Goal: Information Seeking & Learning: Learn about a topic

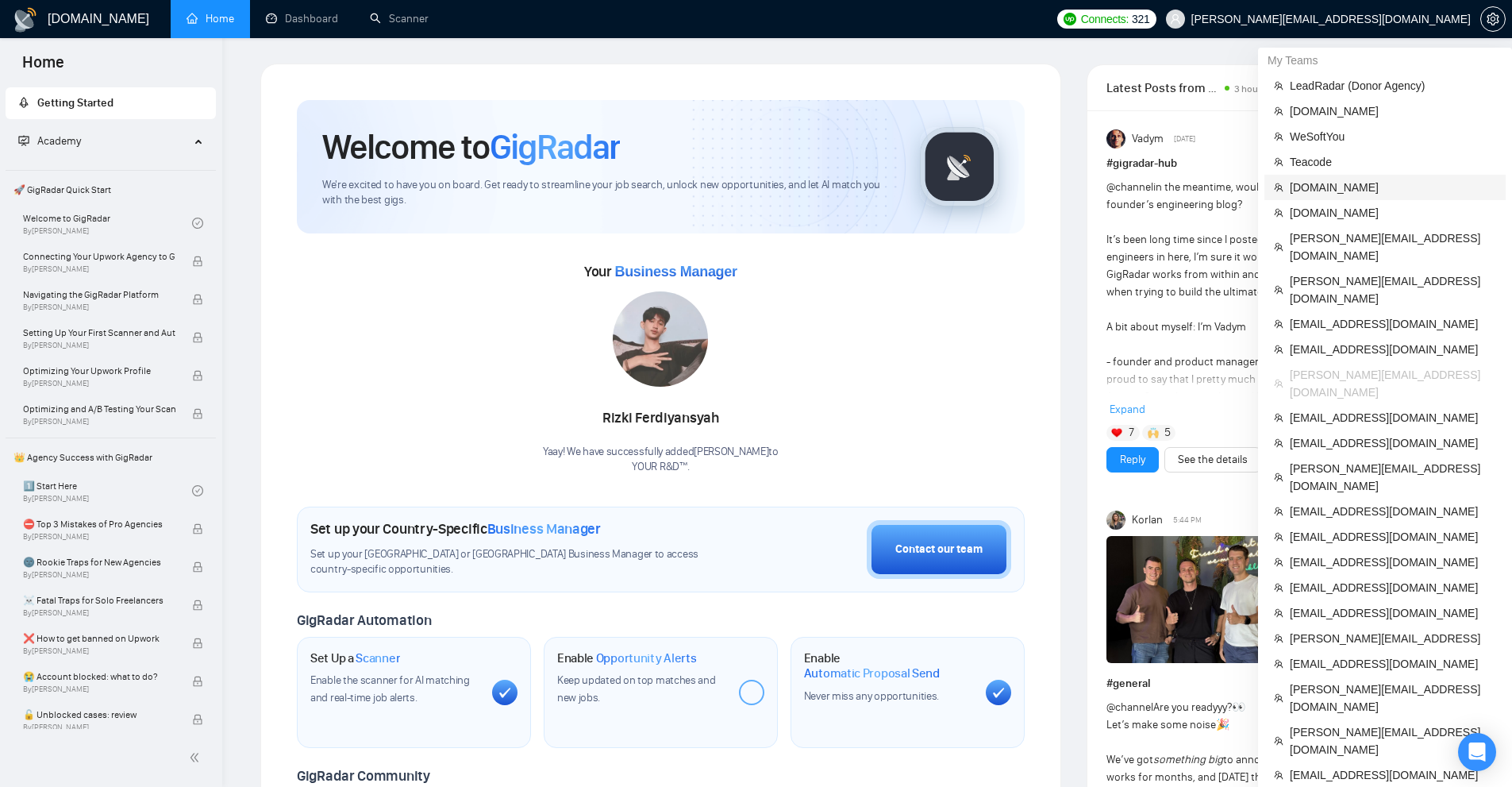
click at [1327, 190] on span "[DOMAIN_NAME]" at bounding box center [1394, 187] width 206 height 17
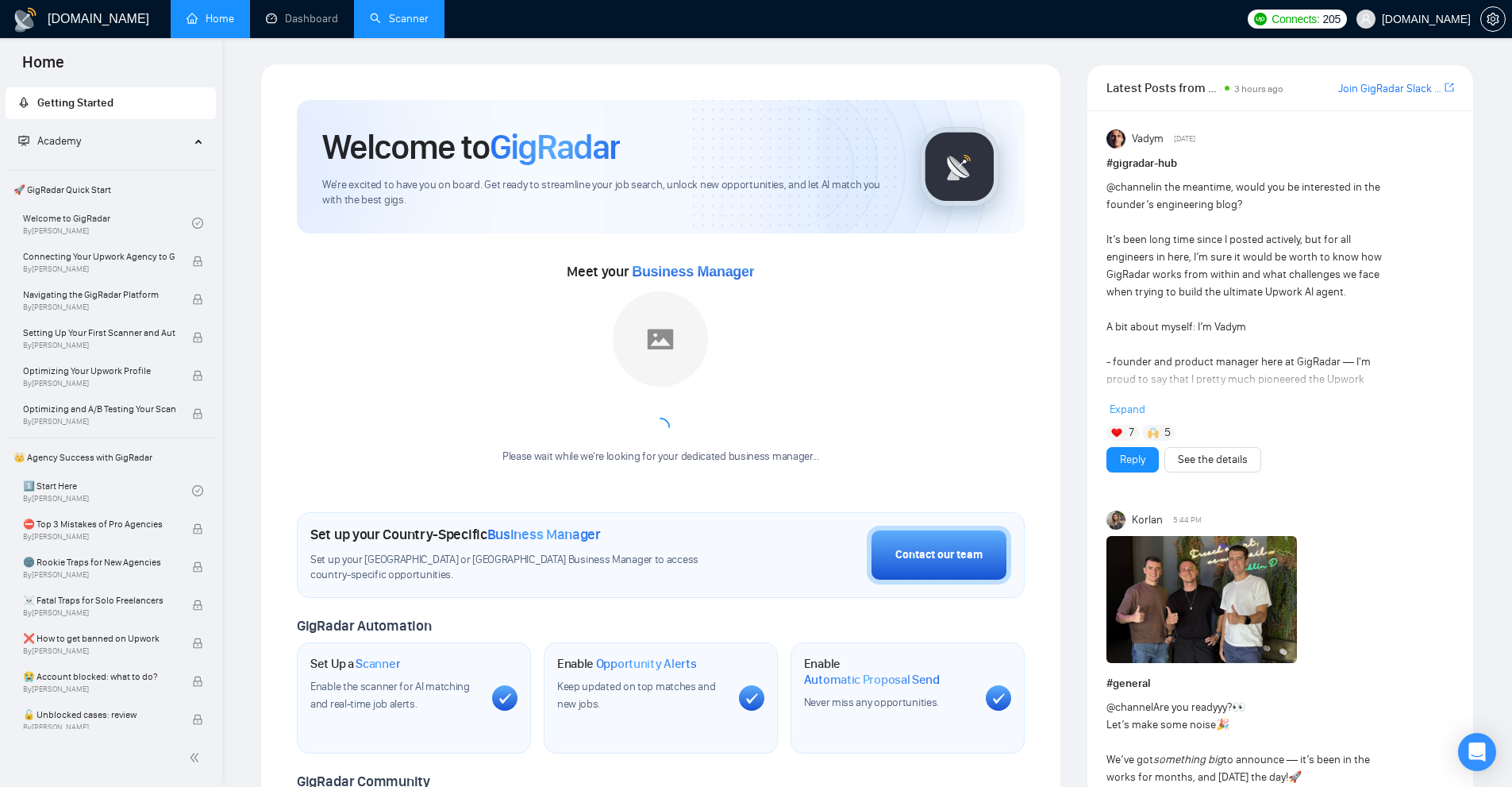
click at [370, 14] on link "Scanner" at bounding box center [399, 19] width 59 height 13
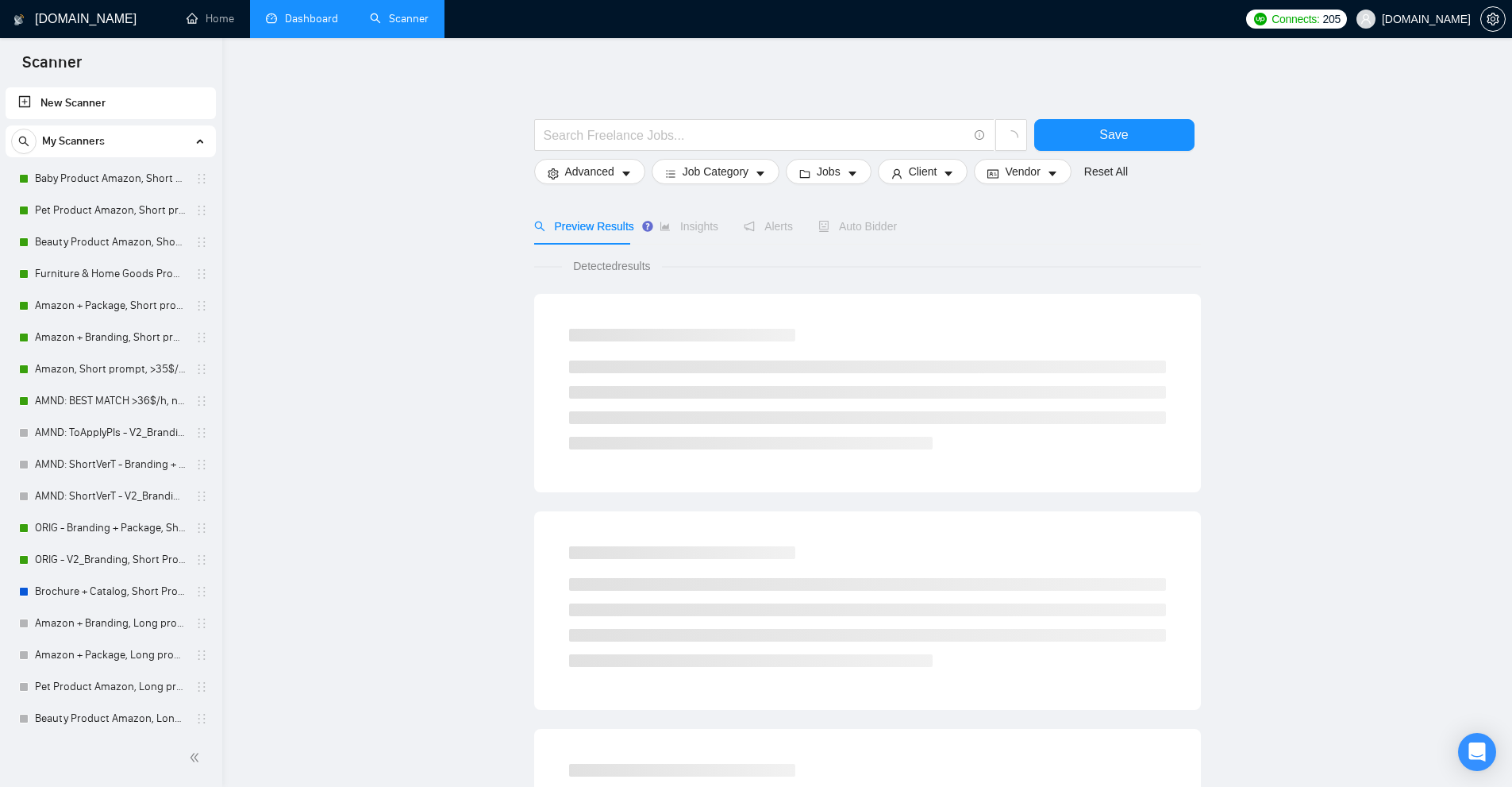
click at [308, 17] on link "Dashboard" at bounding box center [302, 19] width 72 height 13
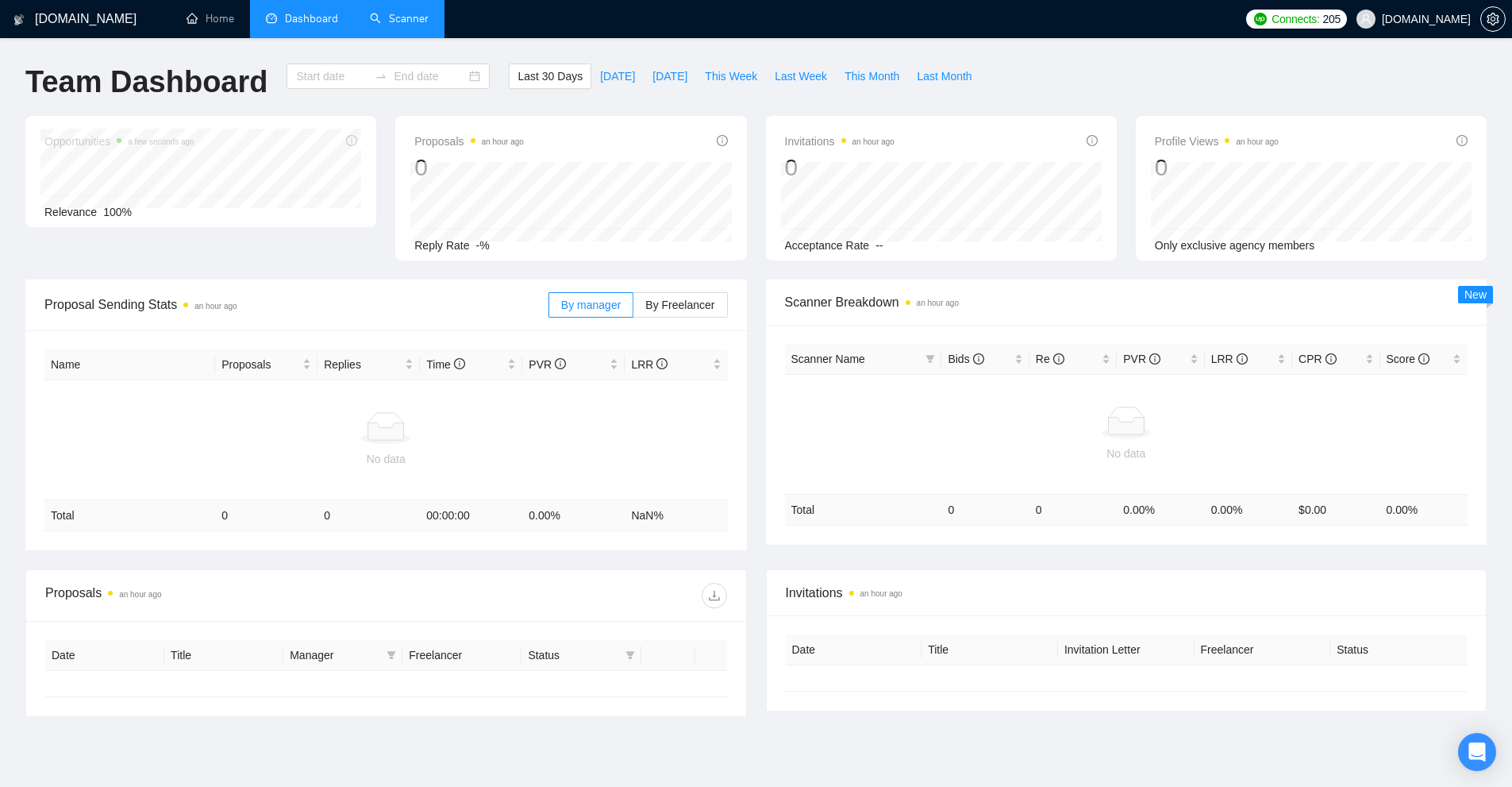
type input "[DATE]"
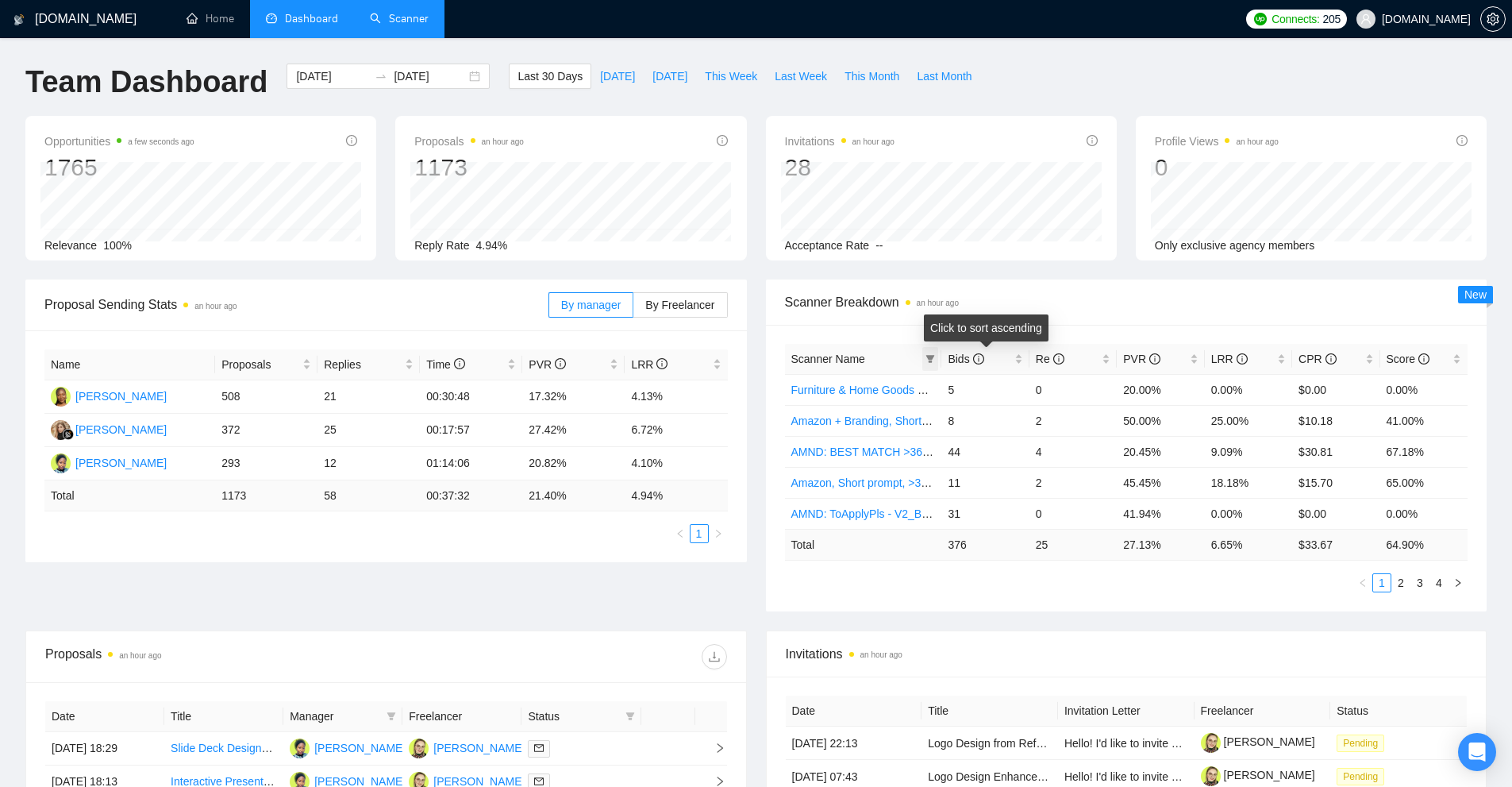
click at [933, 361] on icon "filter" at bounding box center [930, 359] width 9 height 9
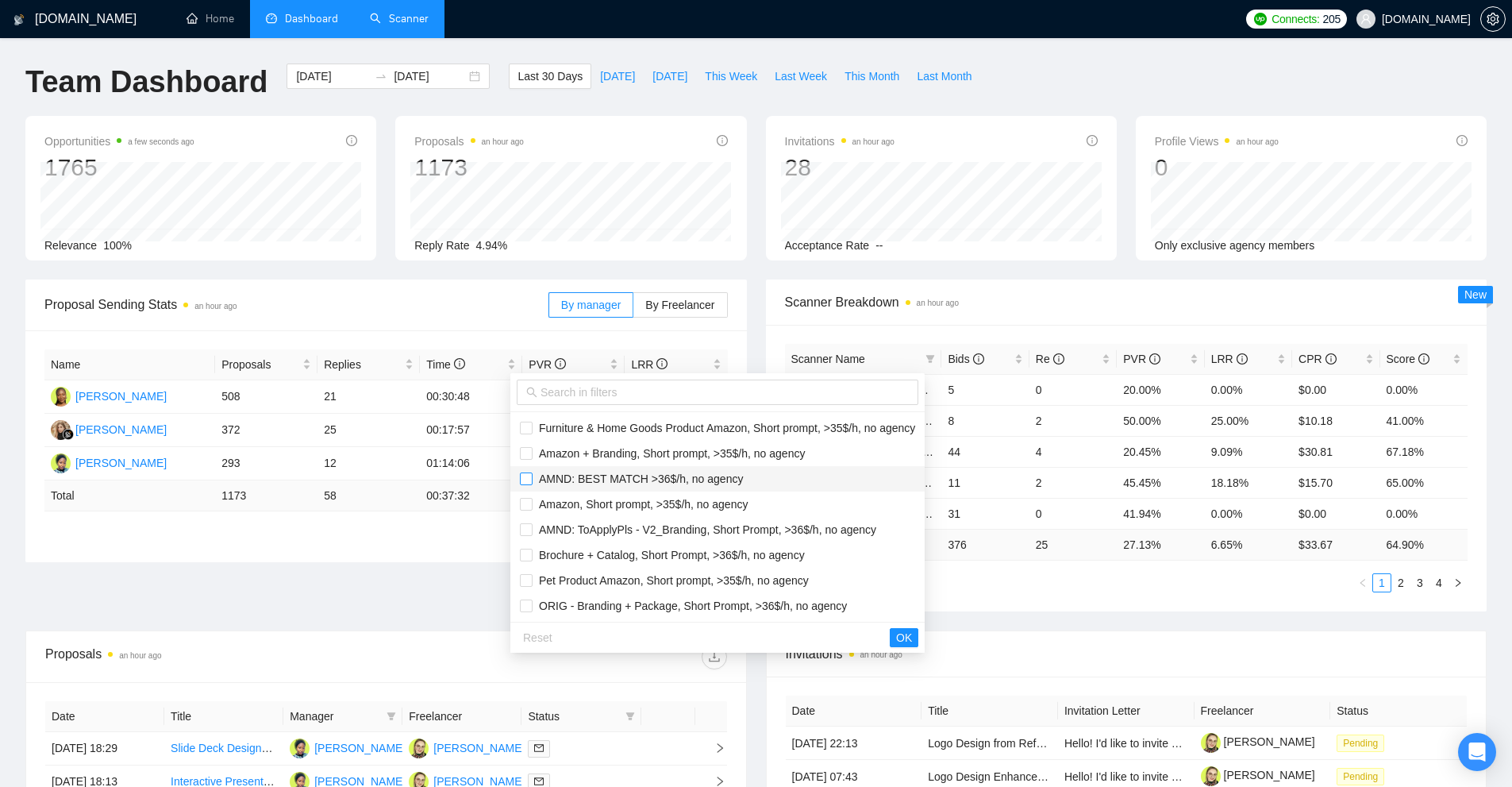
click at [520, 477] on input "checkbox" at bounding box center [526, 478] width 12 height 12
checkbox input "true"
click at [523, 540] on li "AMND: ToApplyPls - V2_Branding, Short Prompt, >36$/h, no agency" at bounding box center [718, 529] width 414 height 26
checkbox input "true"
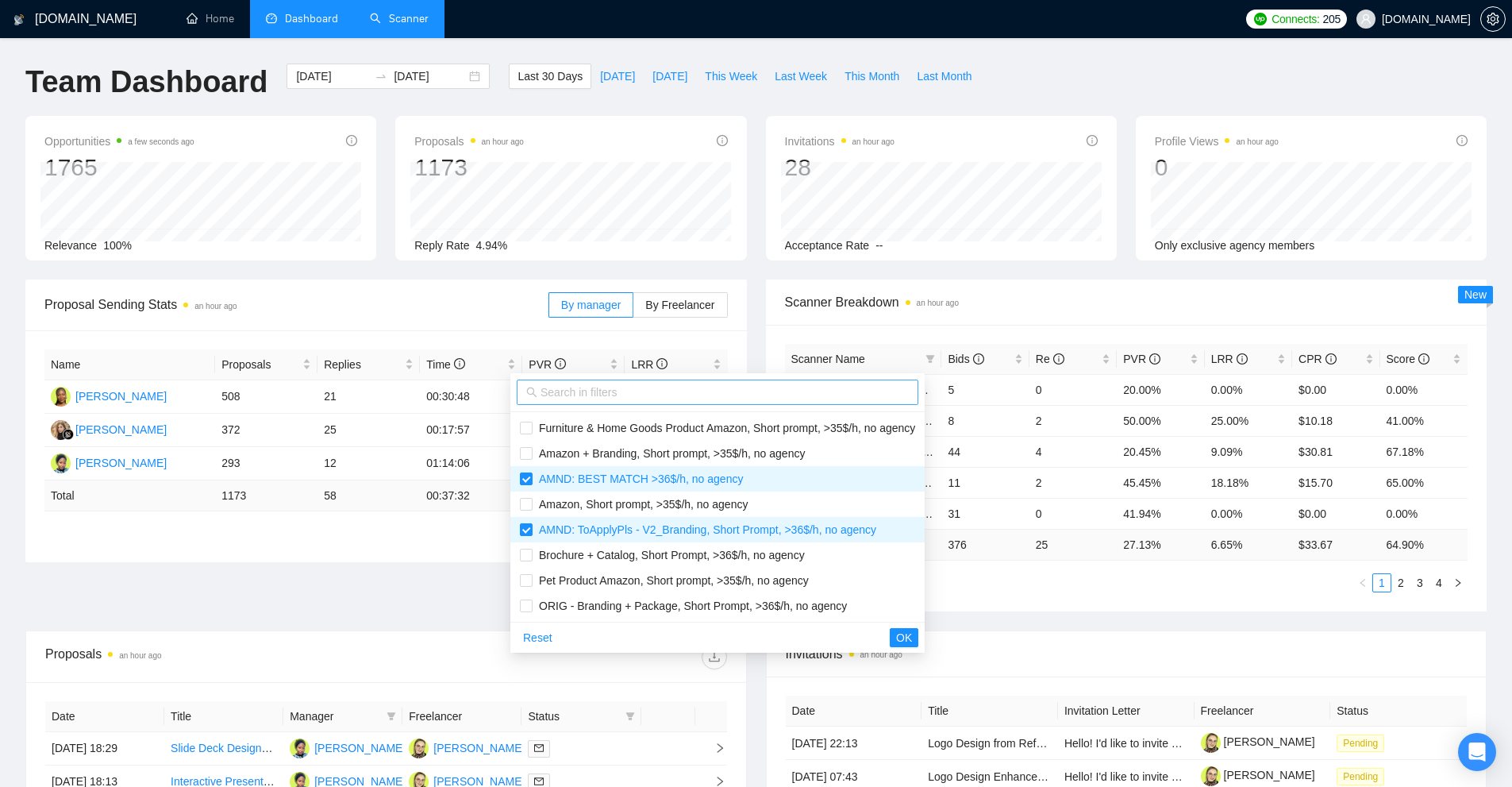
click at [584, 397] on input "text" at bounding box center [724, 392] width 368 height 17
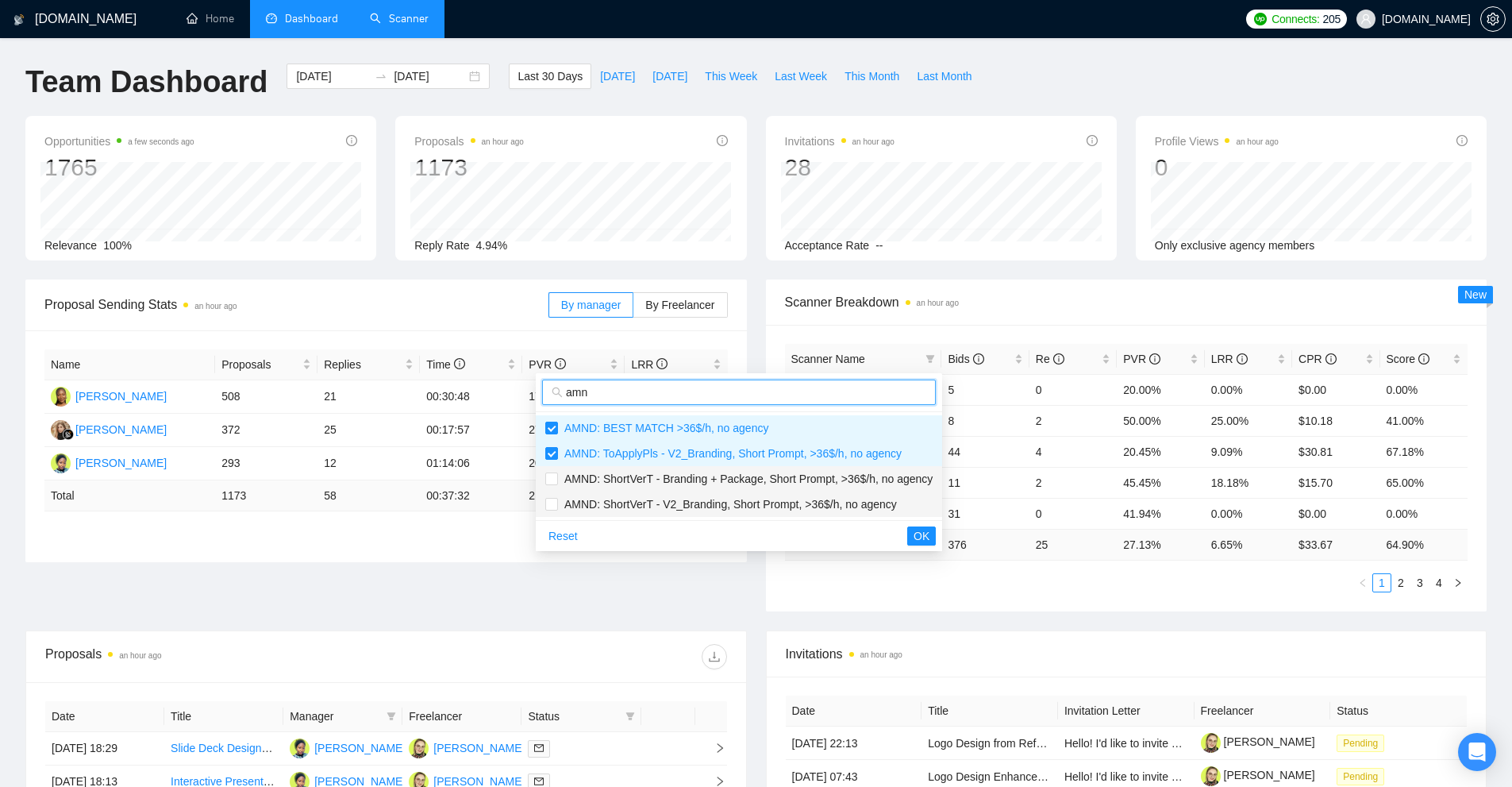
type input "amn"
click at [619, 490] on li "AMND: ShortVerT - Branding + Package, Short Prompt, >36$/h, no agency" at bounding box center [739, 479] width 407 height 26
checkbox input "true"
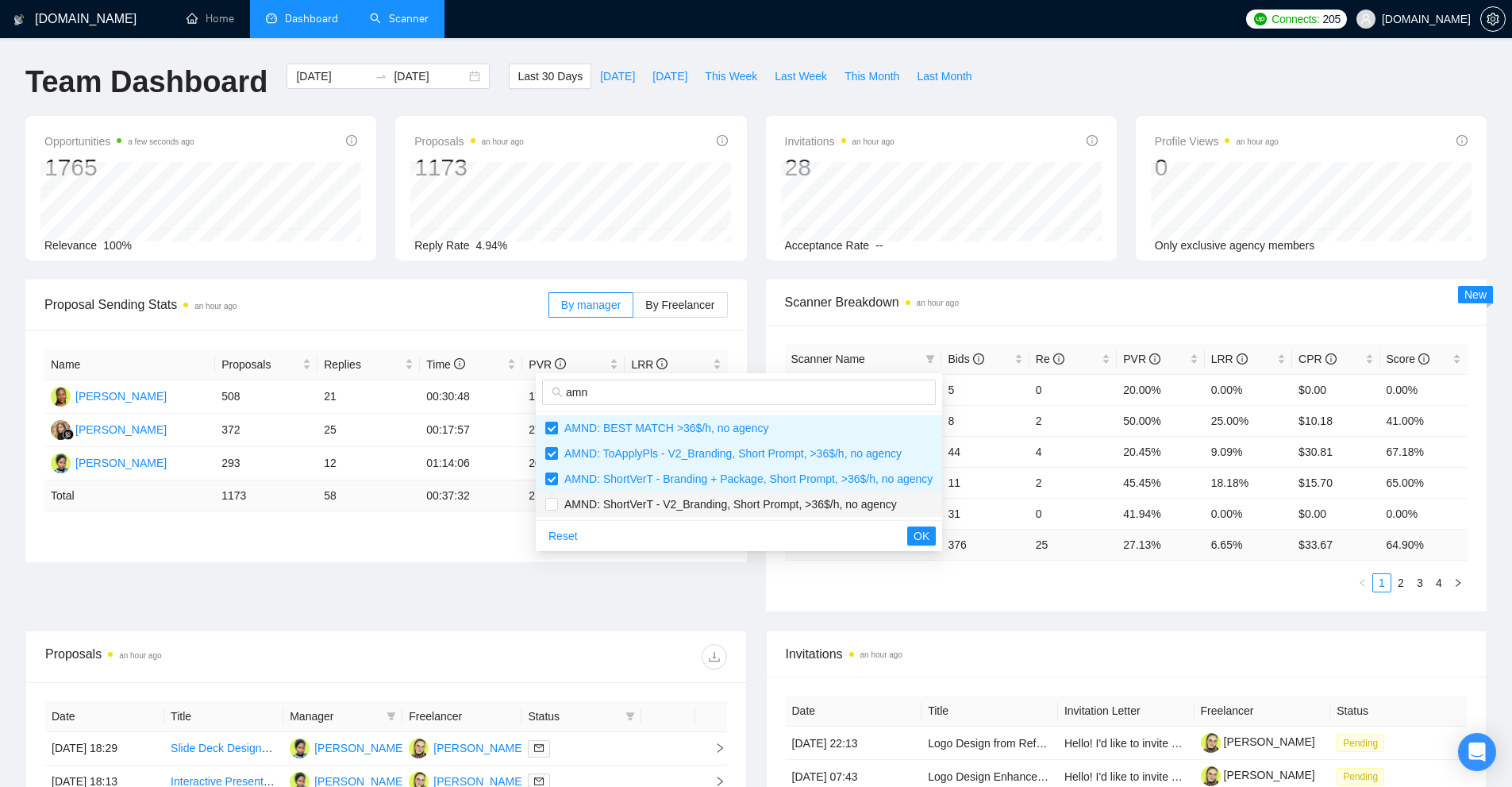
click at [627, 498] on span "AMND: ShortVerT - V2_Branding, Short Prompt, >36$/h, no agency" at bounding box center [728, 503] width 339 height 12
checkbox input "true"
click at [919, 531] on span "OK" at bounding box center [922, 535] width 16 height 17
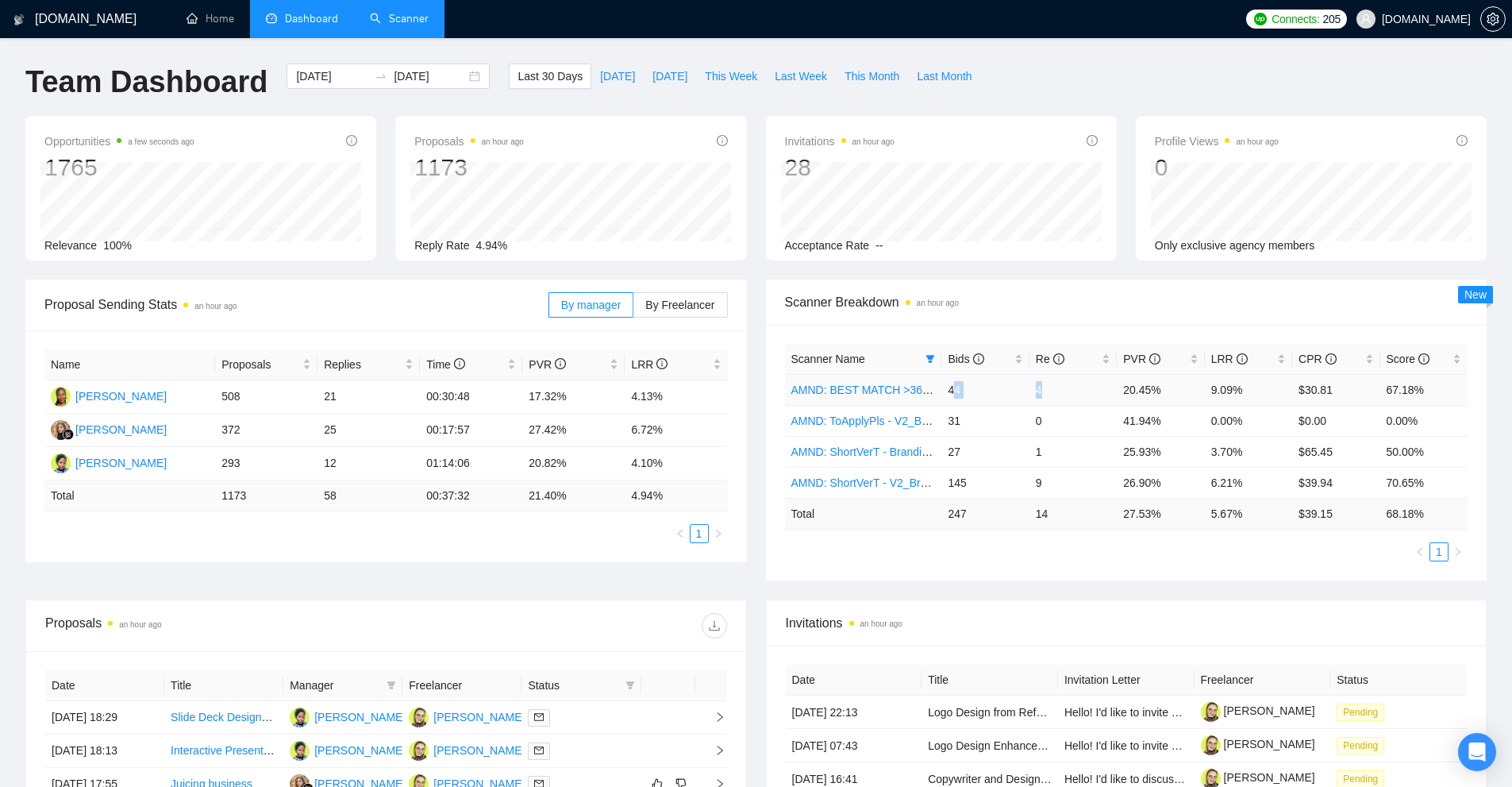
drag, startPoint x: 1043, startPoint y: 387, endPoint x: 953, endPoint y: 386, distance: 90.0
click at [953, 386] on tr "AMND: BEST MATCH >36$/h, no agency 44 4 20.45% 9.09% $30.81 67.18%" at bounding box center [1127, 389] width 683 height 31
drag, startPoint x: 1241, startPoint y: 394, endPoint x: 1209, endPoint y: 394, distance: 32.0
click at [1209, 394] on td "9.09%" at bounding box center [1249, 389] width 87 height 31
click at [1203, 400] on td "20.45%" at bounding box center [1161, 389] width 87 height 31
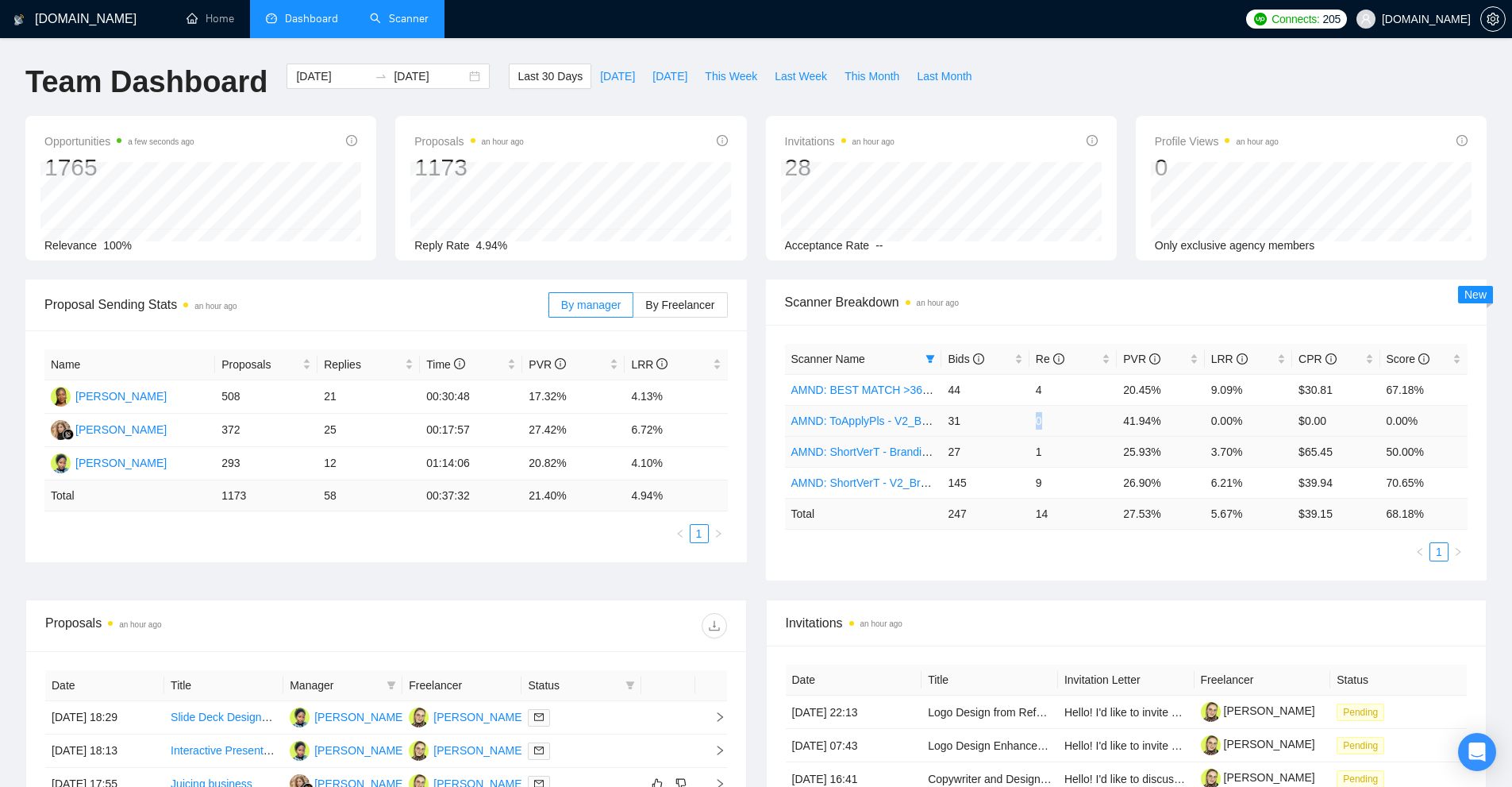
drag, startPoint x: 1046, startPoint y: 425, endPoint x: 1090, endPoint y: 437, distance: 45.6
click at [1059, 427] on td "0" at bounding box center [1073, 420] width 87 height 31
click at [1094, 437] on td "1" at bounding box center [1073, 451] width 87 height 31
drag, startPoint x: 1265, startPoint y: 388, endPoint x: 1039, endPoint y: 394, distance: 226.1
click at [1041, 393] on tr "AMND: BEST MATCH >36$/h, no agency 44 4 20.45% 9.09% $30.81 67.18%" at bounding box center [1127, 389] width 683 height 31
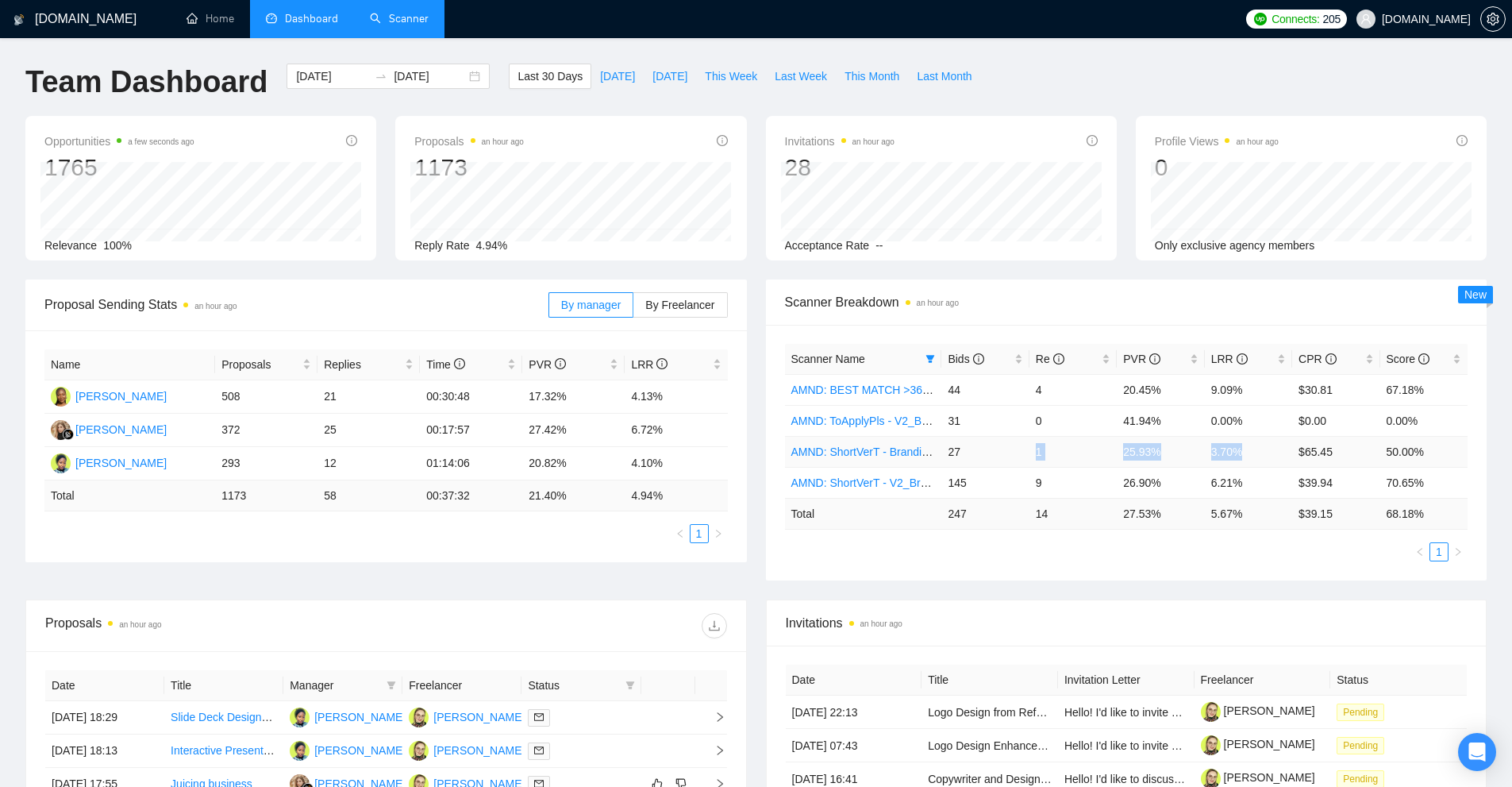
drag, startPoint x: 1263, startPoint y: 445, endPoint x: 969, endPoint y: 449, distance: 294.0
click at [969, 449] on tr "AMND: ShortVerT - Branding + Package, Short Prompt, >36$/h, no agency 27 1 25.9…" at bounding box center [1127, 451] width 683 height 31
drag, startPoint x: 948, startPoint y: 485, endPoint x: 1244, endPoint y: 482, distance: 296.0
click at [1243, 482] on tr "AMND: ShortVerT - V2_Branding, Short Prompt, >36$/h, no agency 145 9 26.90% 6.2…" at bounding box center [1127, 481] width 683 height 31
click at [1244, 482] on td "6.21%" at bounding box center [1249, 481] width 87 height 31
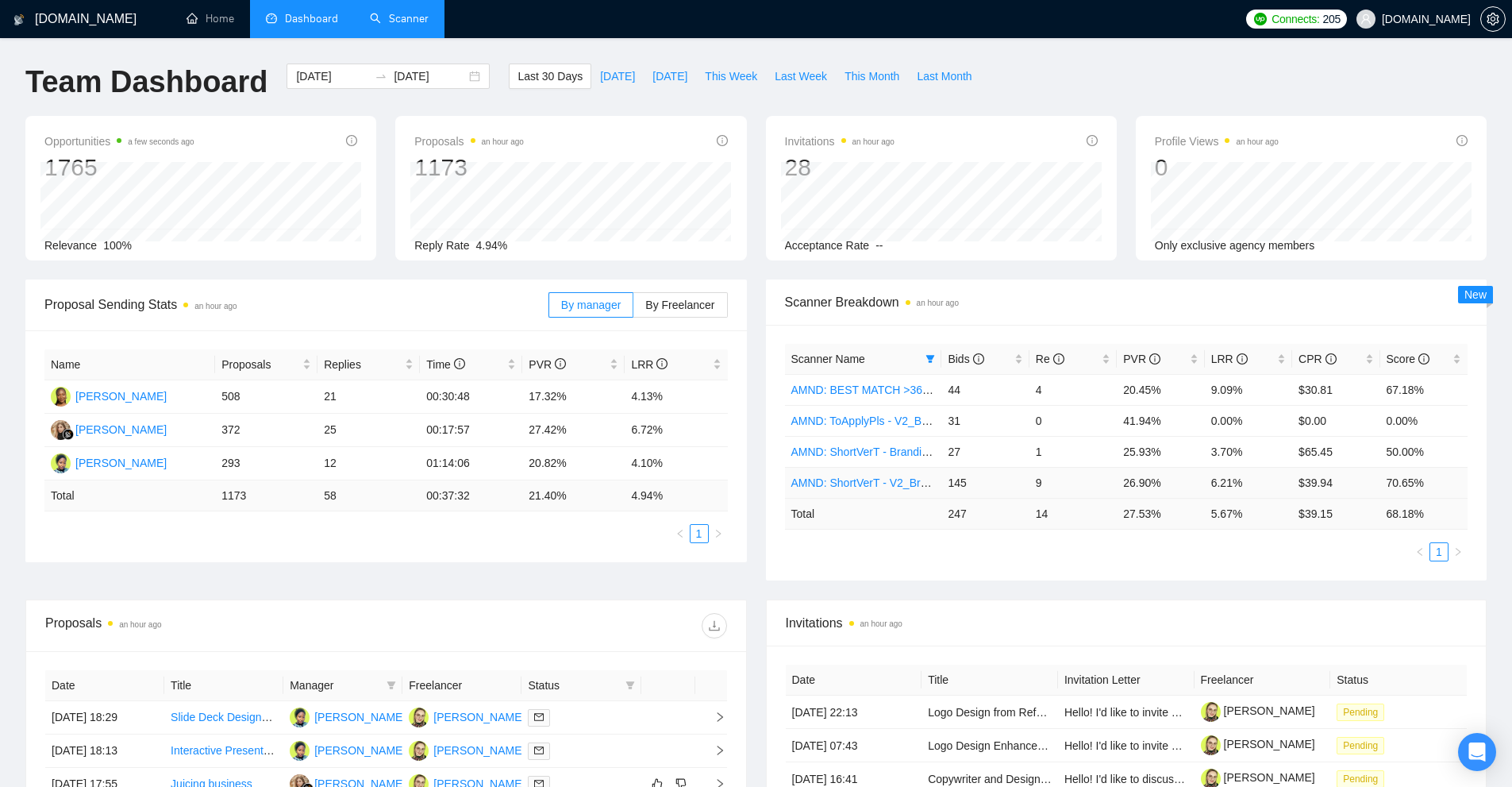
click at [1244, 482] on td "6.21%" at bounding box center [1249, 481] width 87 height 31
drag, startPoint x: 1244, startPoint y: 482, endPoint x: 967, endPoint y: 486, distance: 277.0
click at [967, 486] on tr "AMND: ShortVerT - V2_Branding, Short Prompt, >36$/h, no agency 145 9 26.90% 6.2…" at bounding box center [1127, 481] width 683 height 31
click at [955, 449] on td "27" at bounding box center [985, 451] width 87 height 31
drag, startPoint x: 955, startPoint y: 449, endPoint x: 1227, endPoint y: 451, distance: 272.0
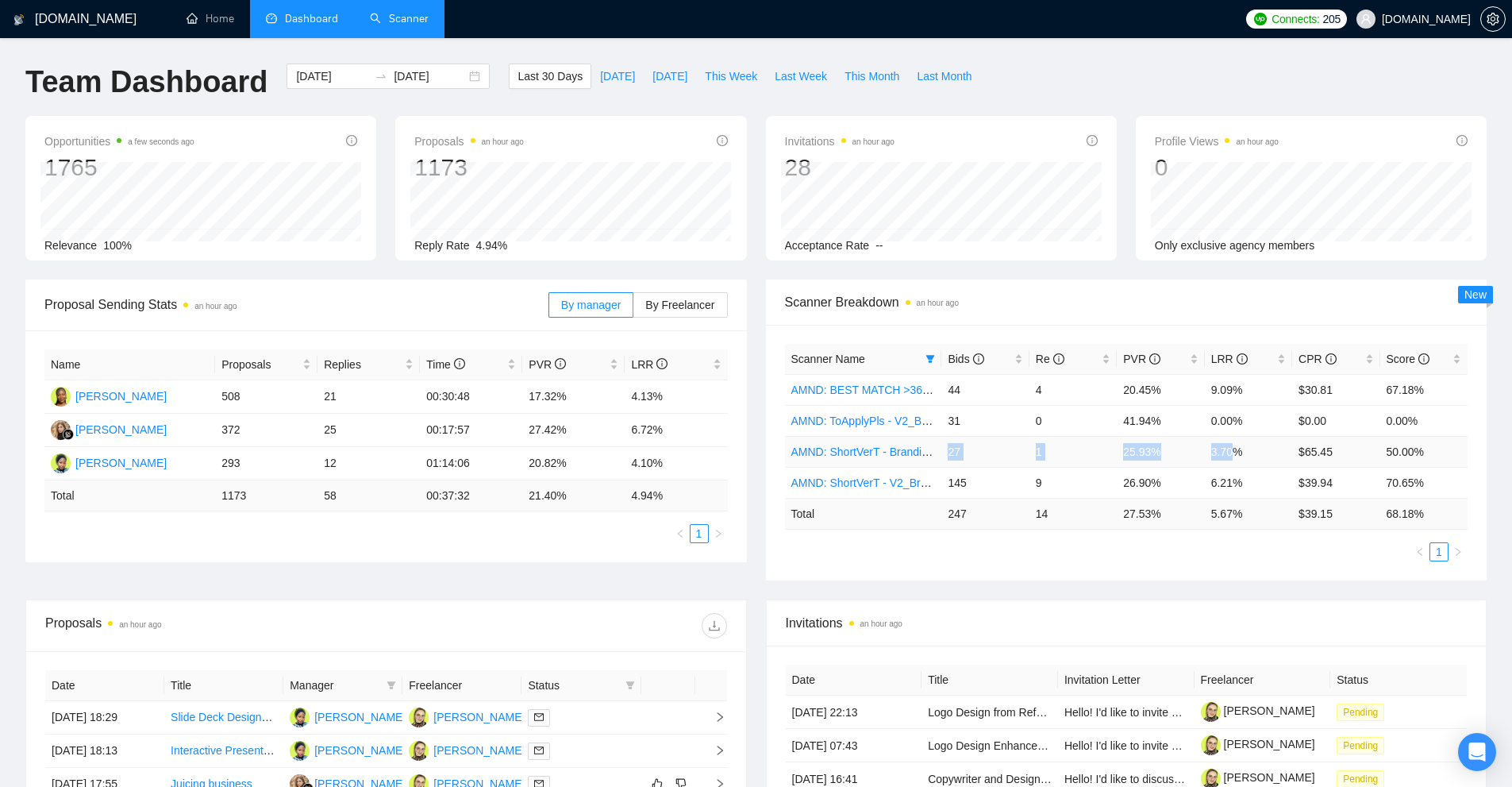
click at [1227, 451] on tr "AMND: ShortVerT - Branding + Package, Short Prompt, >36$/h, no agency 27 1 25.9…" at bounding box center [1127, 451] width 683 height 31
click at [1227, 451] on td "3.70%" at bounding box center [1249, 451] width 87 height 31
click at [954, 421] on td "31" at bounding box center [985, 420] width 87 height 31
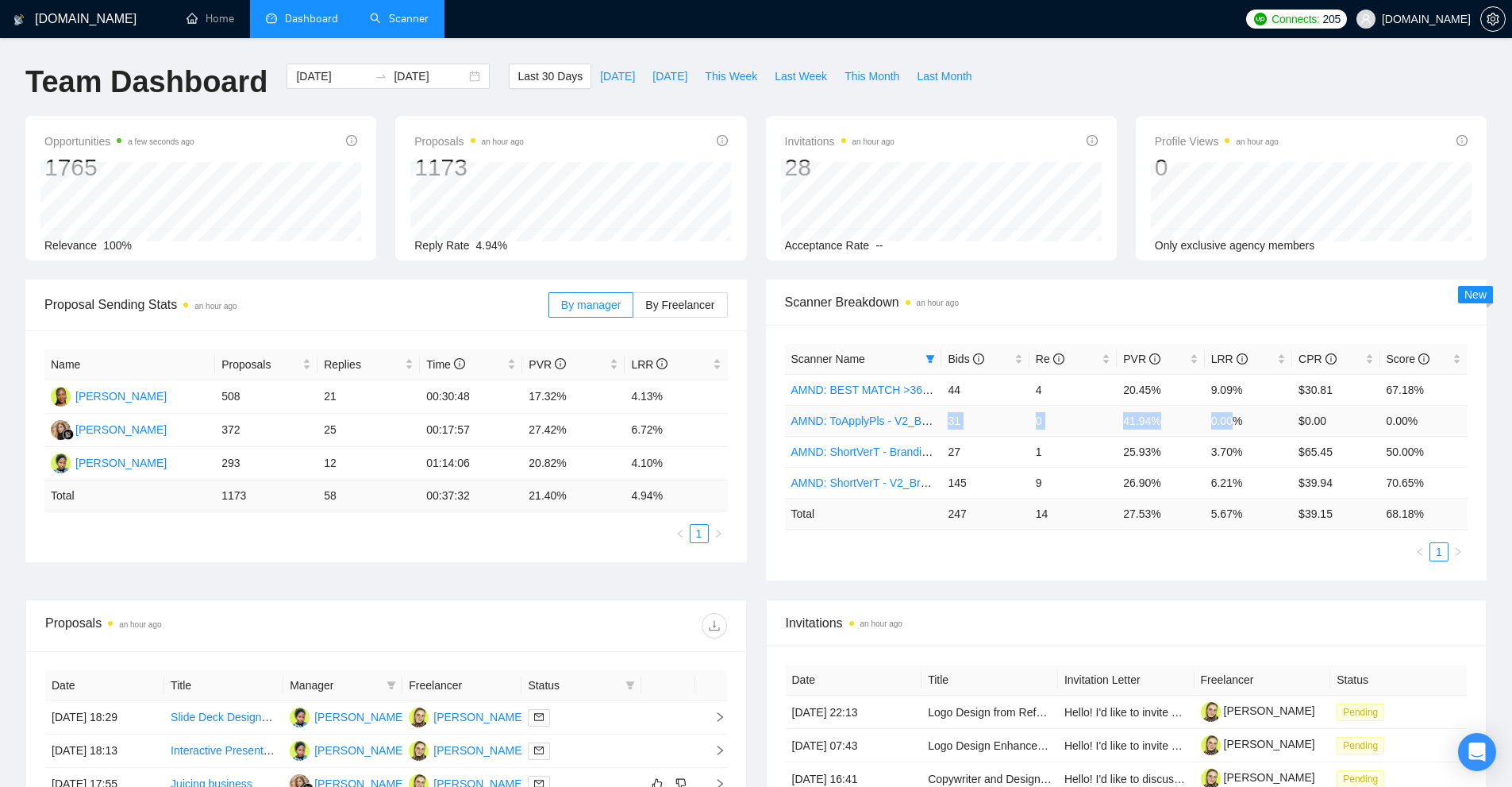
drag, startPoint x: 954, startPoint y: 421, endPoint x: 1225, endPoint y: 424, distance: 271.0
click at [1222, 425] on tr "AMND: ToApplyPls - V2_Branding, Short Prompt, >36$/h, no agency 31 0 41.94% 0.0…" at bounding box center [1127, 420] width 683 height 31
click at [1225, 424] on td "0.00%" at bounding box center [1249, 420] width 87 height 31
click at [1033, 308] on span "Scanner Breakdown an hour ago" at bounding box center [1127, 302] width 683 height 20
click at [315, 66] on div "2025-09-09 2025-10-09" at bounding box center [388, 76] width 203 height 26
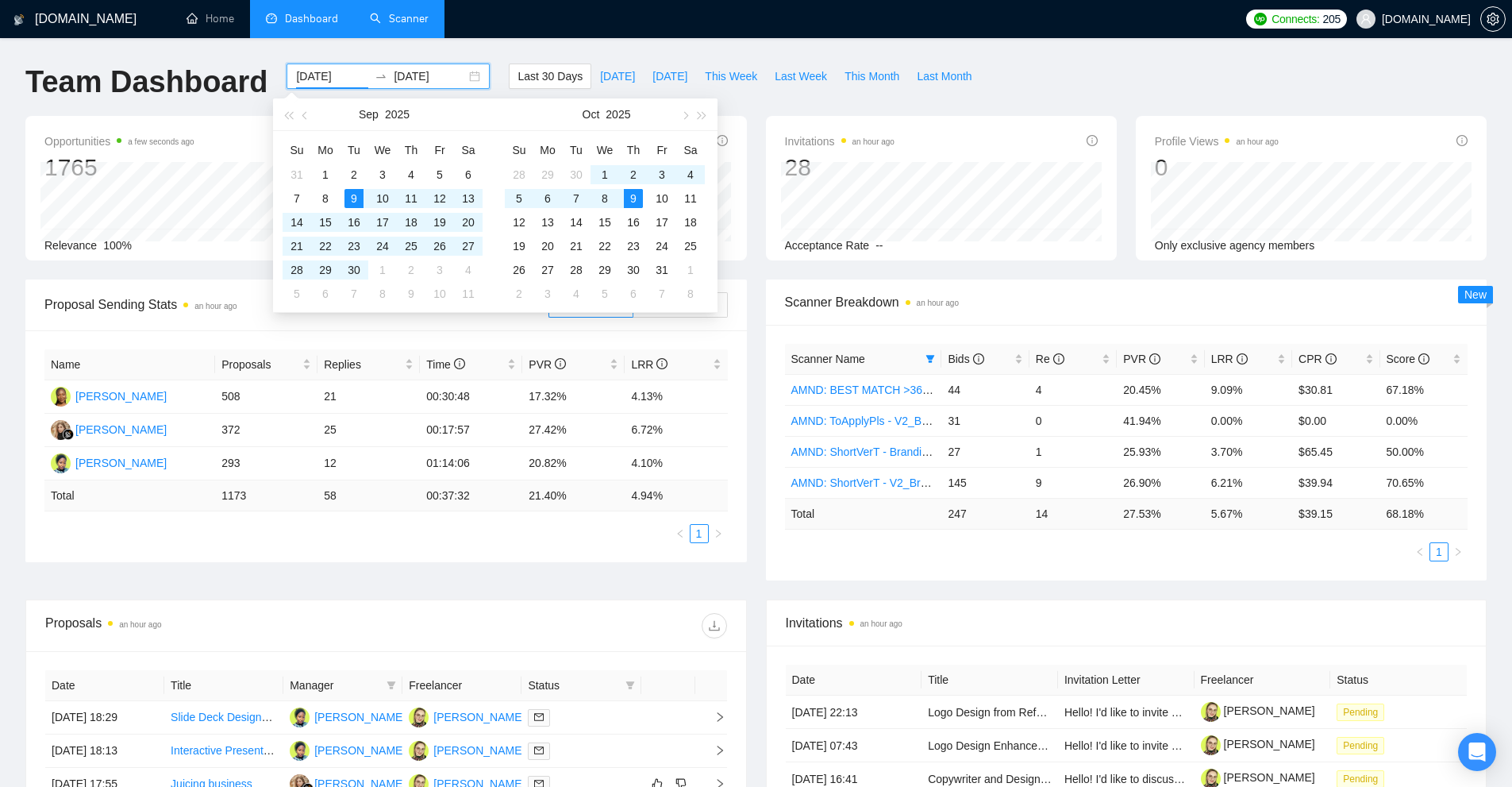
click at [315, 72] on input "[DATE]" at bounding box center [332, 76] width 72 height 17
click at [302, 111] on button "button" at bounding box center [306, 114] width 17 height 32
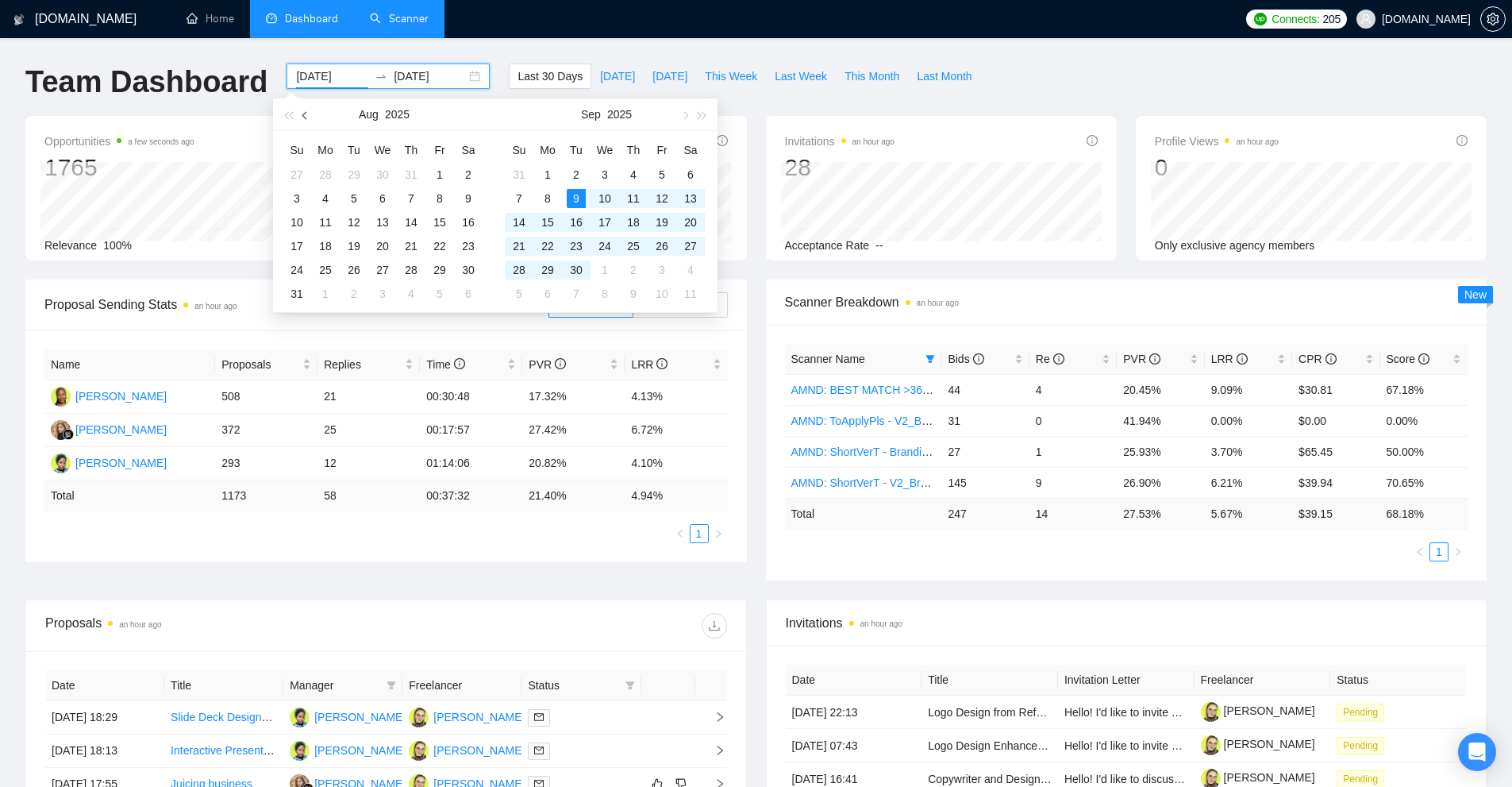
click at [302, 111] on button "button" at bounding box center [306, 114] width 17 height 32
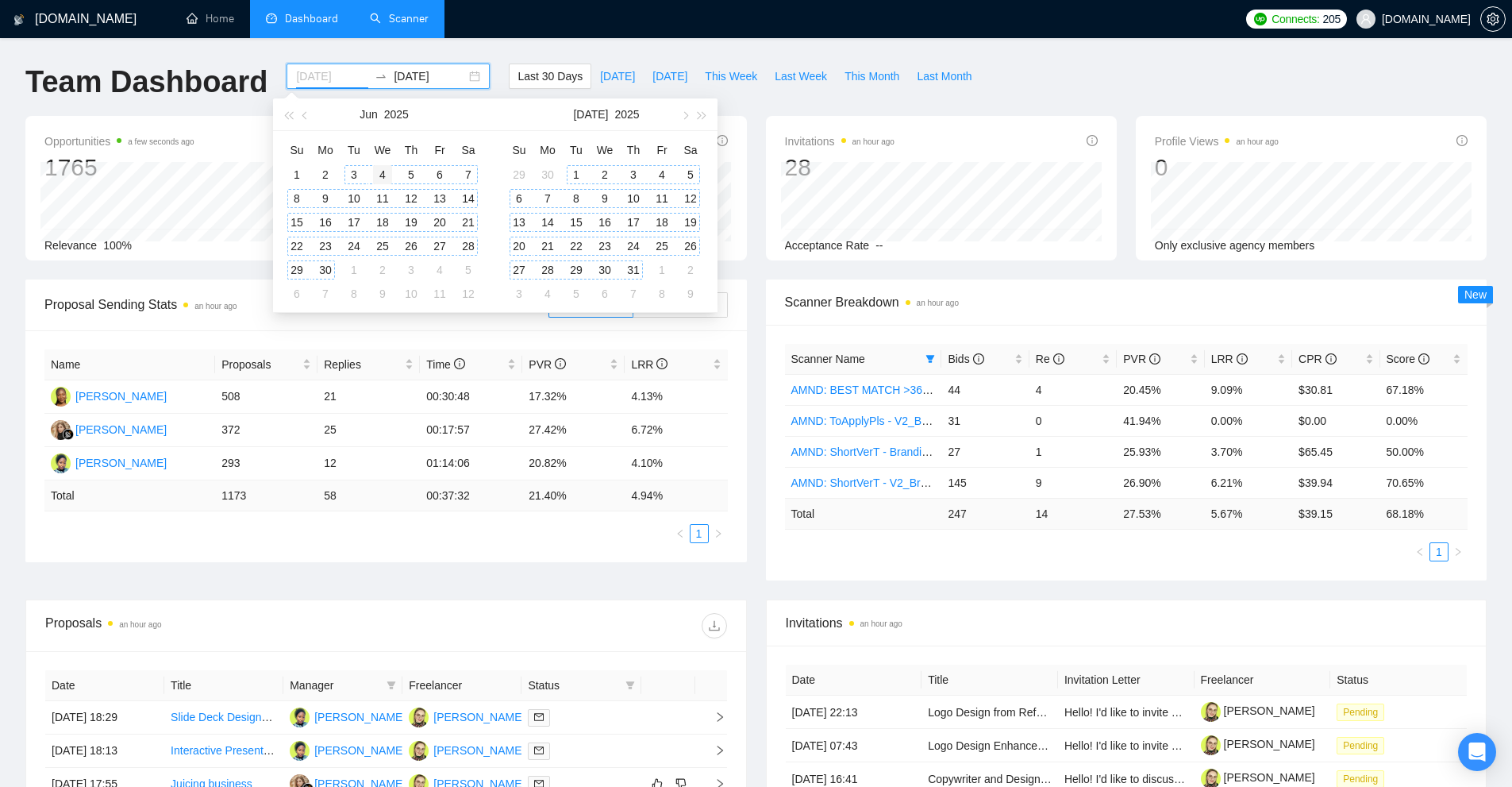
type input "2025-06-04"
click at [378, 180] on div "4" at bounding box center [382, 175] width 19 height 19
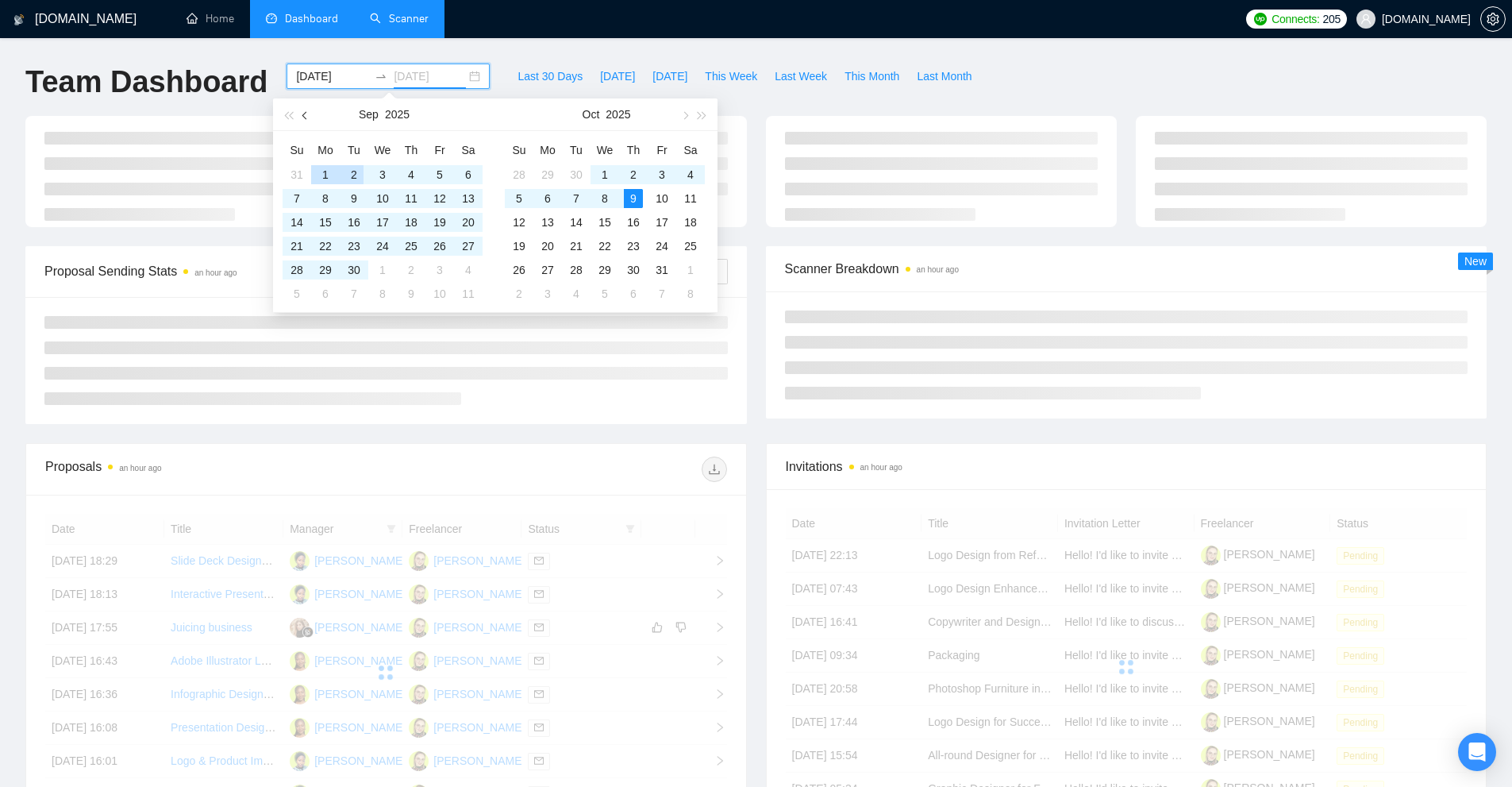
type input "[DATE]"
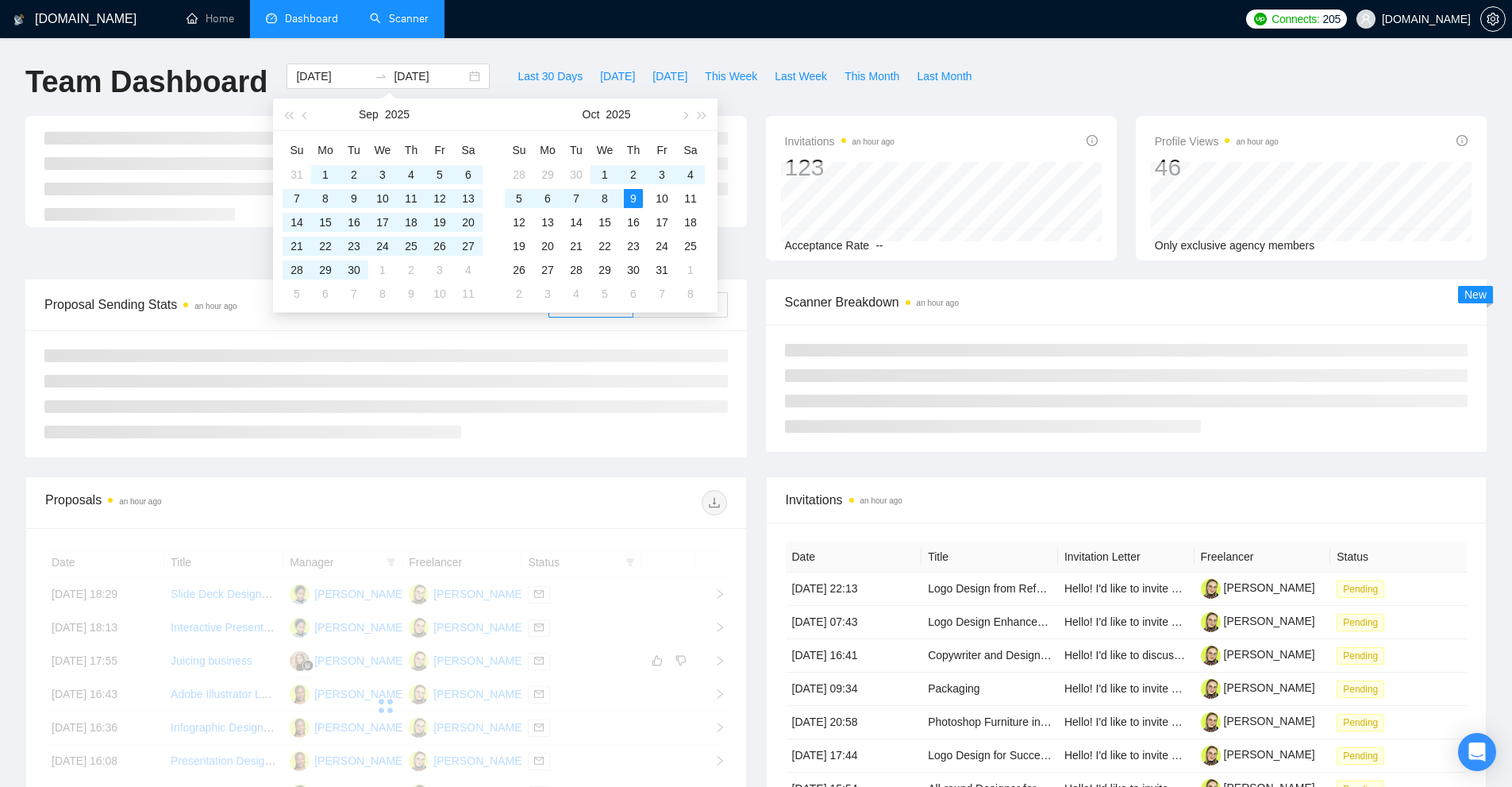
click at [222, 67] on h1 "Team Dashboard" at bounding box center [147, 81] width 242 height 37
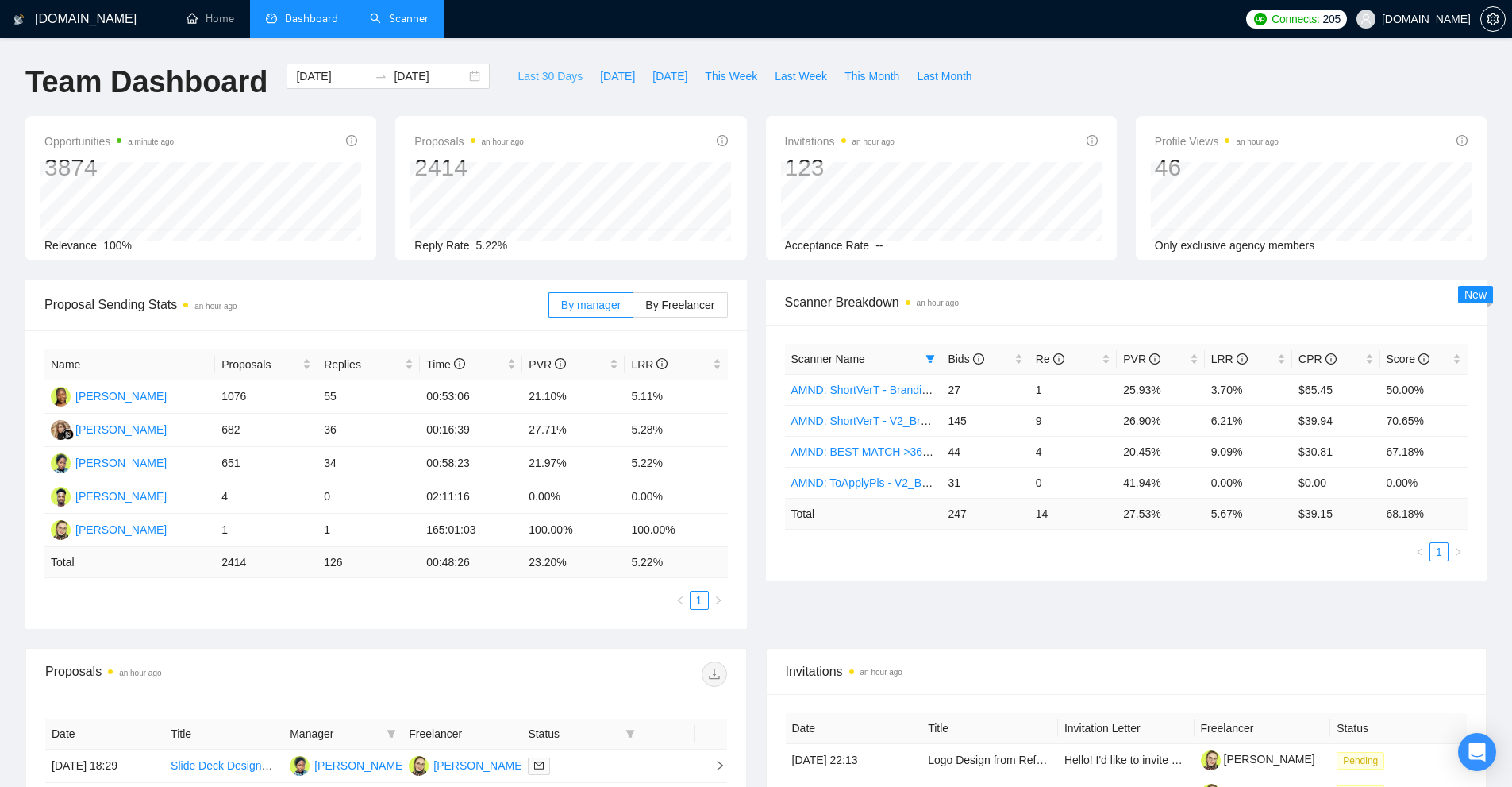
click at [527, 79] on span "Last 30 Days" at bounding box center [550, 76] width 65 height 17
type input "[DATE]"
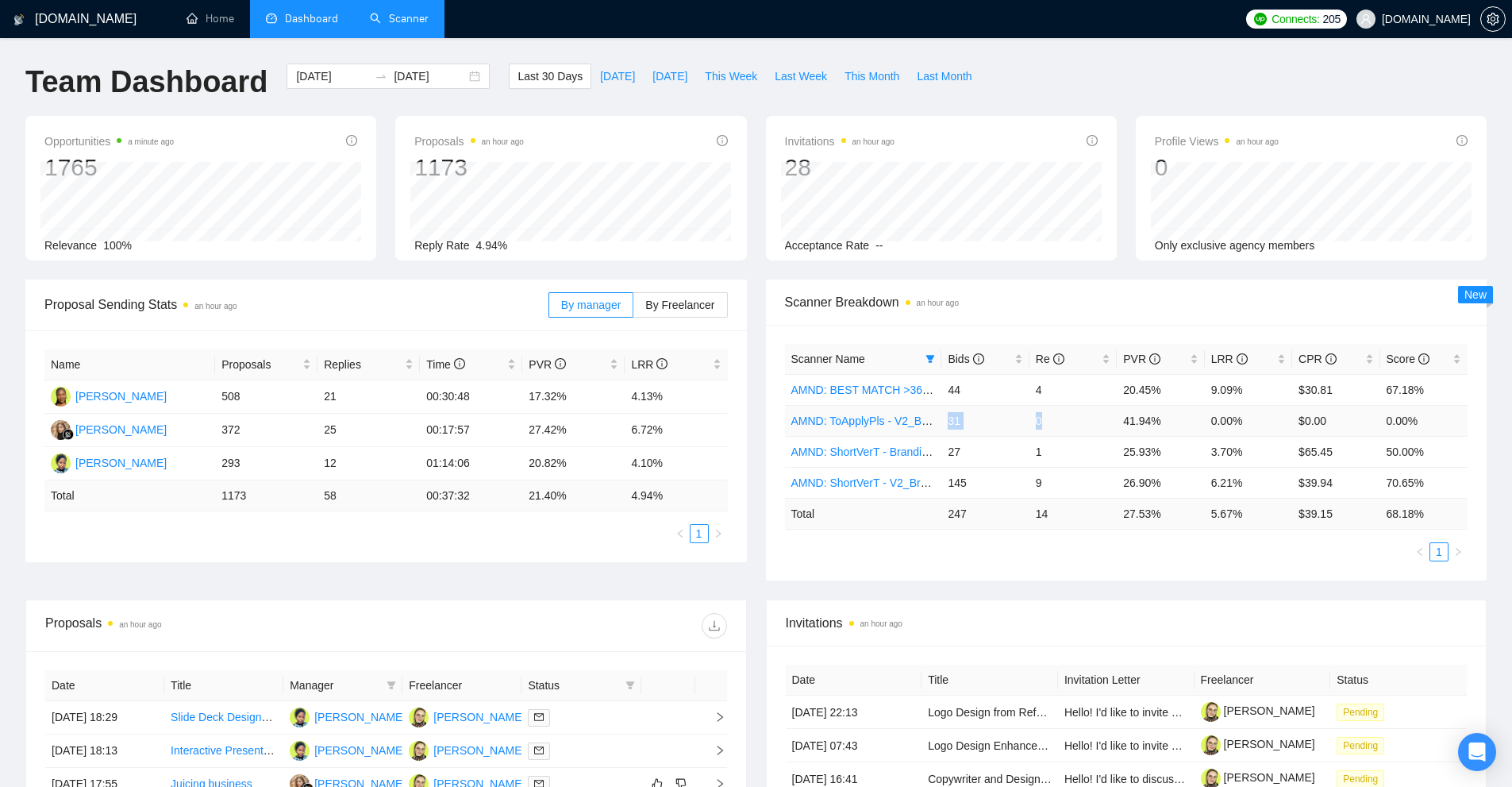
drag, startPoint x: 950, startPoint y: 418, endPoint x: 1091, endPoint y: 425, distance: 141.2
click at [1091, 425] on tr "AMND: ToApplyPls - V2_Branding, Short Prompt, >36$/h, no agency 31 0 41.94% 0.0…" at bounding box center [1127, 420] width 683 height 31
click at [1091, 425] on td "0" at bounding box center [1073, 420] width 87 height 31
click at [1023, 354] on div "Bids" at bounding box center [985, 359] width 75 height 17
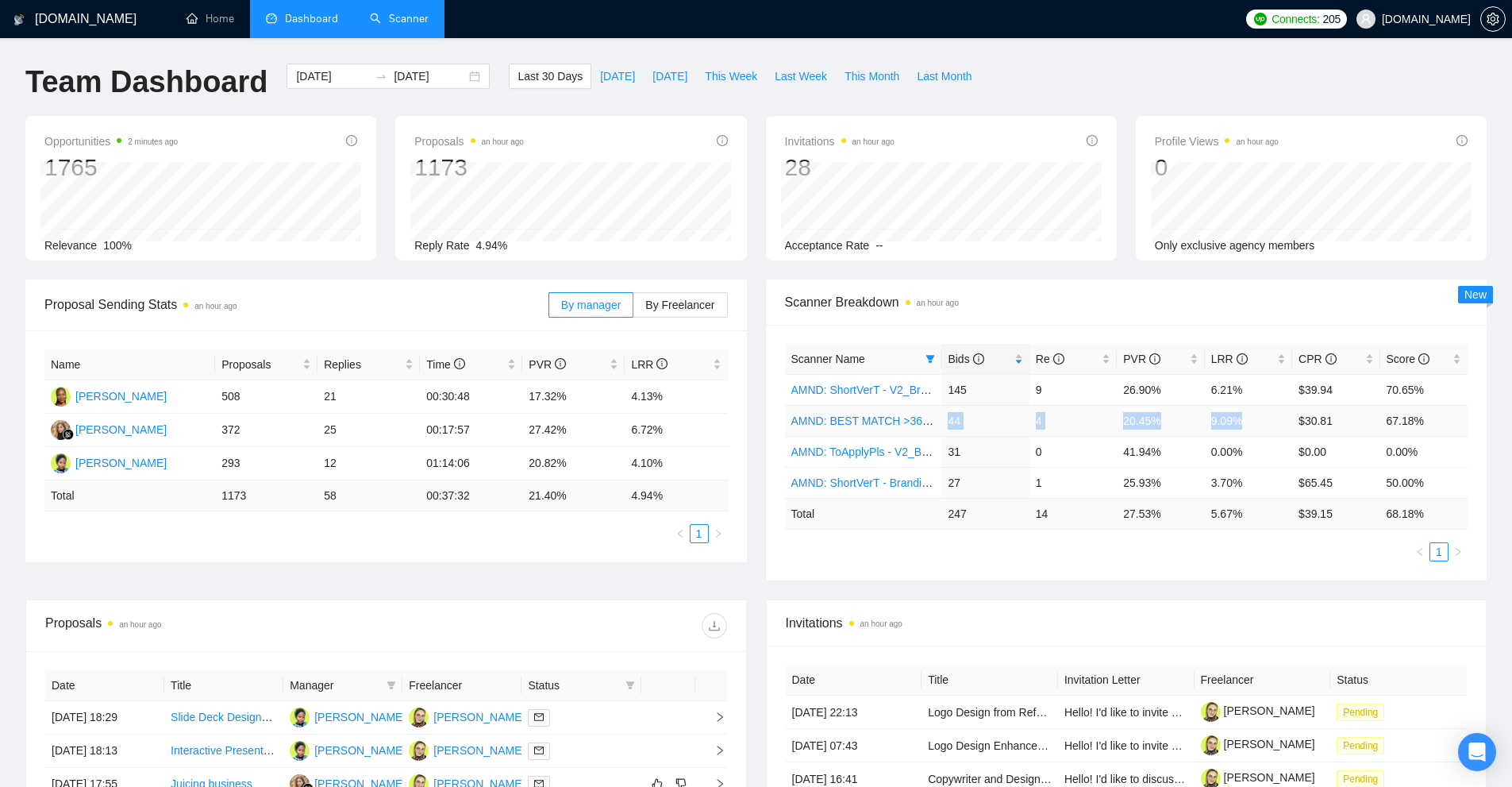
drag, startPoint x: 948, startPoint y: 417, endPoint x: 1265, endPoint y: 418, distance: 317.0
click at [1265, 418] on tr "AMND: BEST MATCH >36$/h, no agency 44 4 20.45% 9.09% $30.81 67.18%" at bounding box center [1127, 420] width 683 height 31
click at [1265, 418] on td "9.09%" at bounding box center [1249, 420] width 87 height 31
drag, startPoint x: 1257, startPoint y: 417, endPoint x: 945, endPoint y: 418, distance: 312.0
click at [945, 418] on tr "AMND: BEST MATCH >36$/h, no agency 44 4 20.45% 9.09% $30.81 67.18%" at bounding box center [1127, 420] width 683 height 31
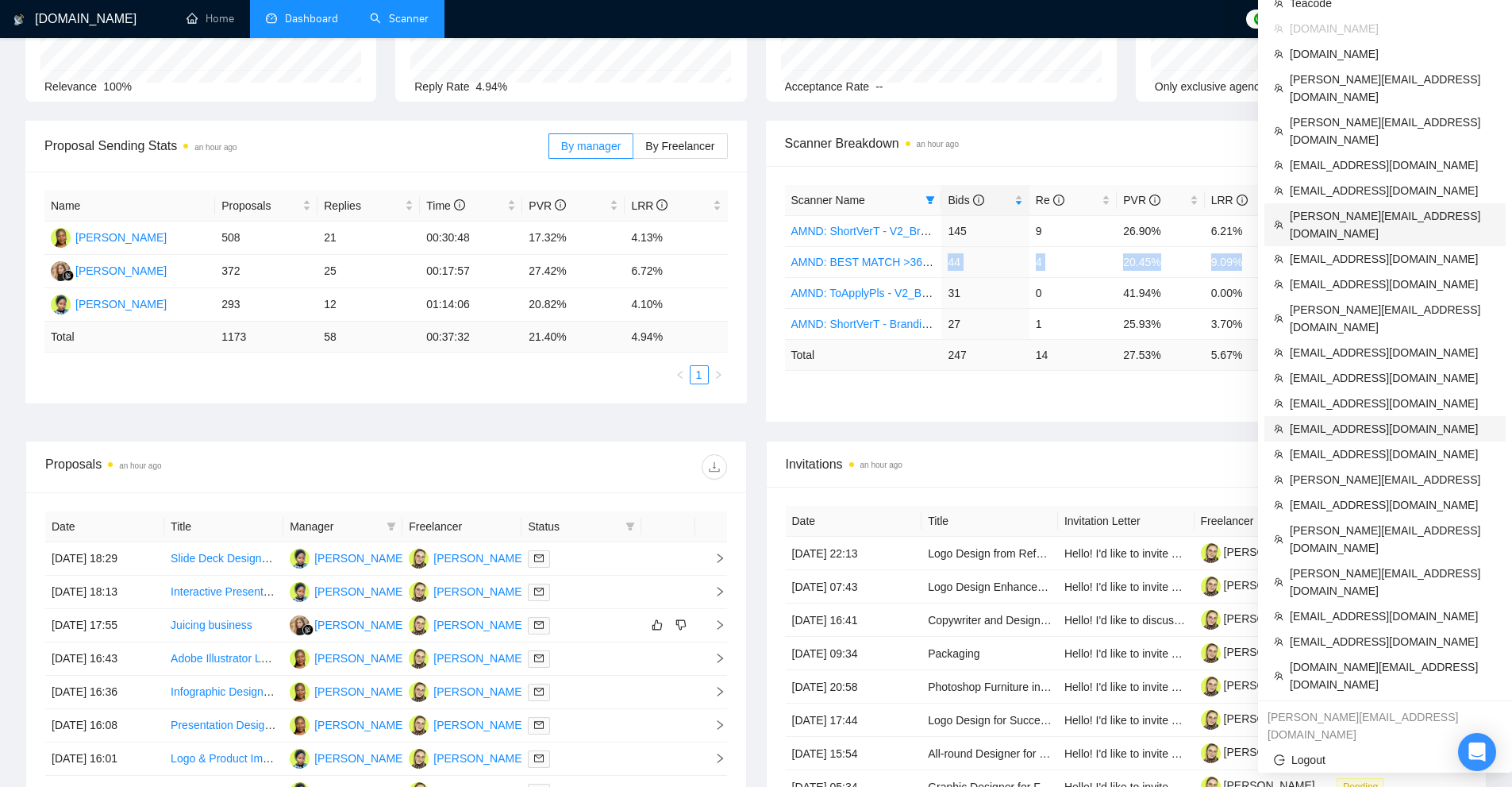
scroll to position [238, 0]
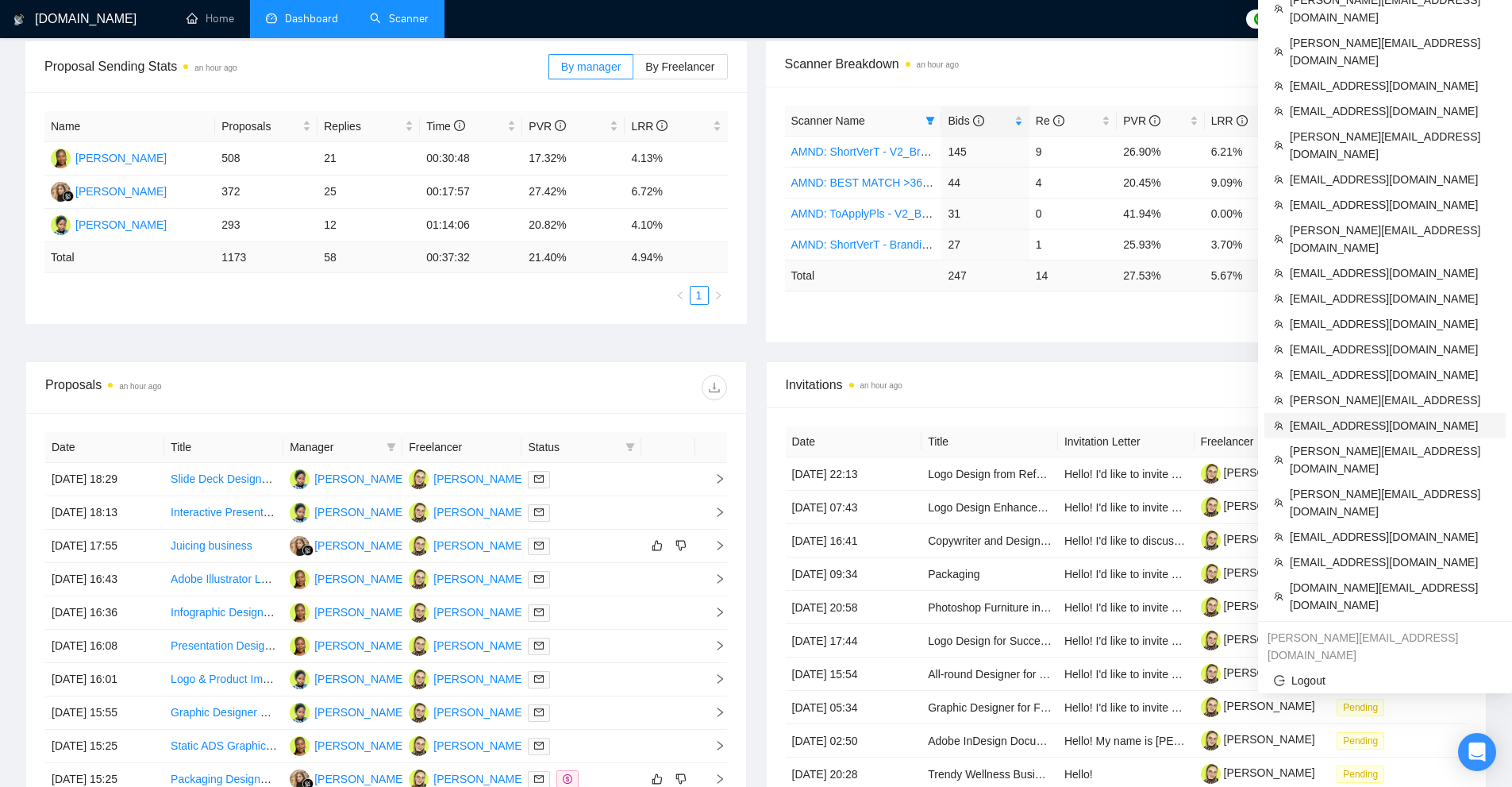
click at [1346, 417] on span "jobs@devsmonkeys.com" at bounding box center [1394, 426] width 206 height 17
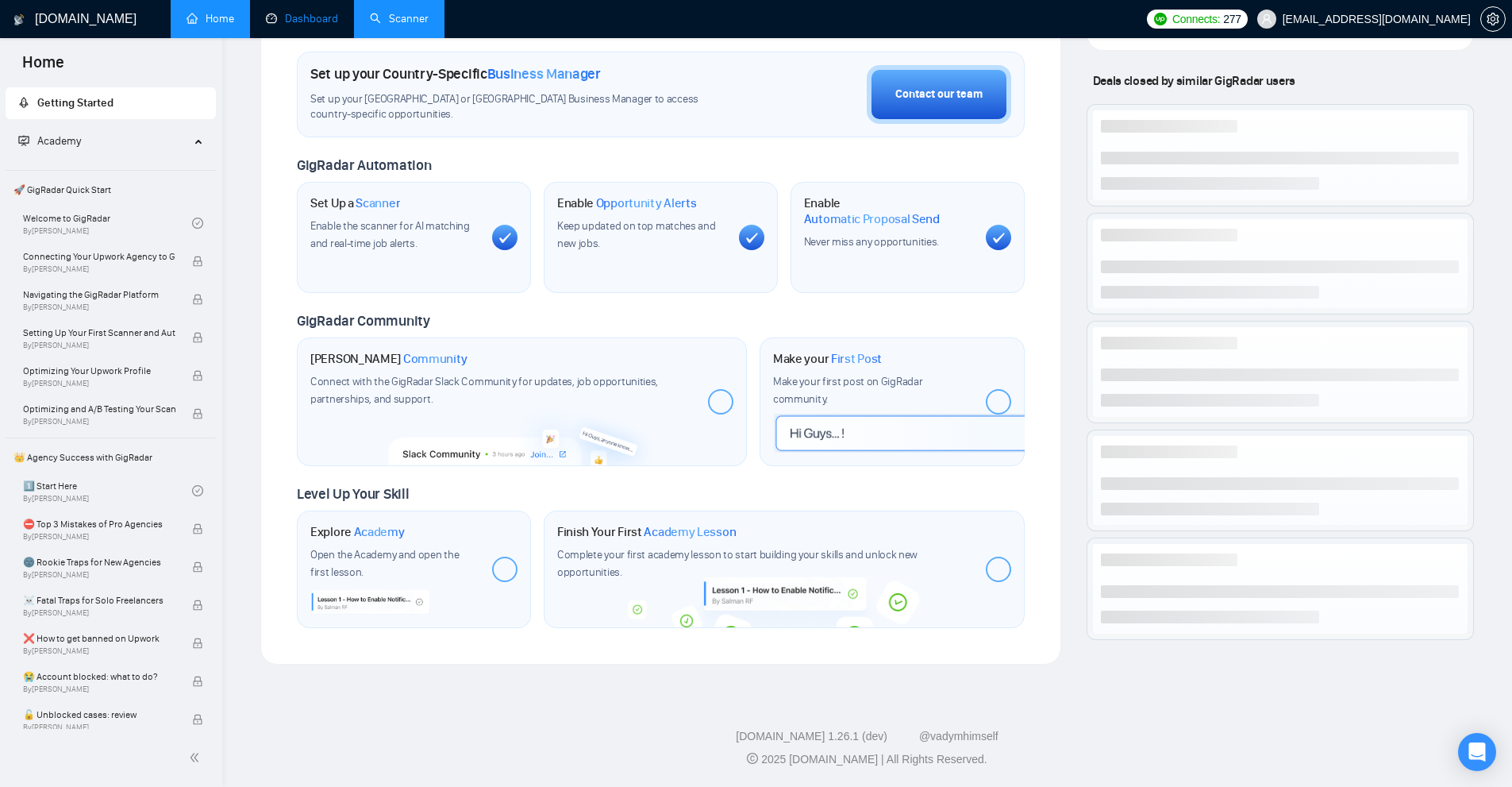
click at [300, 23] on link "Dashboard" at bounding box center [302, 19] width 72 height 13
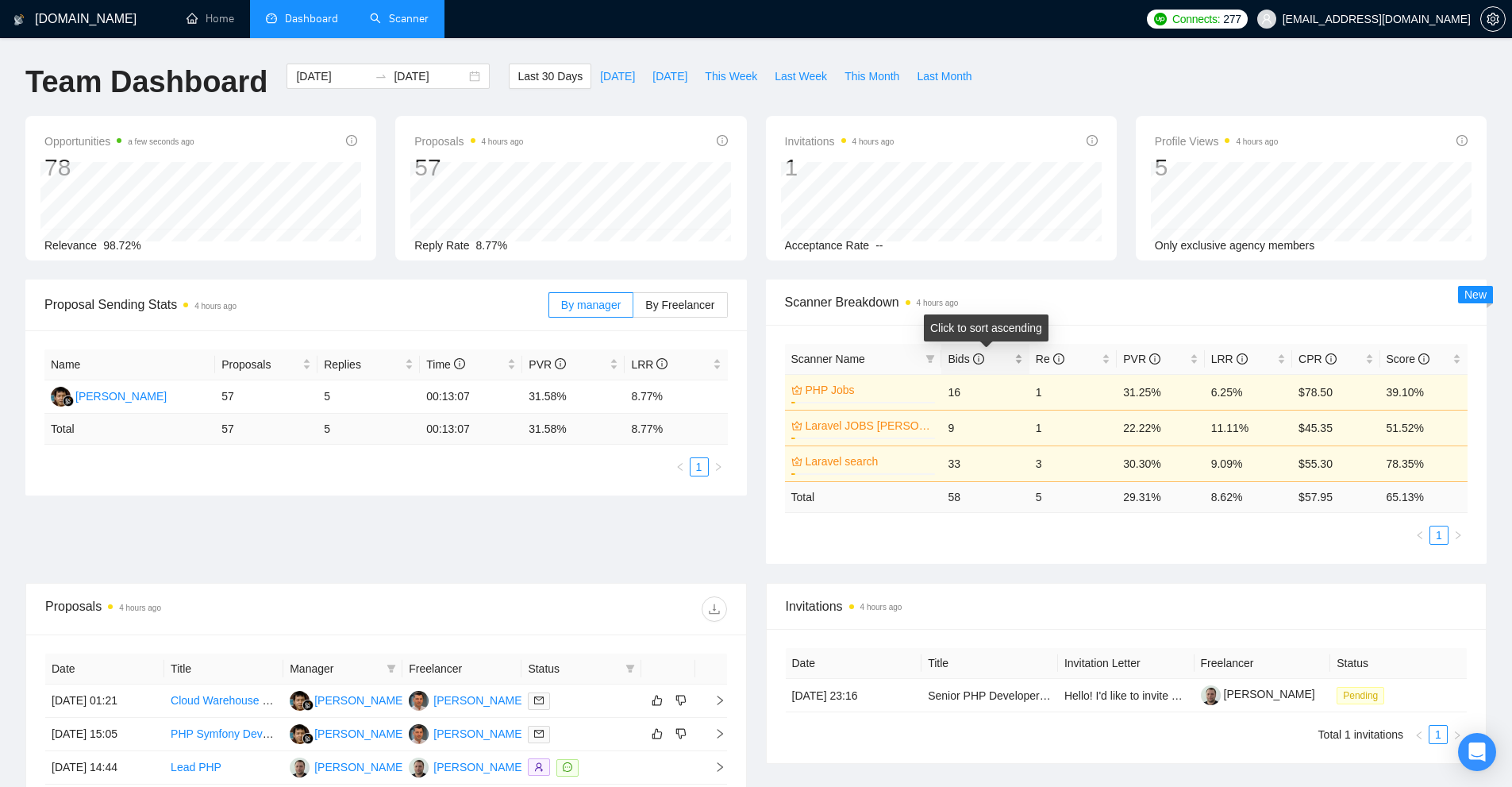
click at [1019, 358] on div "Bids" at bounding box center [985, 359] width 75 height 17
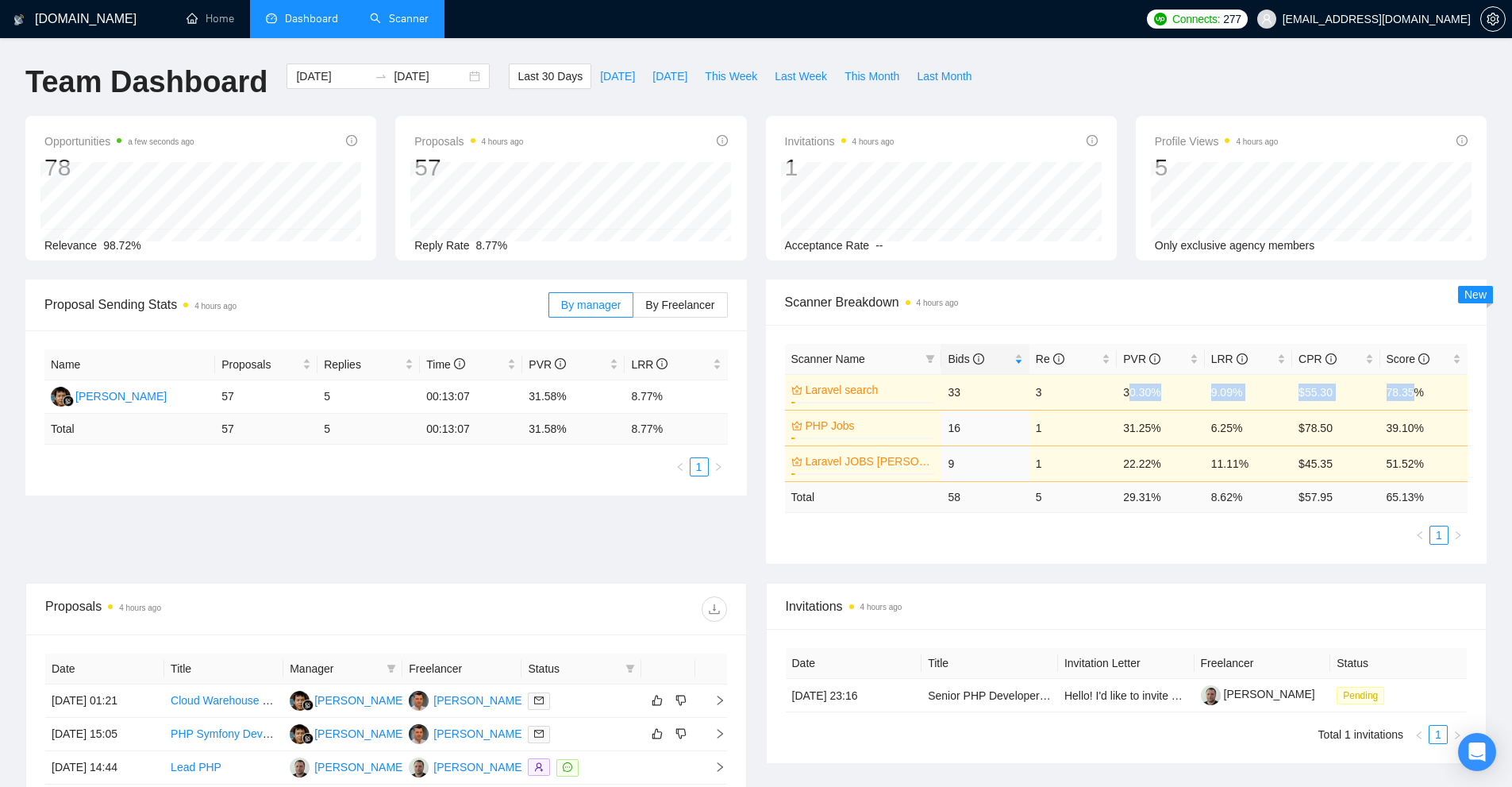
drag, startPoint x: 1343, startPoint y: 390, endPoint x: 1121, endPoint y: 380, distance: 222.2
click at [1121, 380] on tr "Laravel search 3% 33 3 30.30% 9.09% $55.30 78.35%" at bounding box center [1127, 392] width 683 height 36
click at [1133, 540] on ul "1" at bounding box center [1127, 534] width 683 height 19
drag, startPoint x: 1119, startPoint y: 500, endPoint x: 1340, endPoint y: 511, distance: 221.3
click at [1340, 511] on tr "Total 58 5 29.31 % 8.62 % $ 57.95 65.13 %" at bounding box center [1127, 496] width 683 height 31
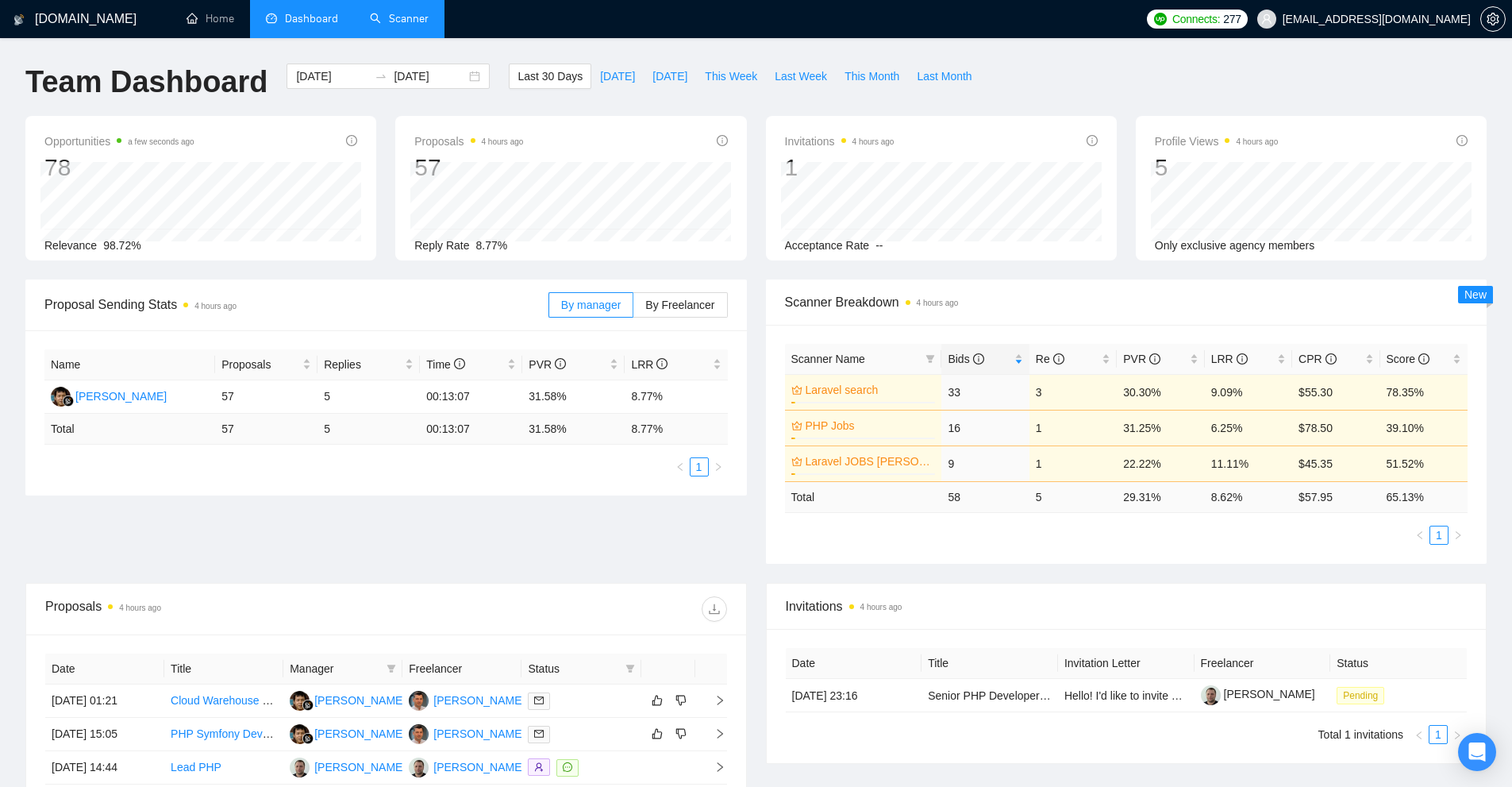
click at [1366, 619] on div "Invitations 4 hours ago" at bounding box center [1127, 606] width 682 height 45
click at [387, 12] on link "Scanner" at bounding box center [399, 19] width 59 height 13
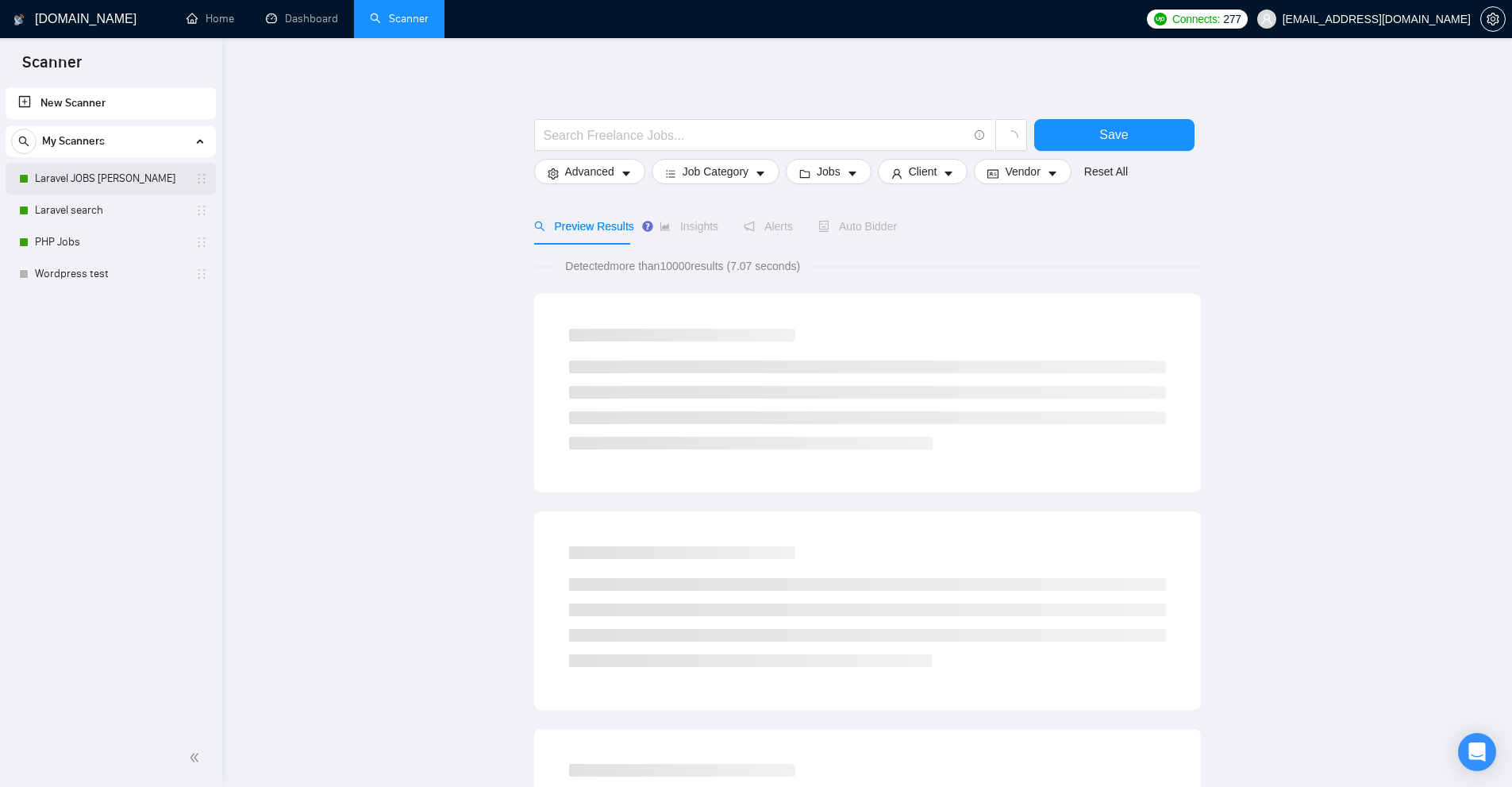
click at [86, 177] on link "Laravel JOBS Alex" at bounding box center [110, 179] width 150 height 32
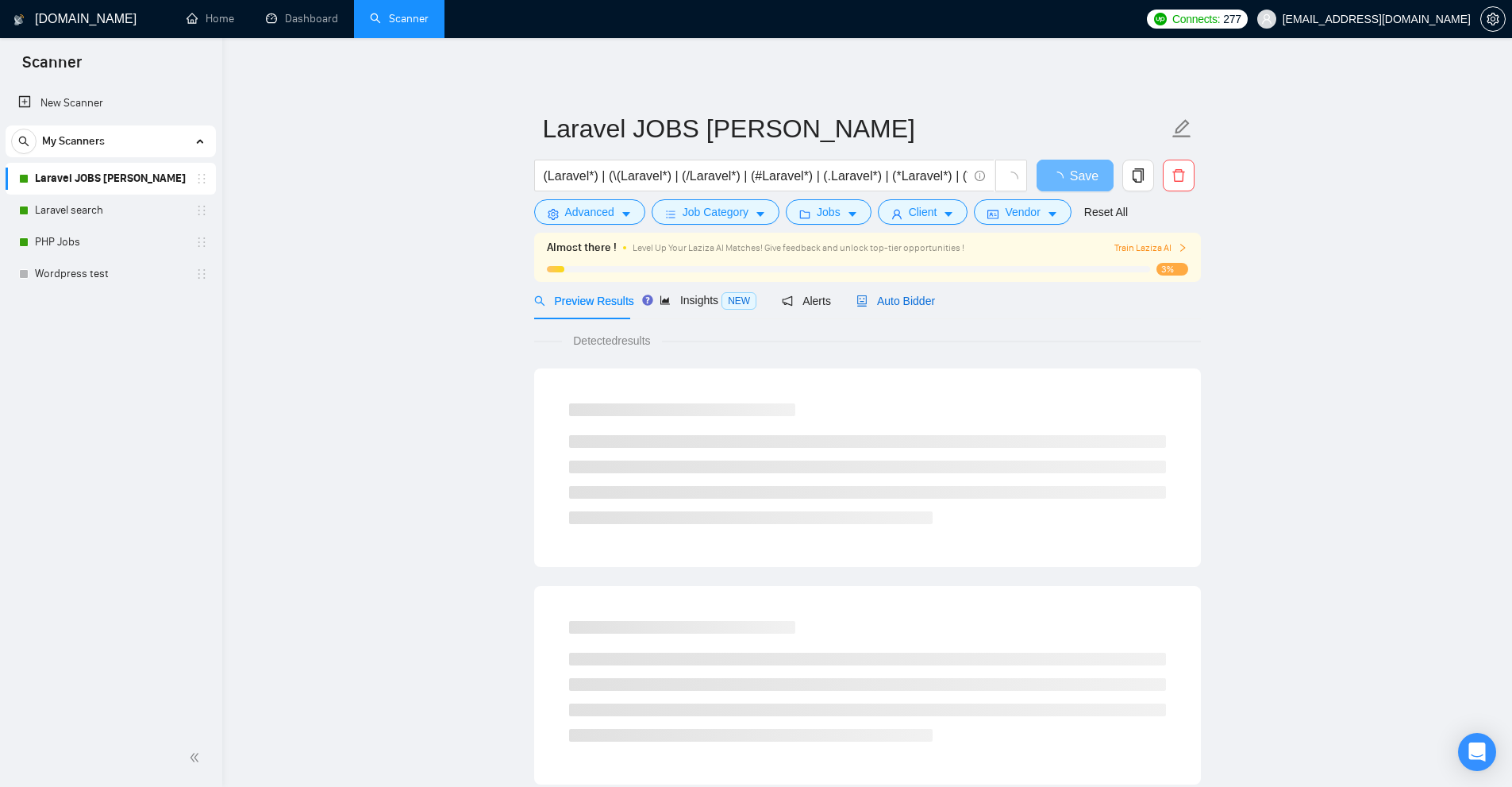
click at [903, 304] on span "Auto Bidder" at bounding box center [895, 300] width 79 height 12
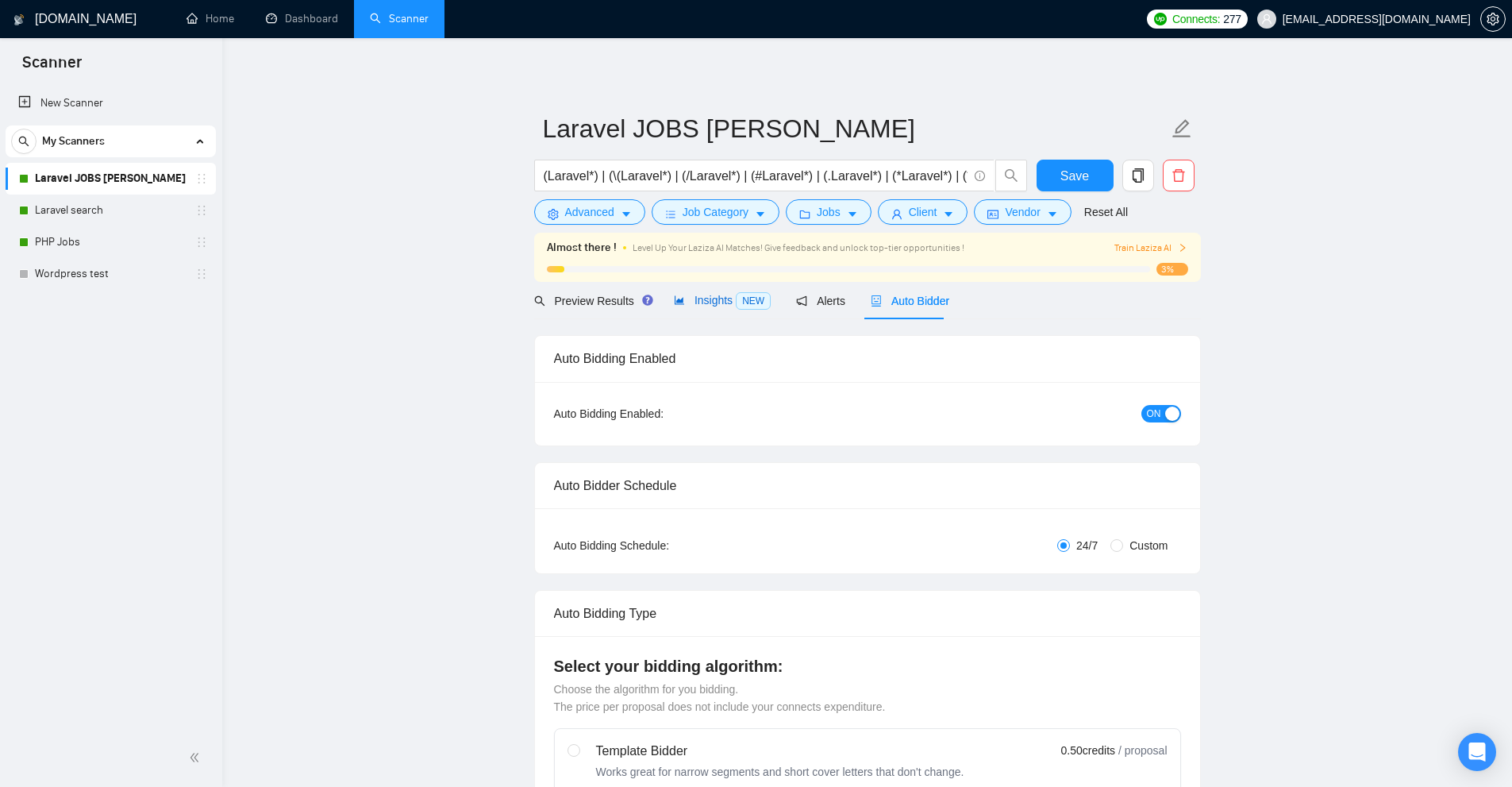
click at [718, 293] on span "Insights NEW" at bounding box center [722, 299] width 97 height 12
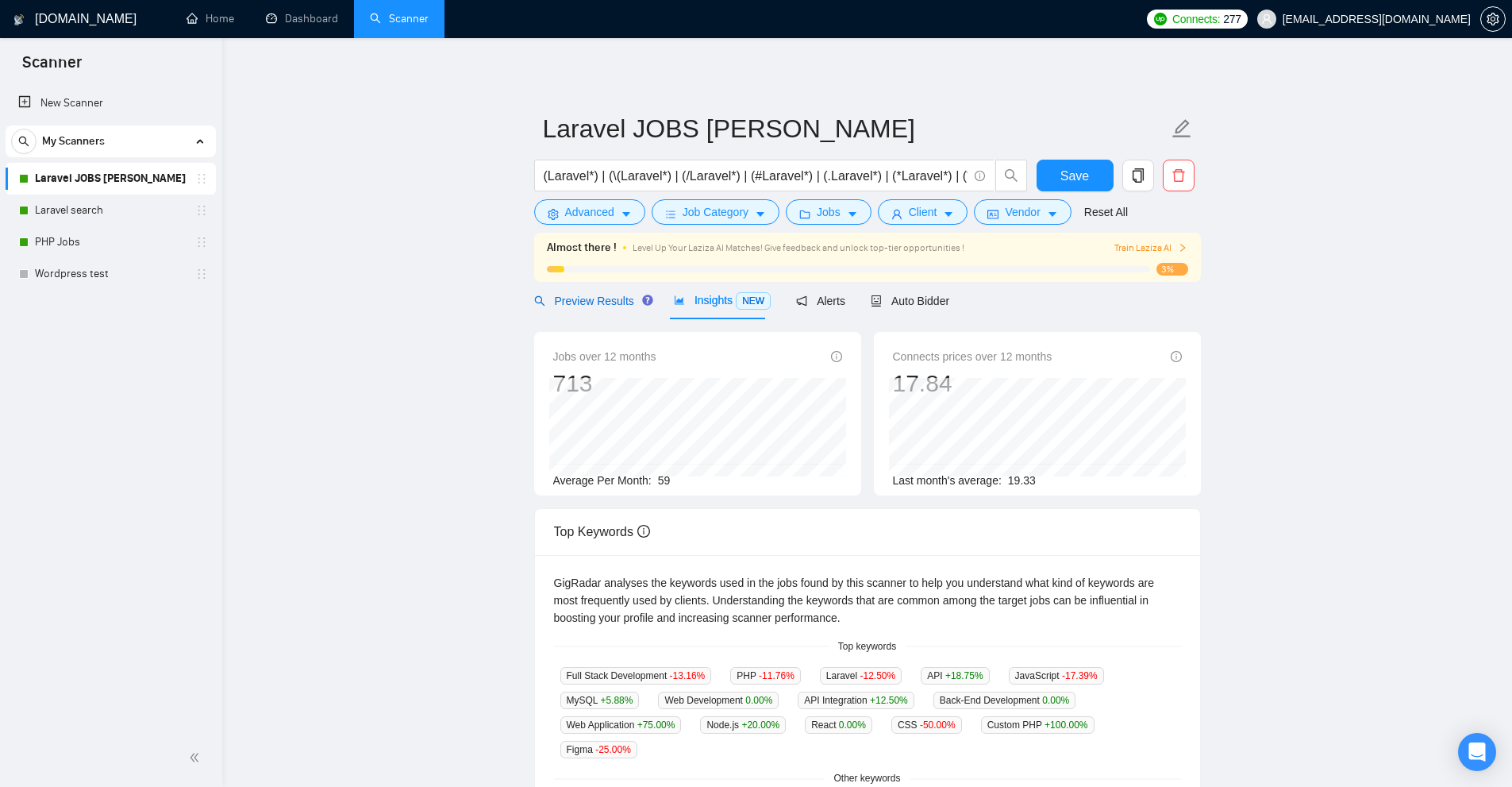
click at [595, 306] on span "Preview Results" at bounding box center [591, 300] width 114 height 12
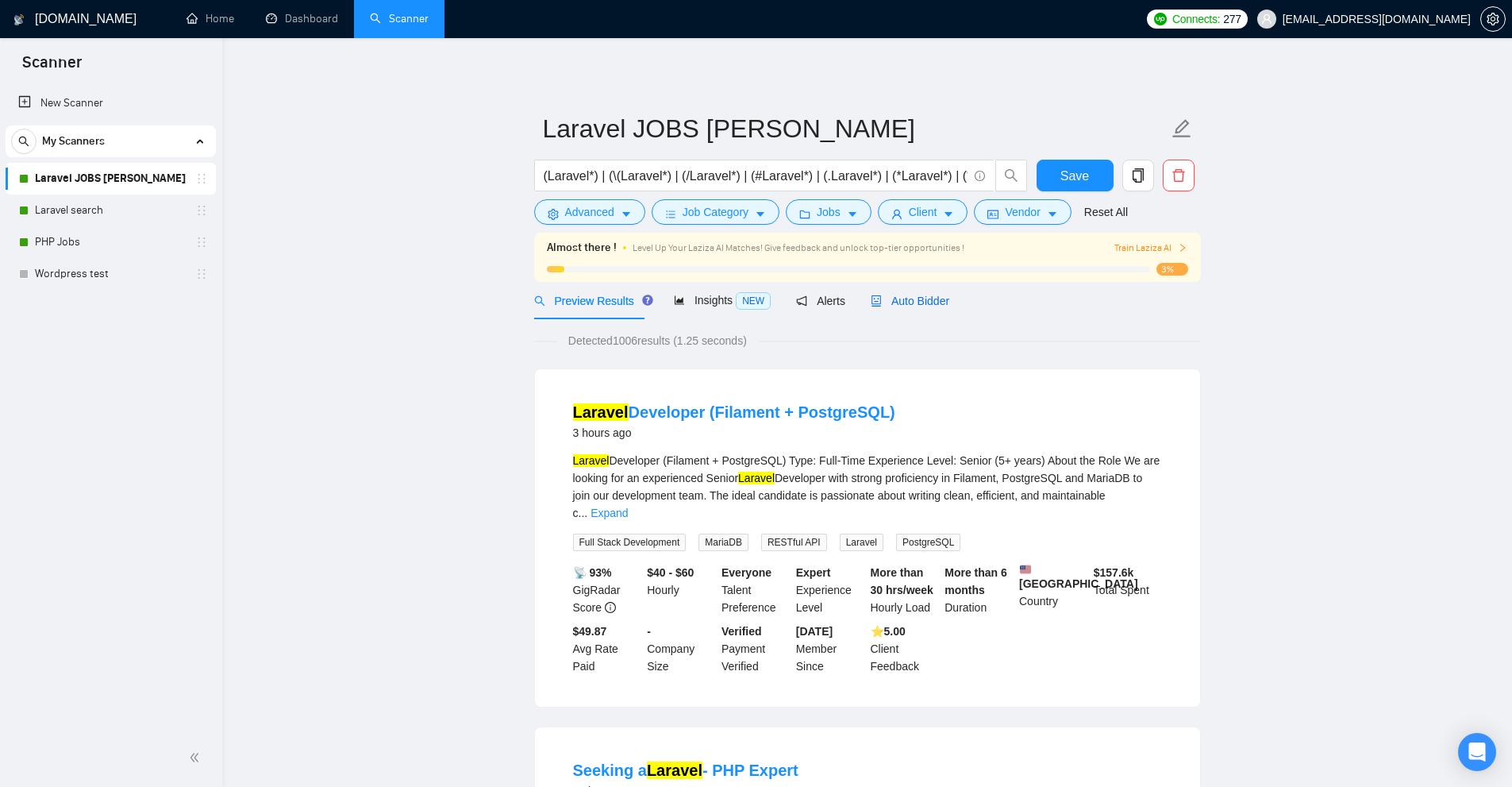
click at [905, 305] on span "Auto Bidder" at bounding box center [909, 300] width 79 height 12
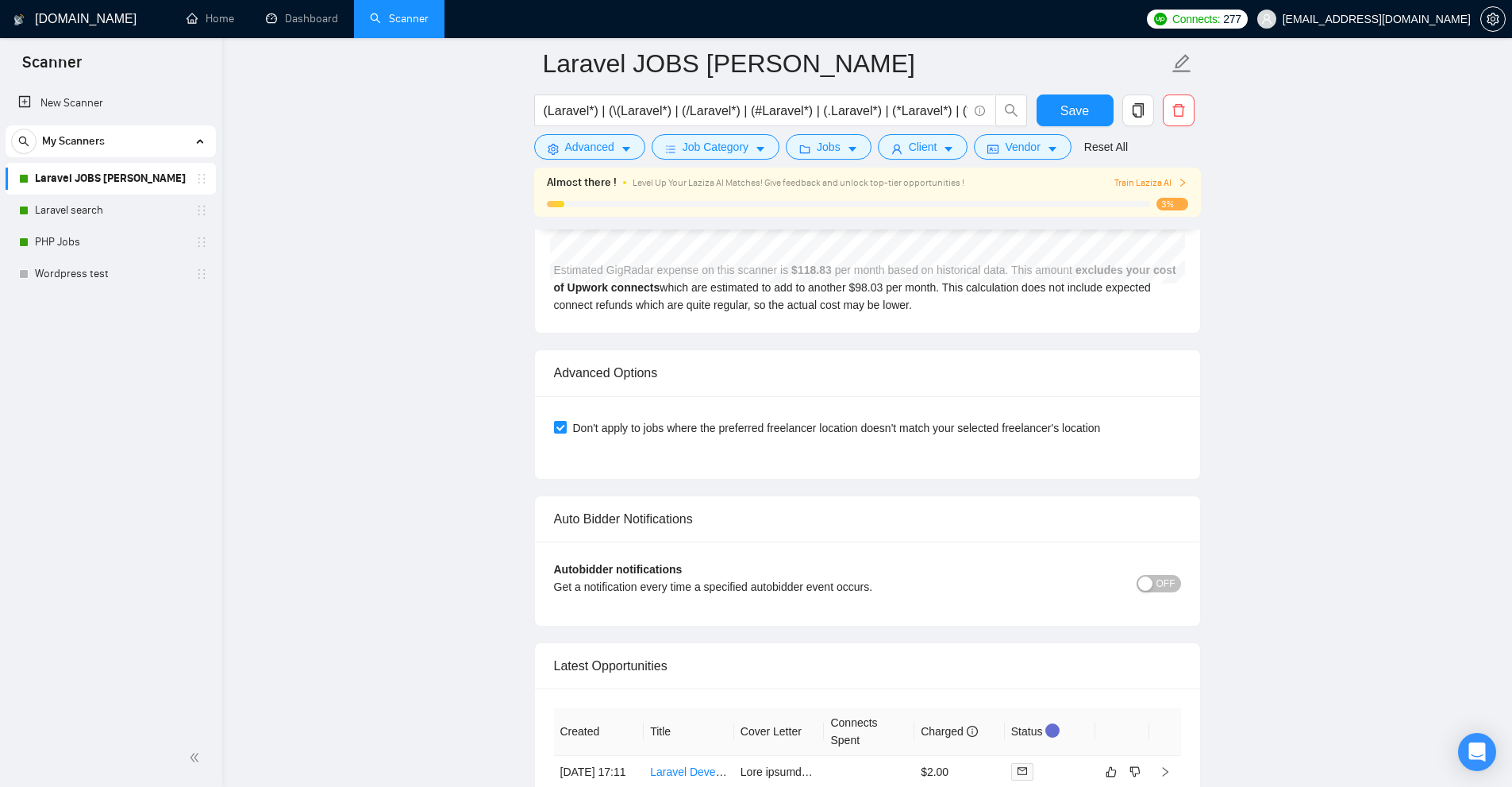
scroll to position [3890, 0]
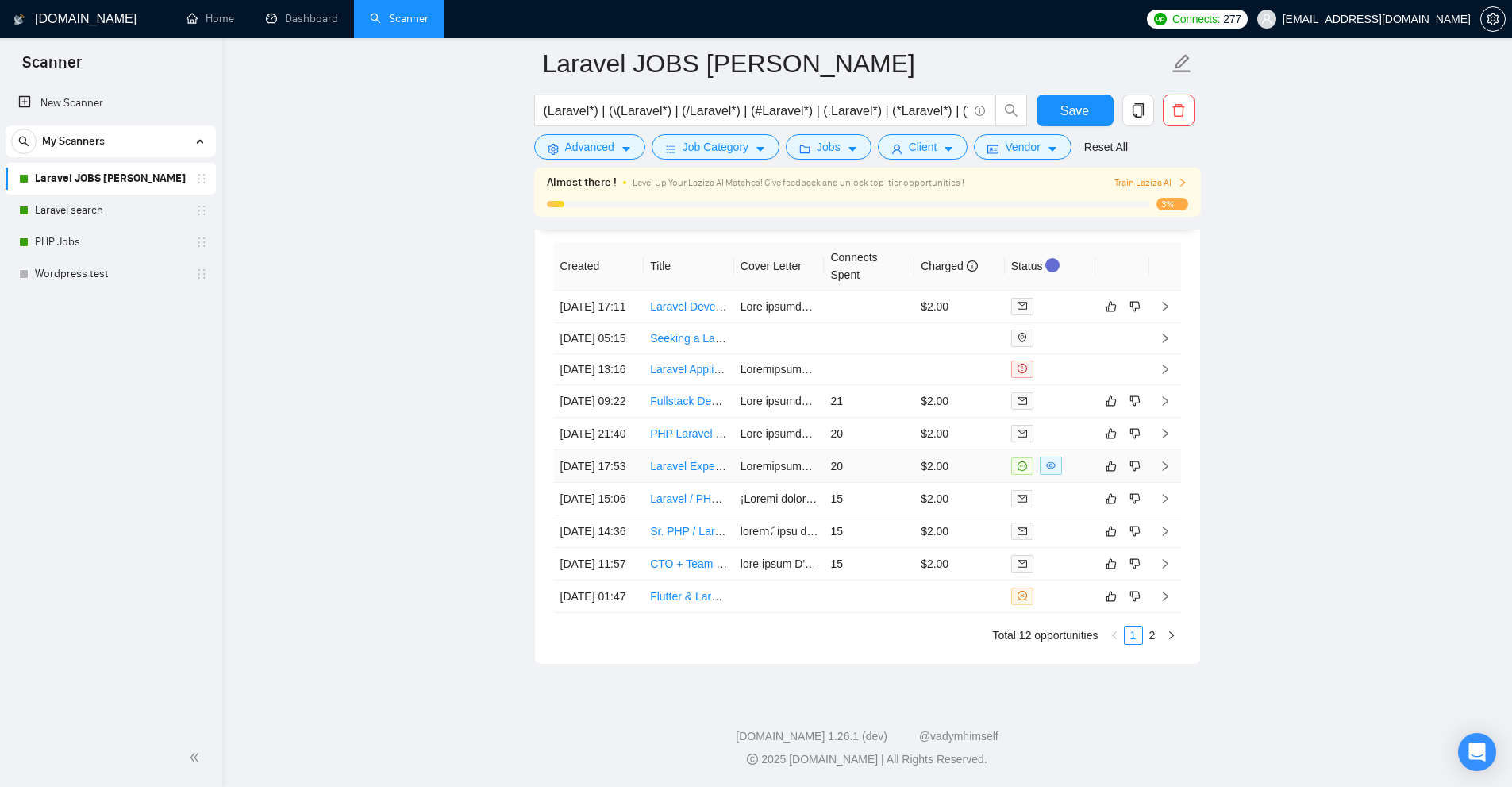
click at [706, 472] on link "Laravel Expert to Join my Agency. Ukraine only." at bounding box center [806, 465] width 312 height 12
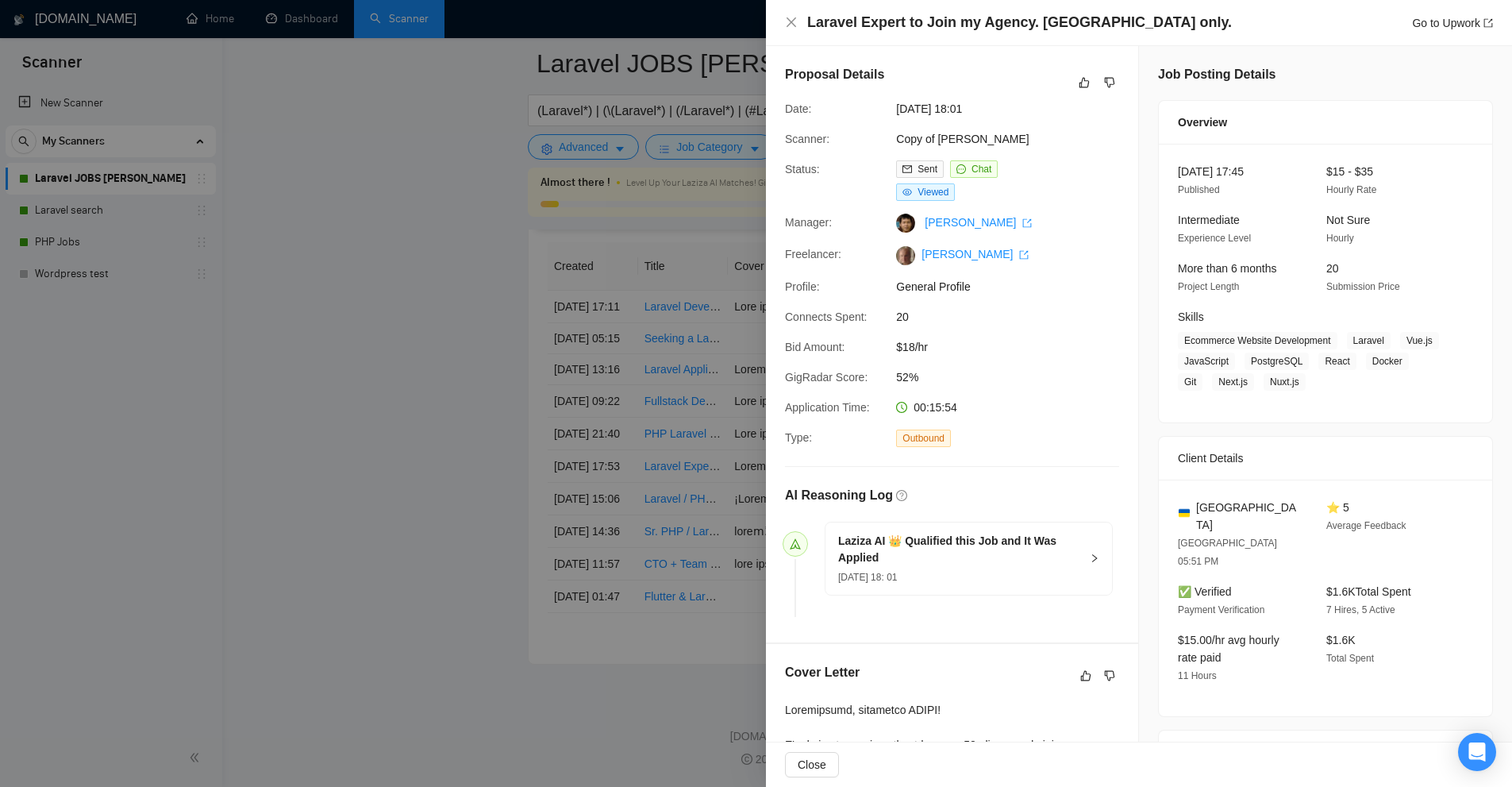
click at [264, 162] on div at bounding box center [756, 394] width 1512 height 787
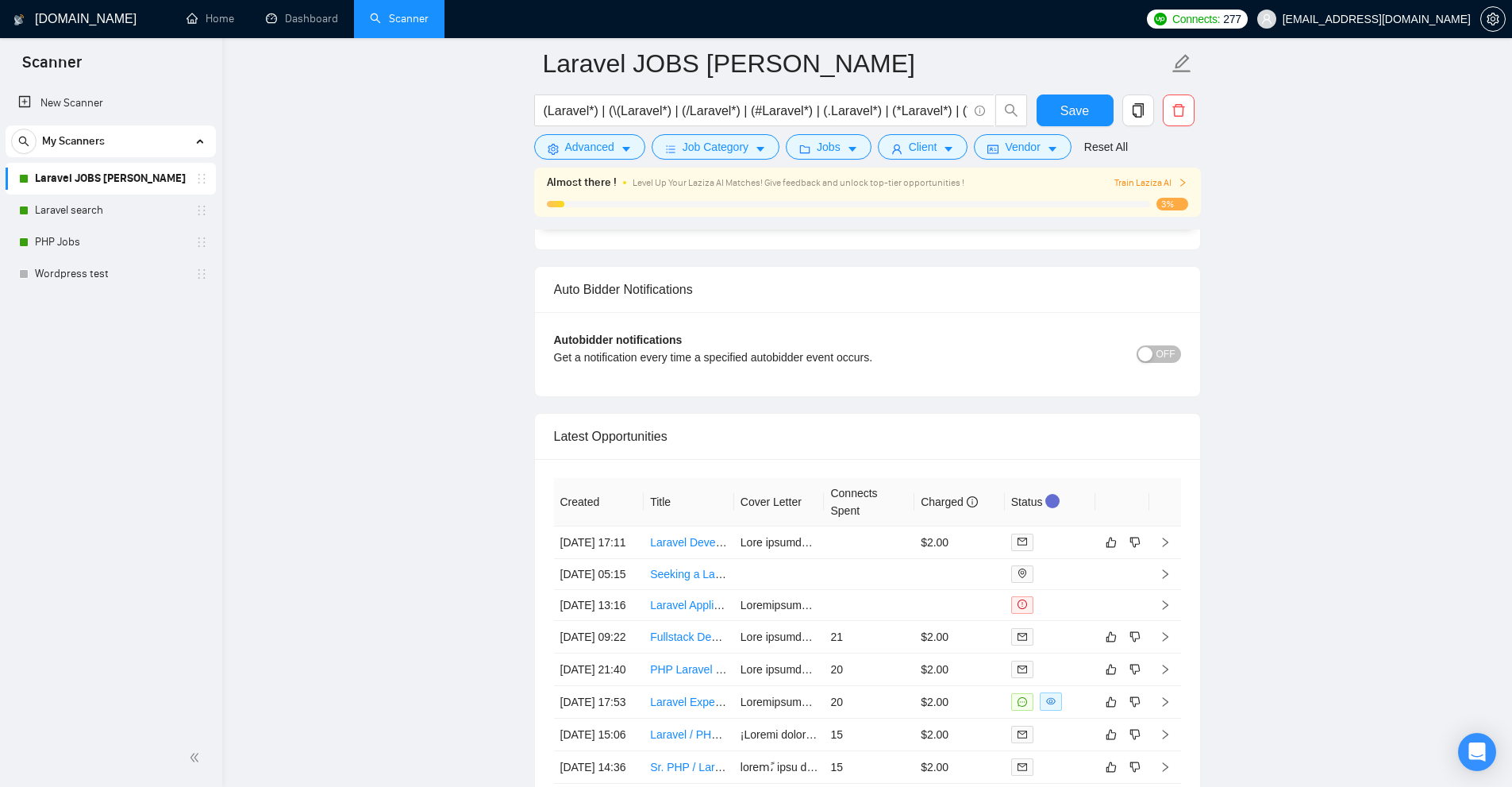
scroll to position [3563, 0]
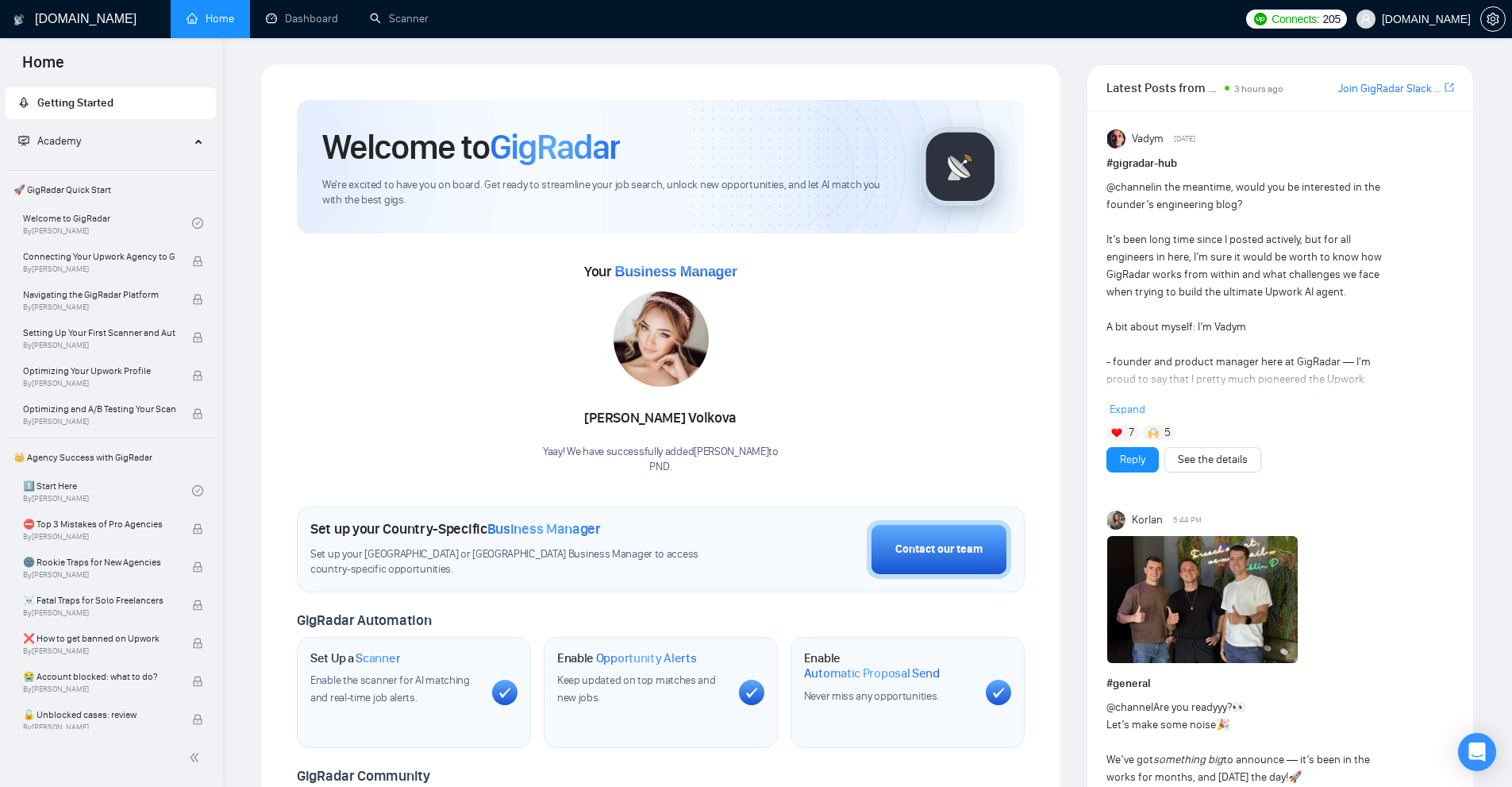
scroll to position [238, 0]
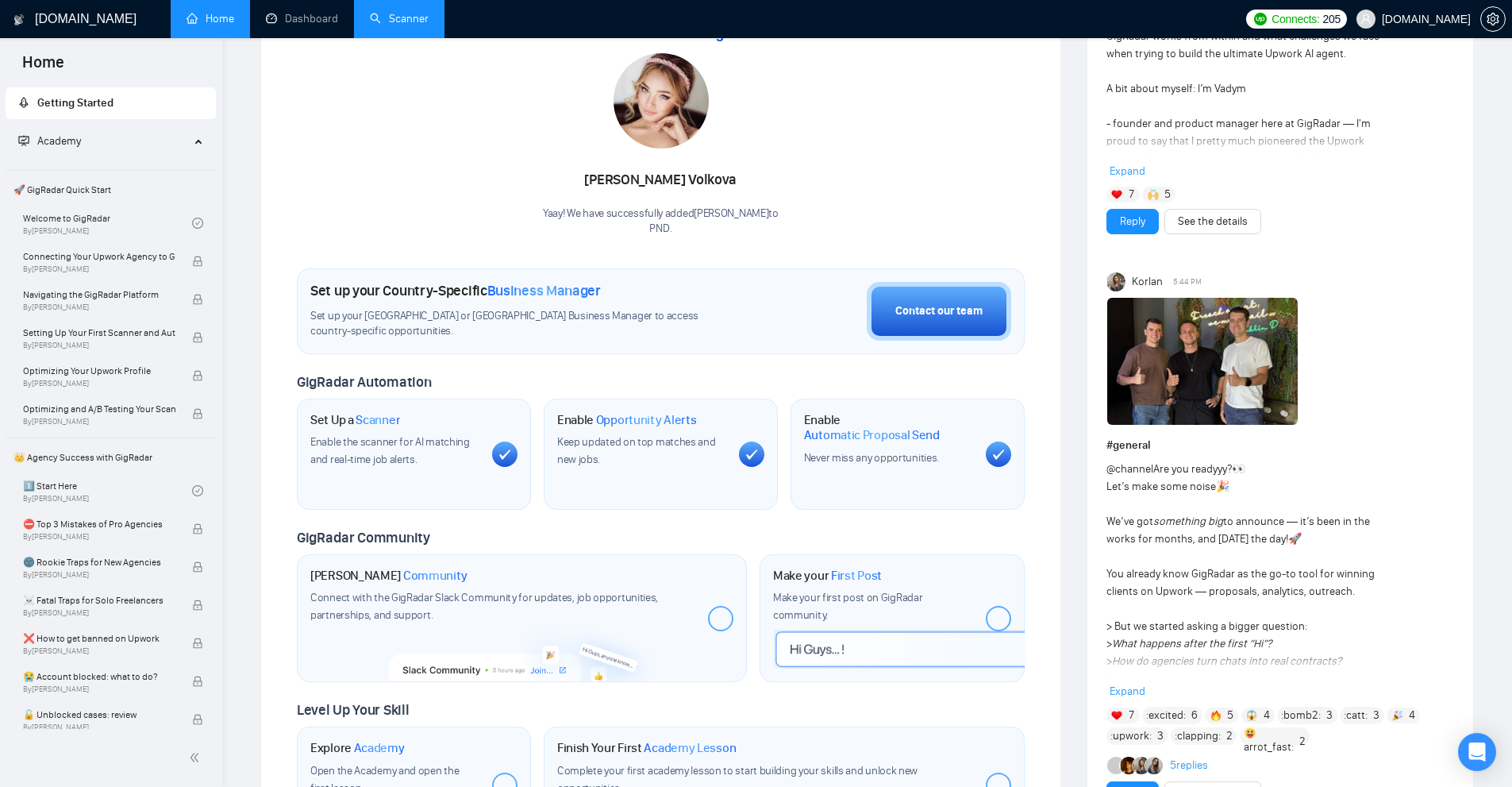
click at [421, 19] on link "Scanner" at bounding box center [399, 19] width 59 height 13
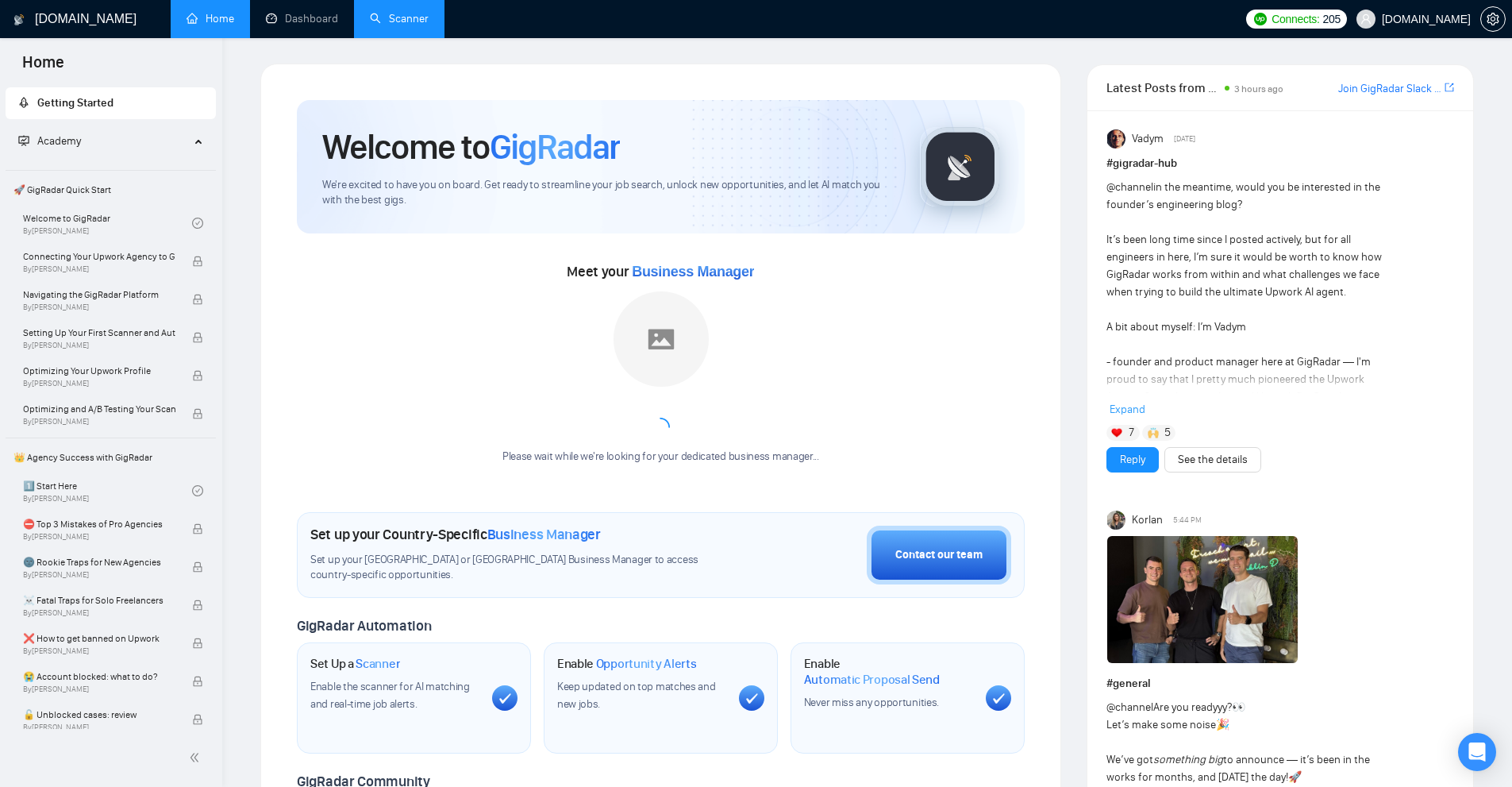
click at [384, 26] on link "Scanner" at bounding box center [399, 19] width 59 height 13
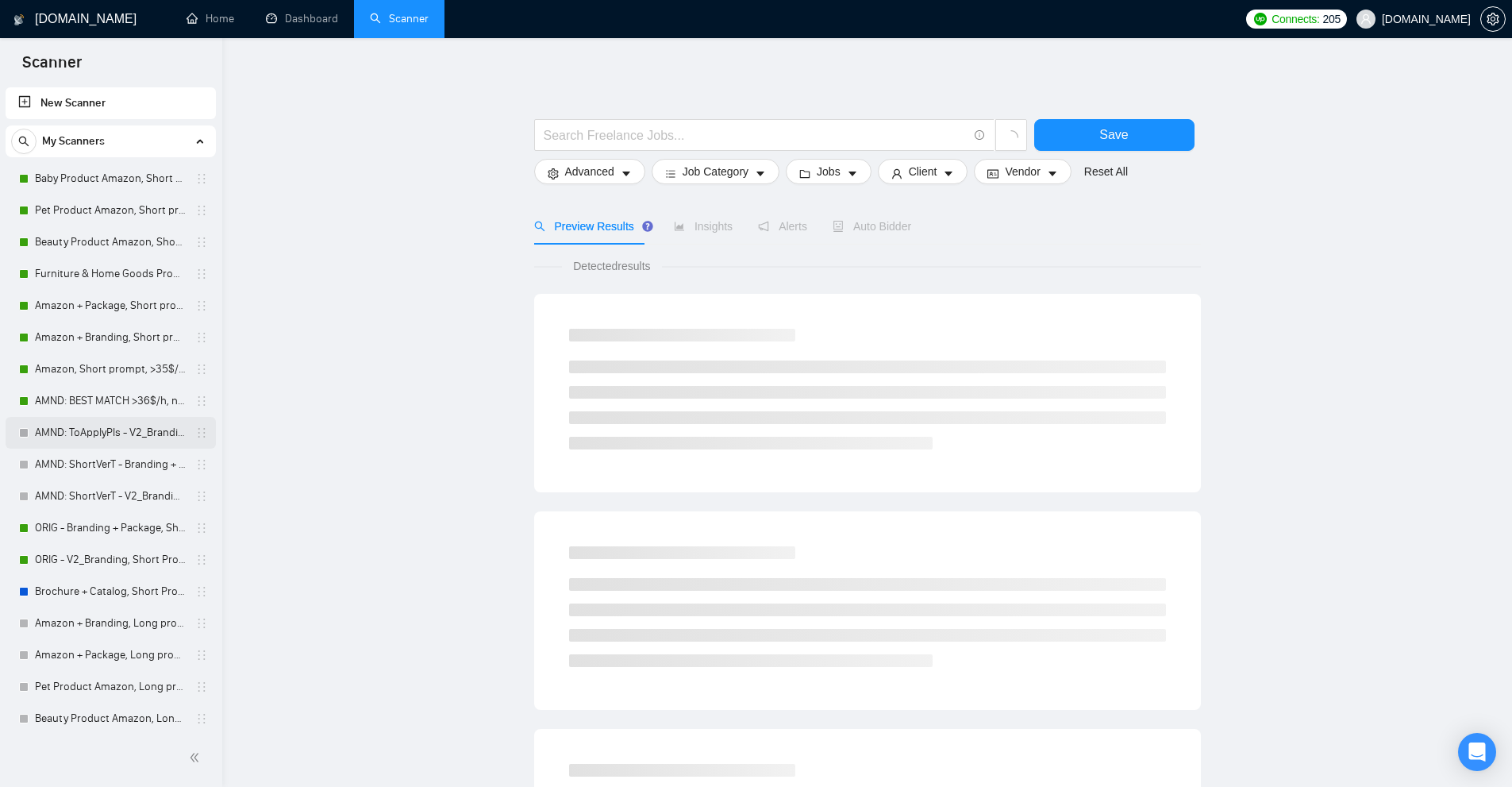
click at [114, 446] on link "AMND: ToApplyPls - V2_Branding, Short Prompt, >36$/h, no agency" at bounding box center [110, 433] width 150 height 32
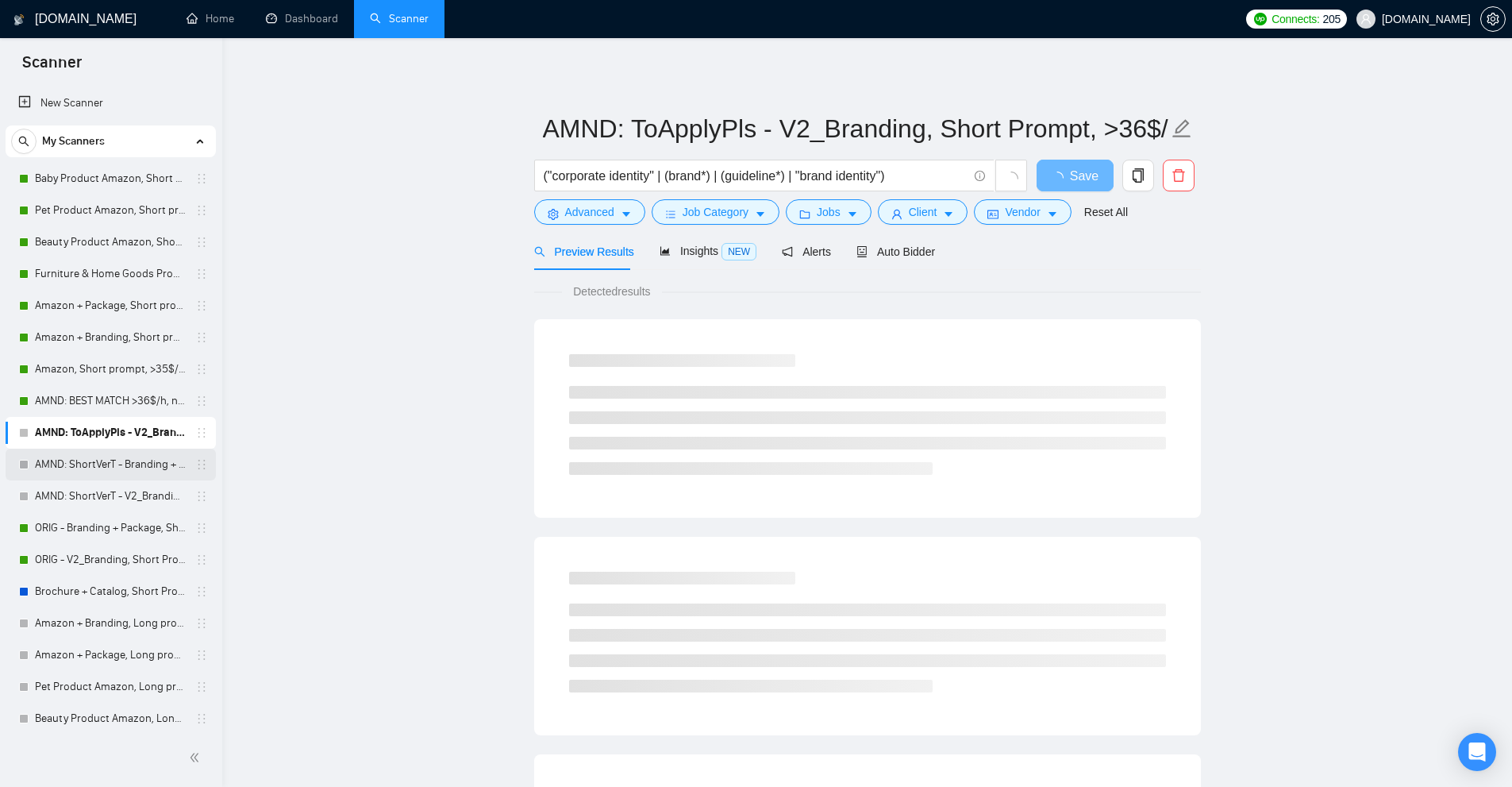
click at [114, 470] on link "AMND: ShortVerT - Branding + Package, Short Prompt, >36$/h, no agency" at bounding box center [110, 464] width 150 height 32
click at [126, 495] on link "AMND: ShortVerT - V2_Branding, Short Prompt, >36$/h, no agency" at bounding box center [110, 497] width 150 height 32
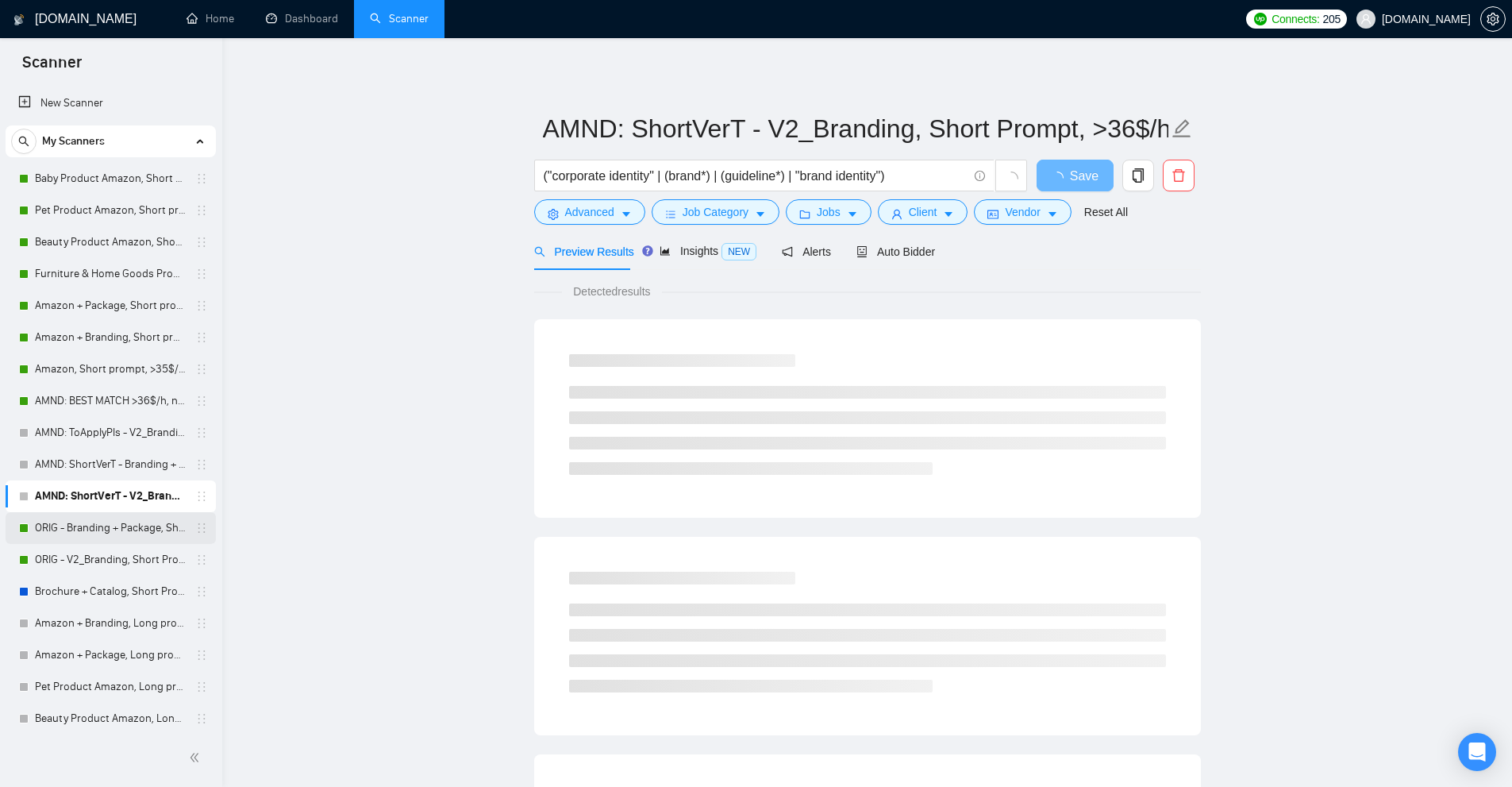
click at [94, 528] on link "ORIG - Branding + Package, Short Prompt, >36$/h, no agency" at bounding box center [110, 528] width 150 height 32
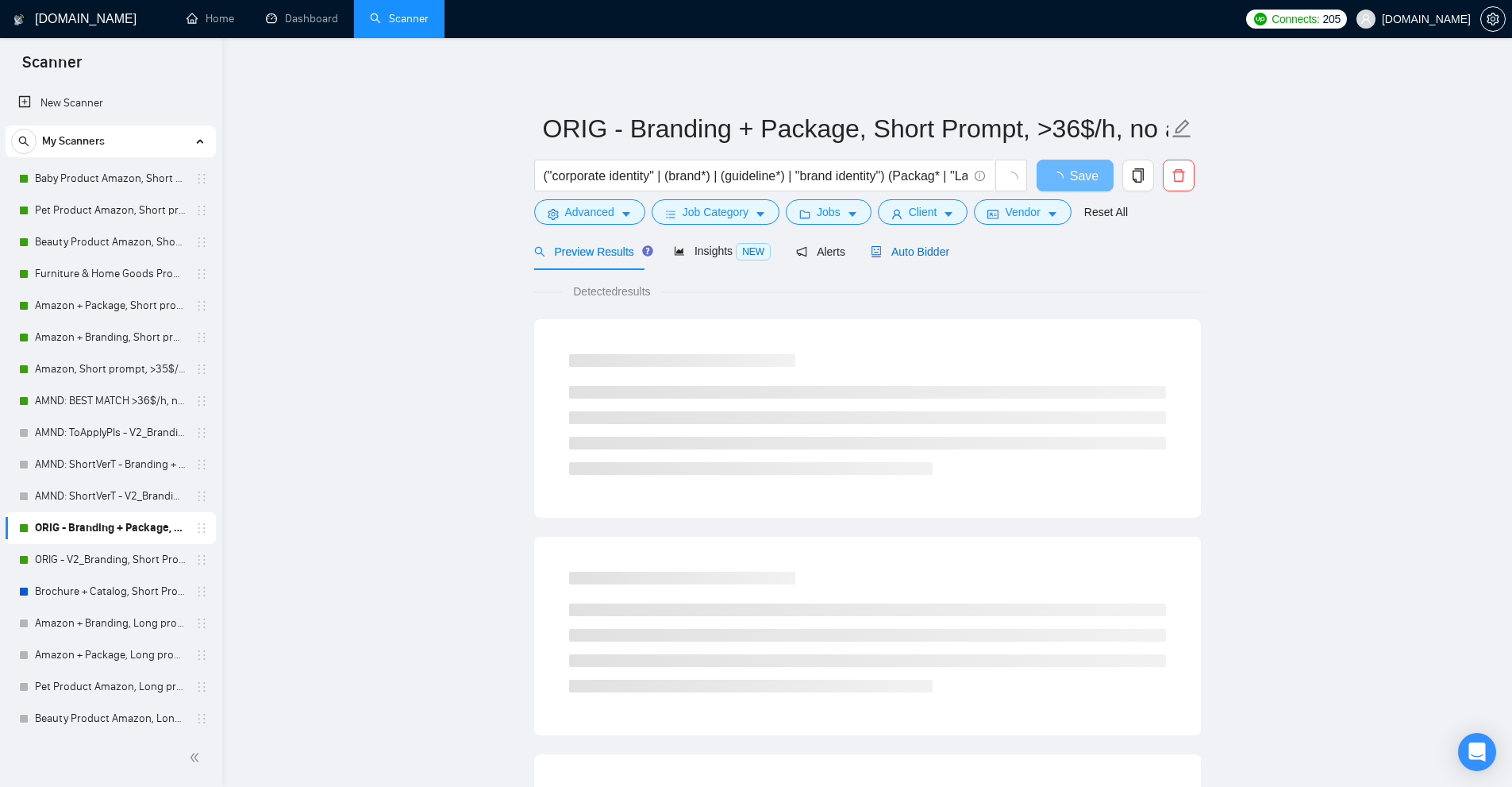
drag, startPoint x: 904, startPoint y: 250, endPoint x: 920, endPoint y: 284, distance: 37.6
click at [904, 250] on span "Auto Bidder" at bounding box center [909, 251] width 79 height 12
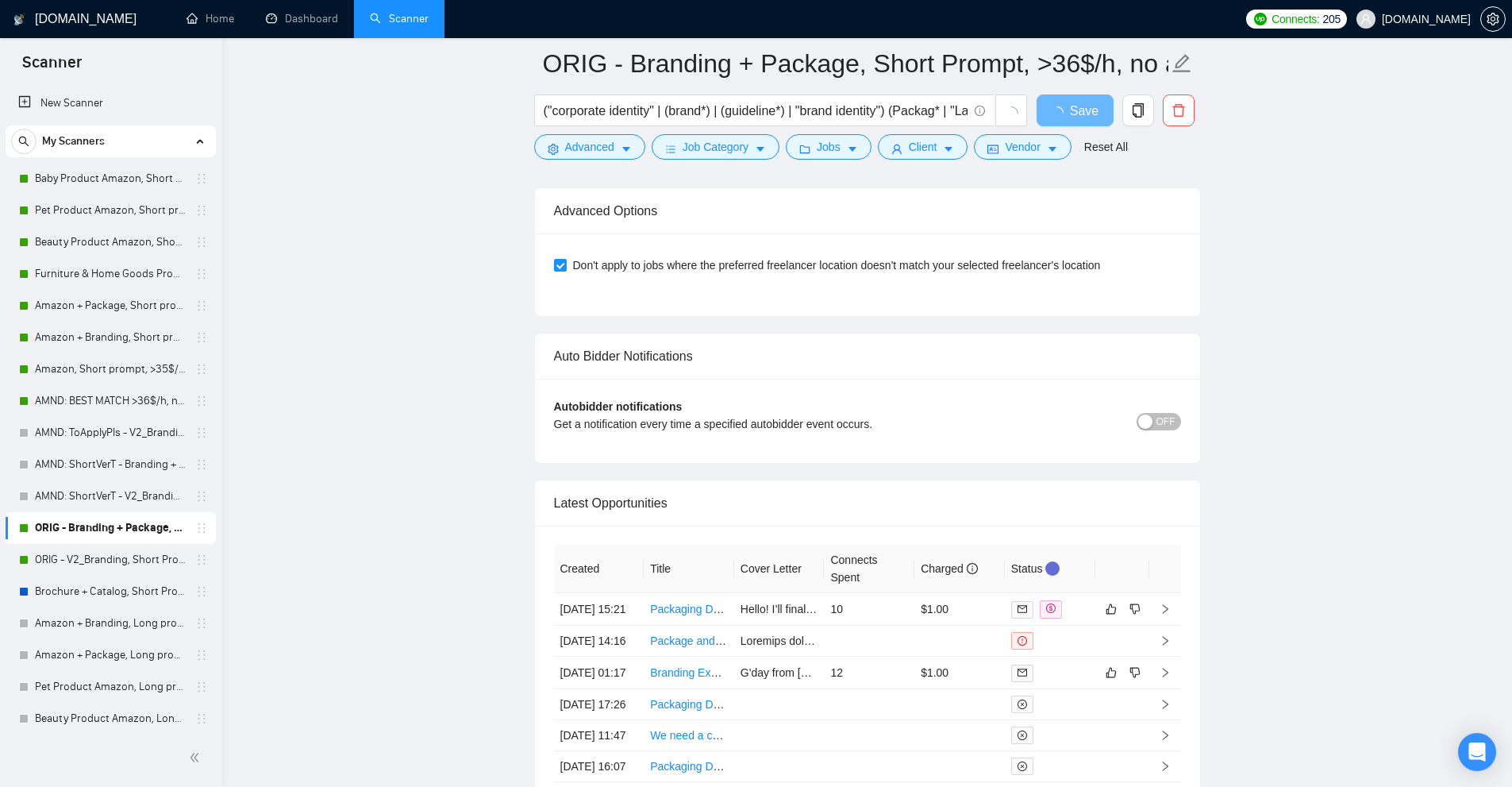
scroll to position [3758, 0]
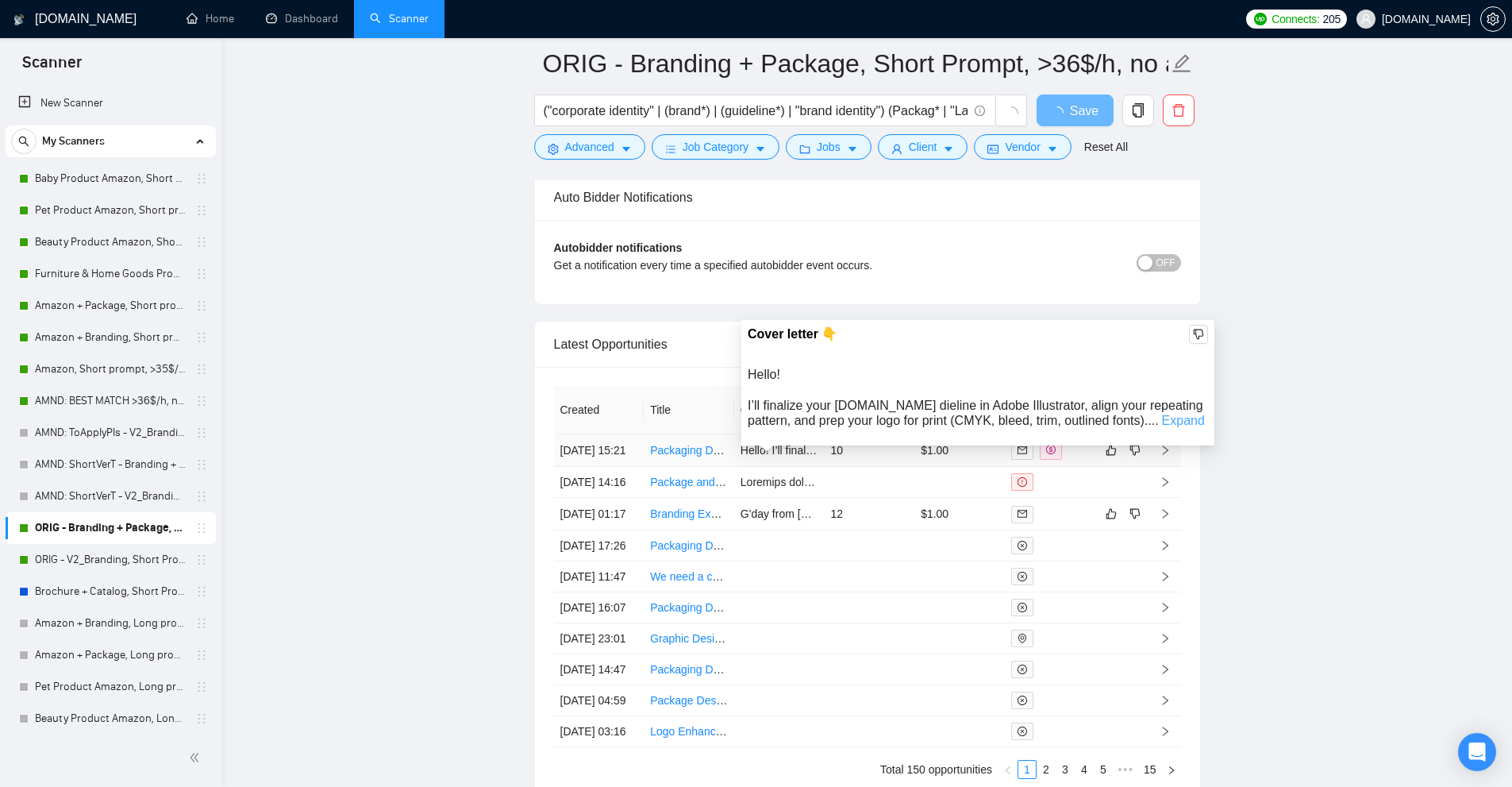
click at [1162, 417] on link "Expand" at bounding box center [1183, 420] width 43 height 13
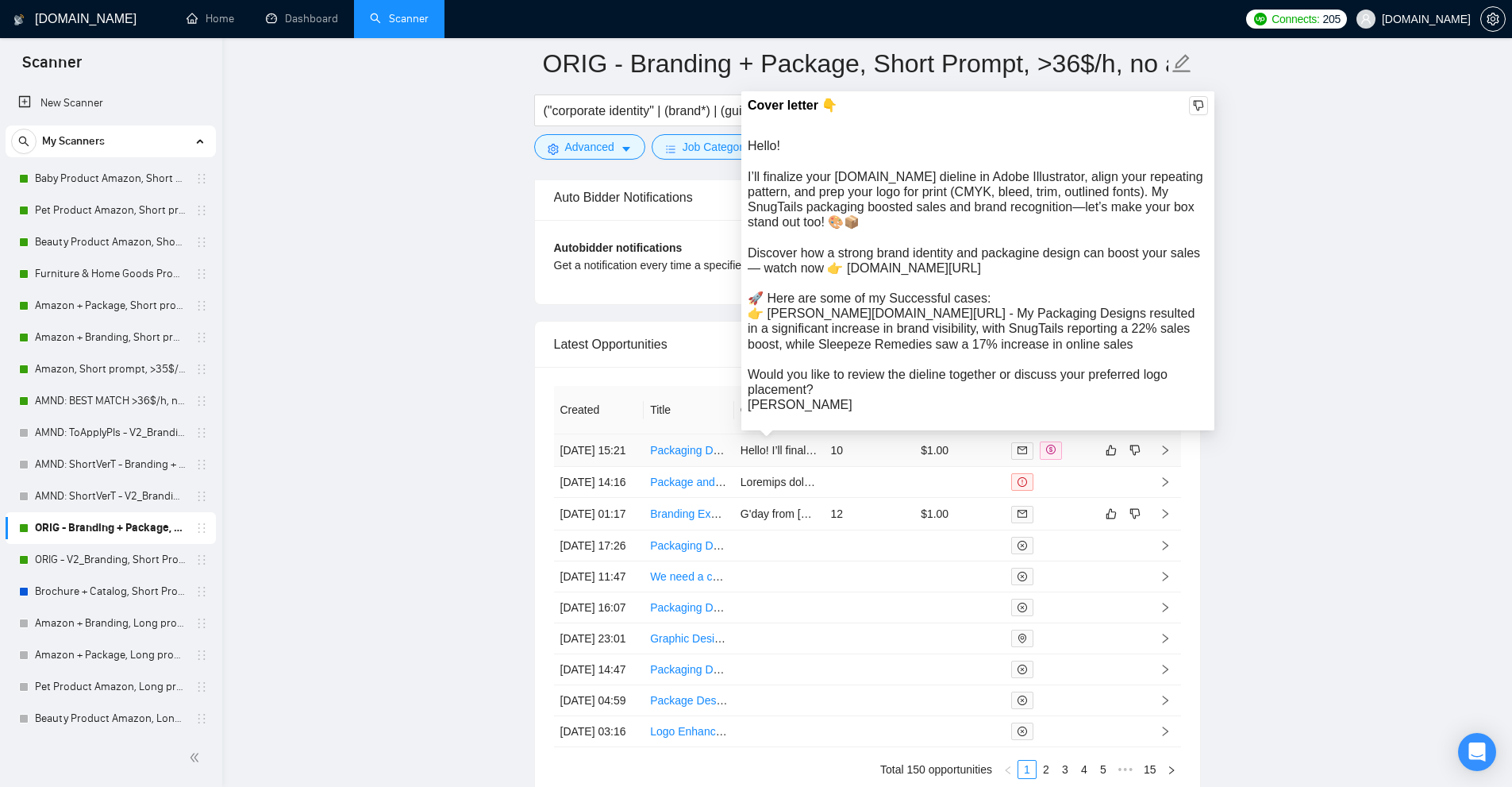
drag, startPoint x: 807, startPoint y: 413, endPoint x: 801, endPoint y: 239, distance: 174.1
click at [801, 239] on div "Hello! I’ll finalize your [DOMAIN_NAME] dieline in Adobe Illustrator, align you…" at bounding box center [977, 274] width 461 height 273
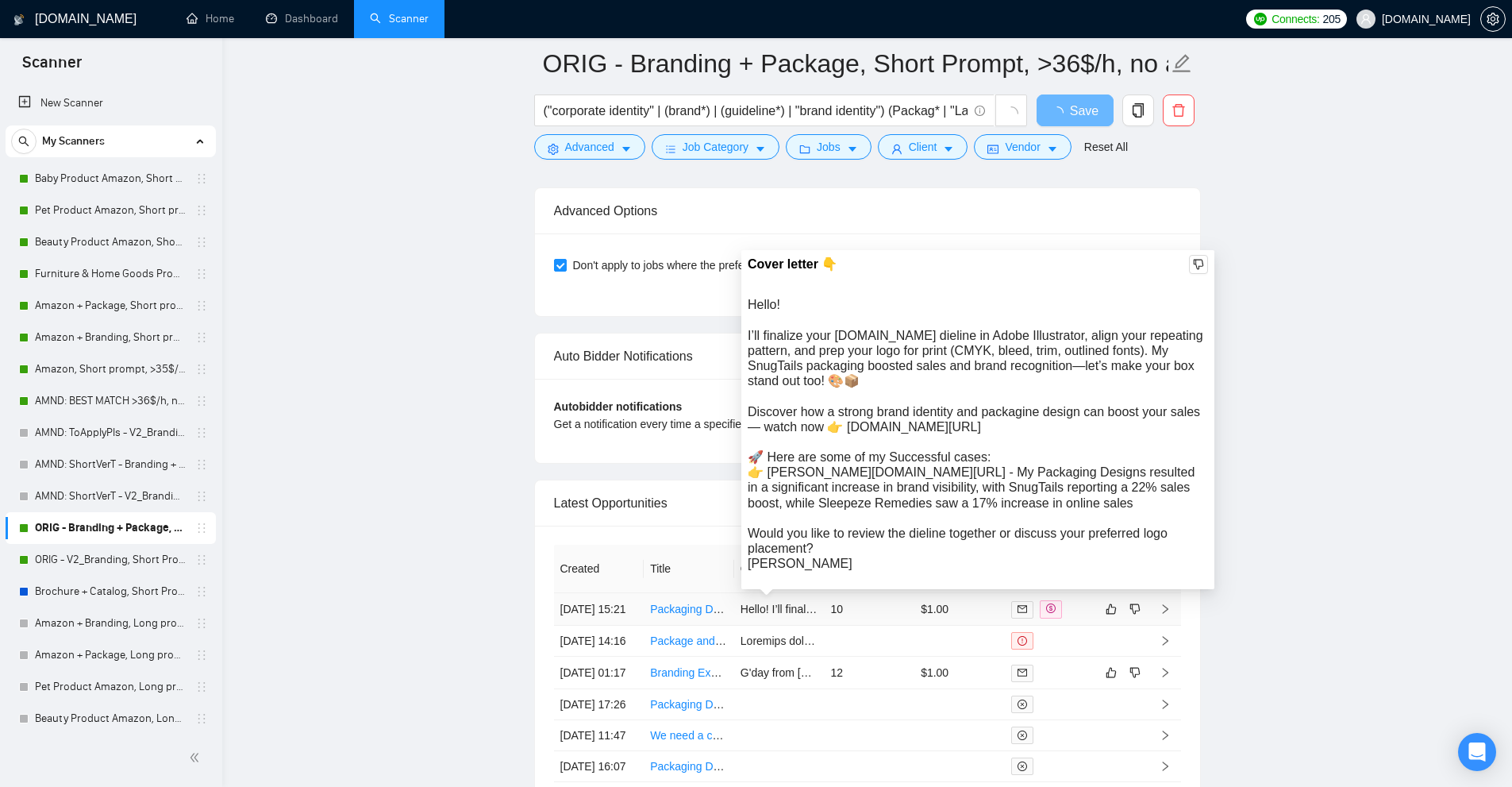
click at [784, 341] on div "Hello! I’ll finalize your [DOMAIN_NAME] dieline in Adobe Illustrator, align you…" at bounding box center [977, 433] width 461 height 273
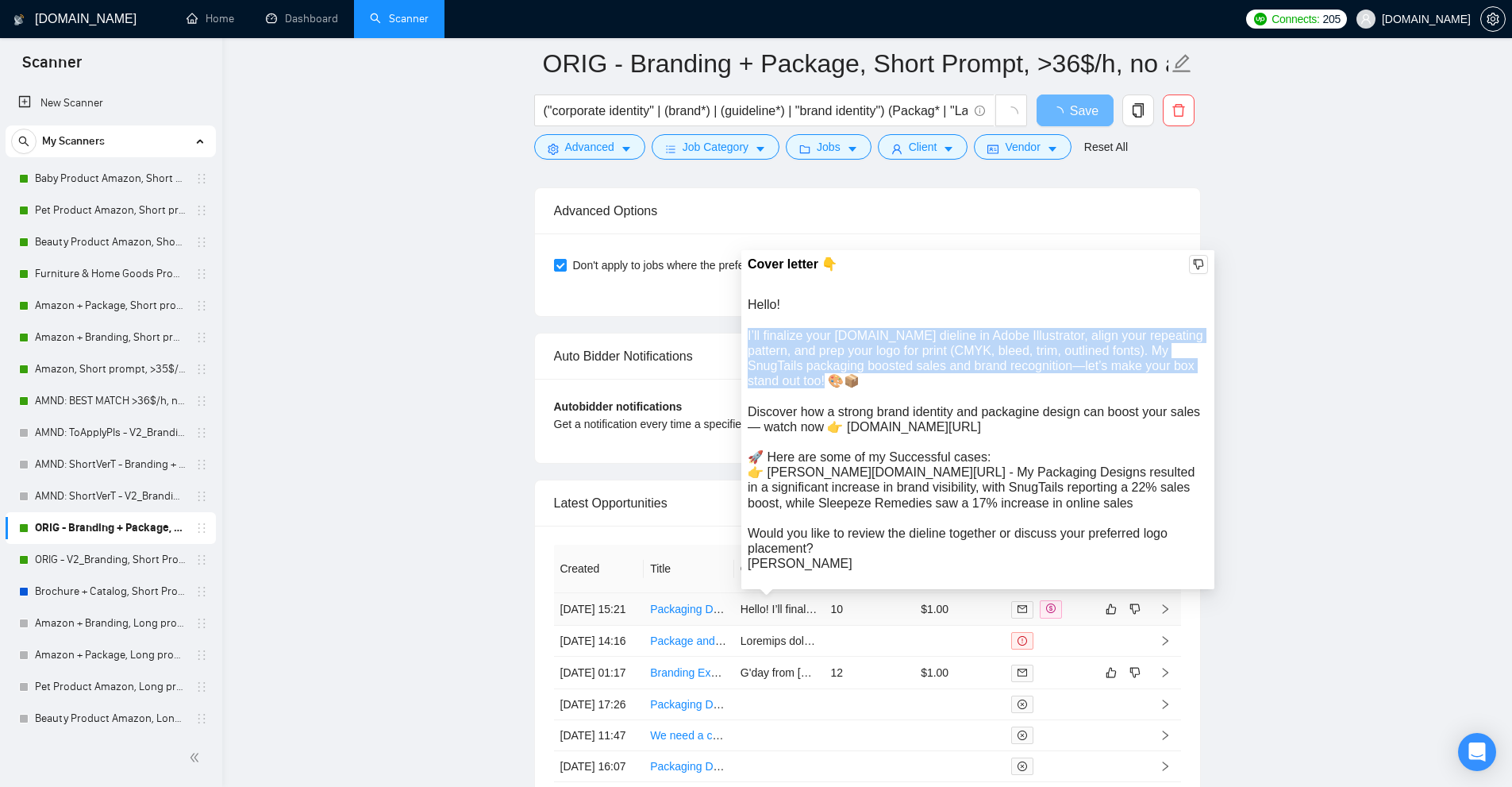
drag, startPoint x: 784, startPoint y: 341, endPoint x: 841, endPoint y: 337, distance: 57.1
click at [818, 339] on div "Hello! I’ll finalize your [DOMAIN_NAME] dieline in Adobe Illustrator, align you…" at bounding box center [977, 433] width 461 height 273
click at [860, 335] on div "Hello! I’ll finalize your [DOMAIN_NAME] dieline in Adobe Illustrator, align you…" at bounding box center [977, 433] width 461 height 273
drag, startPoint x: 850, startPoint y: 331, endPoint x: 899, endPoint y: 376, distance: 66.5
click at [899, 376] on div "Hello! I’ll finalize your [DOMAIN_NAME] dieline in Adobe Illustrator, align you…" at bounding box center [977, 433] width 461 height 273
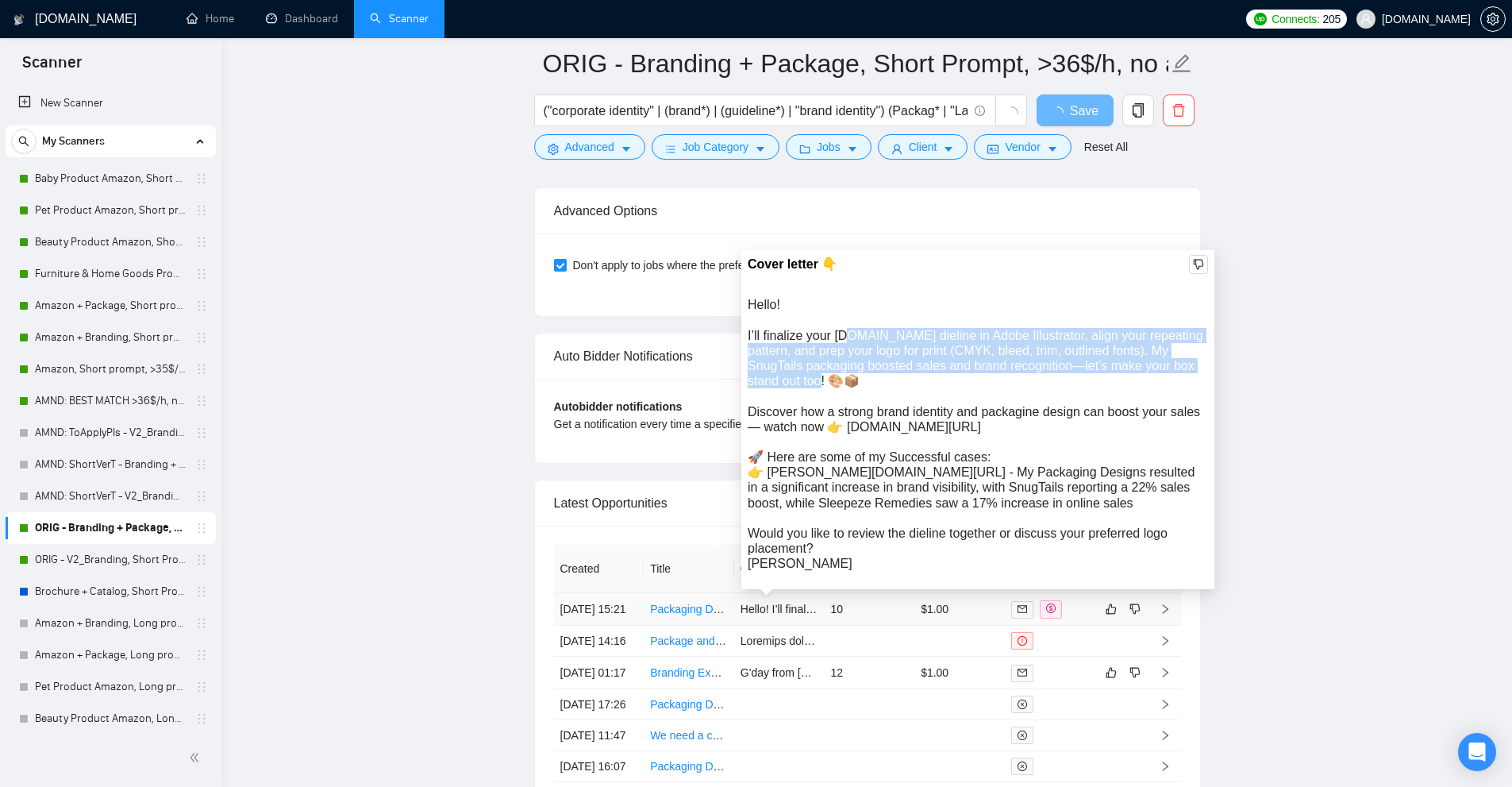
click at [899, 376] on div "Hello! I’ll finalize your [DOMAIN_NAME] dieline in Adobe Illustrator, align you…" at bounding box center [977, 433] width 461 height 273
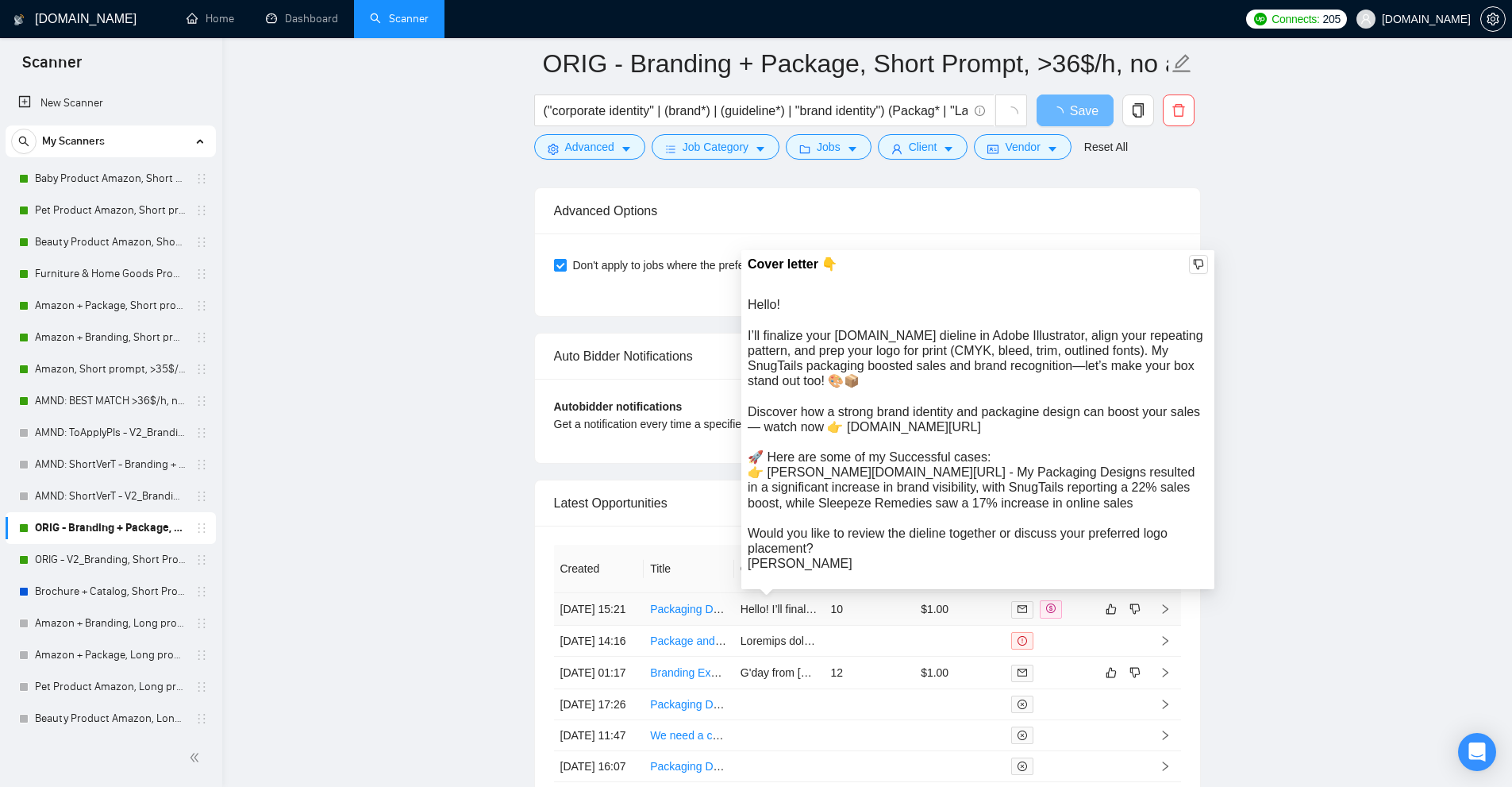
click at [890, 411] on div "Hello! I’ll finalize your [DOMAIN_NAME] dieline in Adobe Illustrator, align you…" at bounding box center [977, 433] width 461 height 273
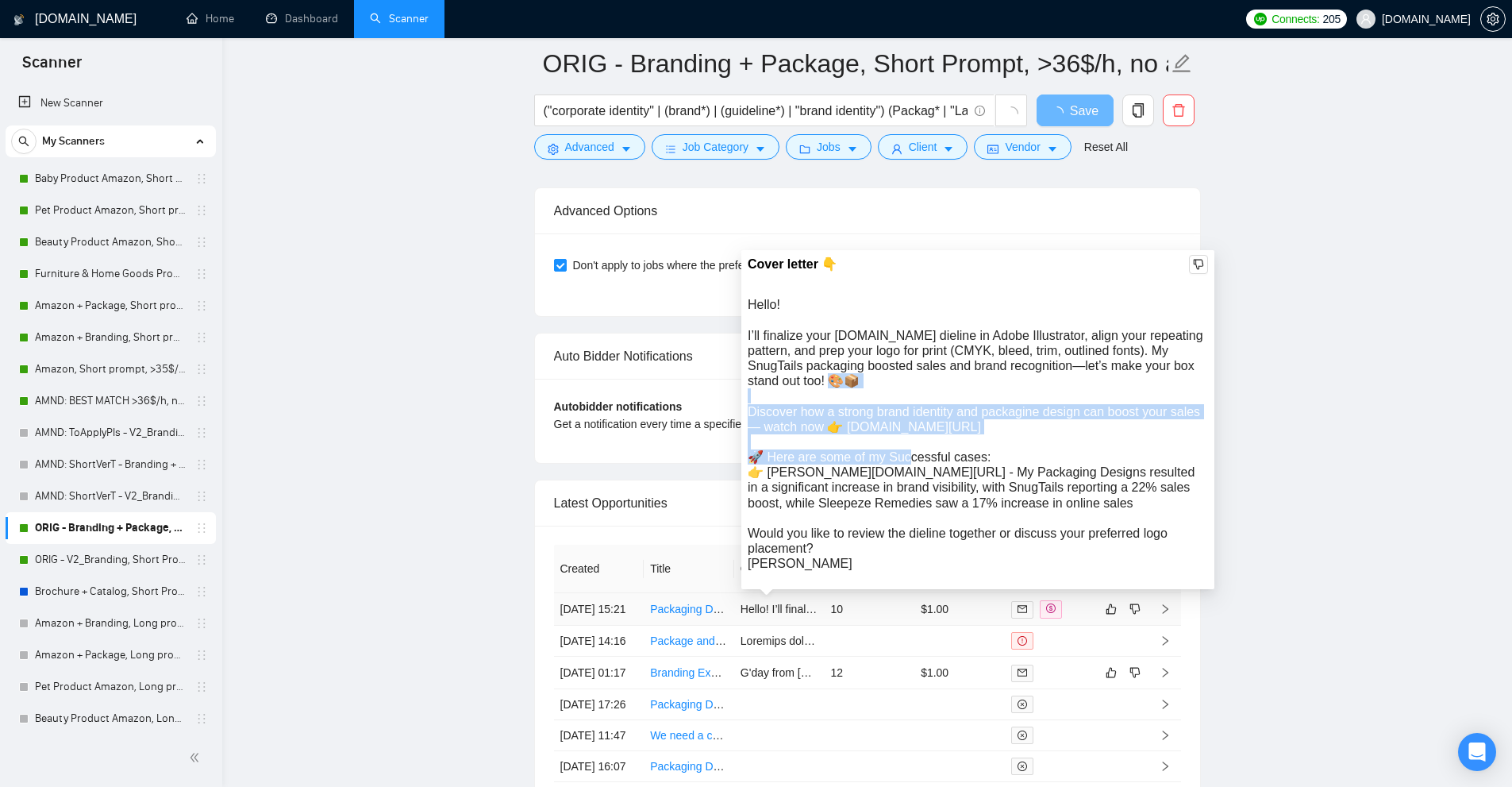
click at [890, 411] on div "Hello! I’ll finalize your [DOMAIN_NAME] dieline in Adobe Illustrator, align you…" at bounding box center [977, 433] width 461 height 273
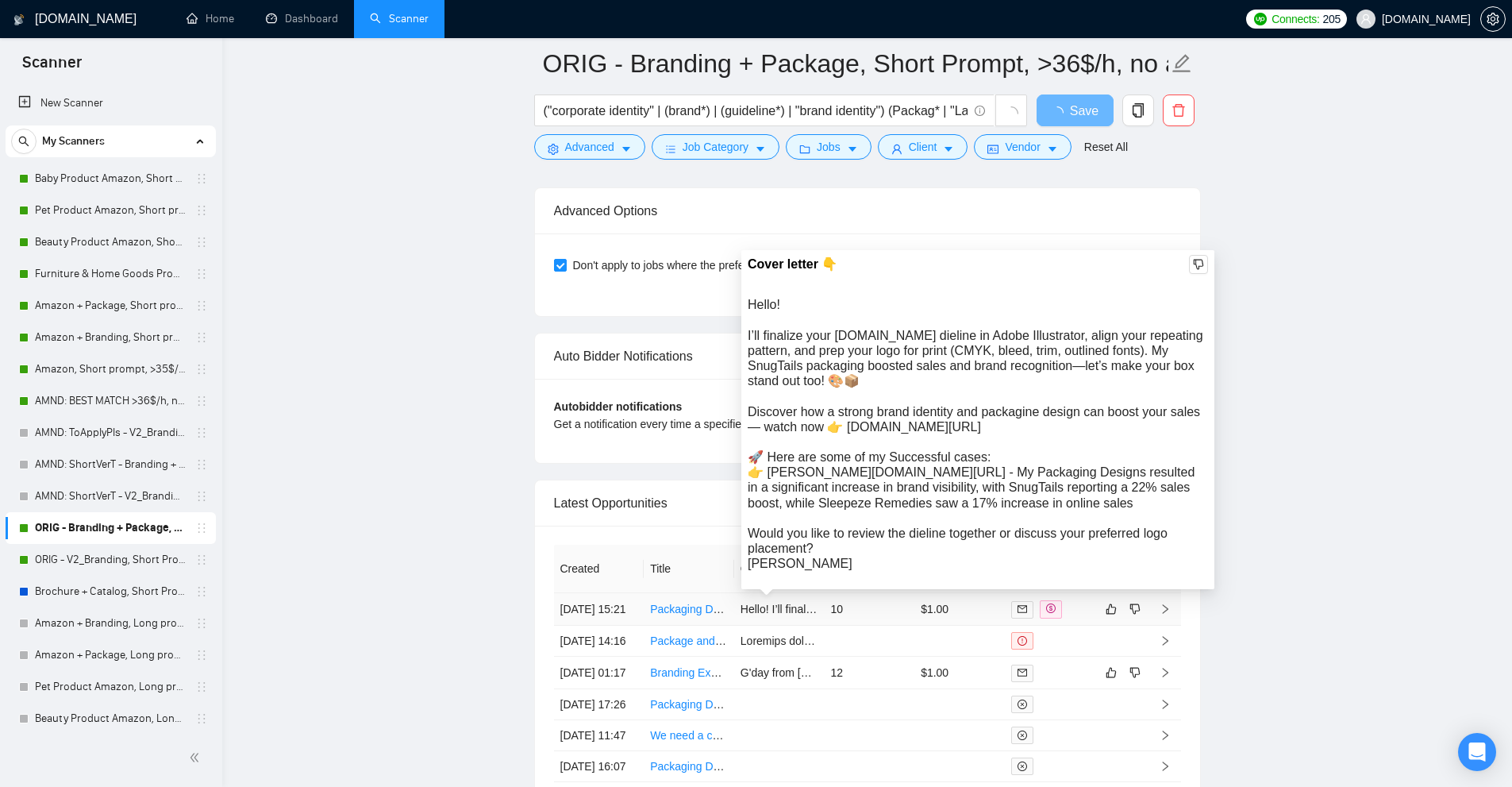
click at [848, 472] on div "Hello! I’ll finalize your [DOMAIN_NAME] dieline in Adobe Illustrator, align you…" at bounding box center [977, 433] width 461 height 273
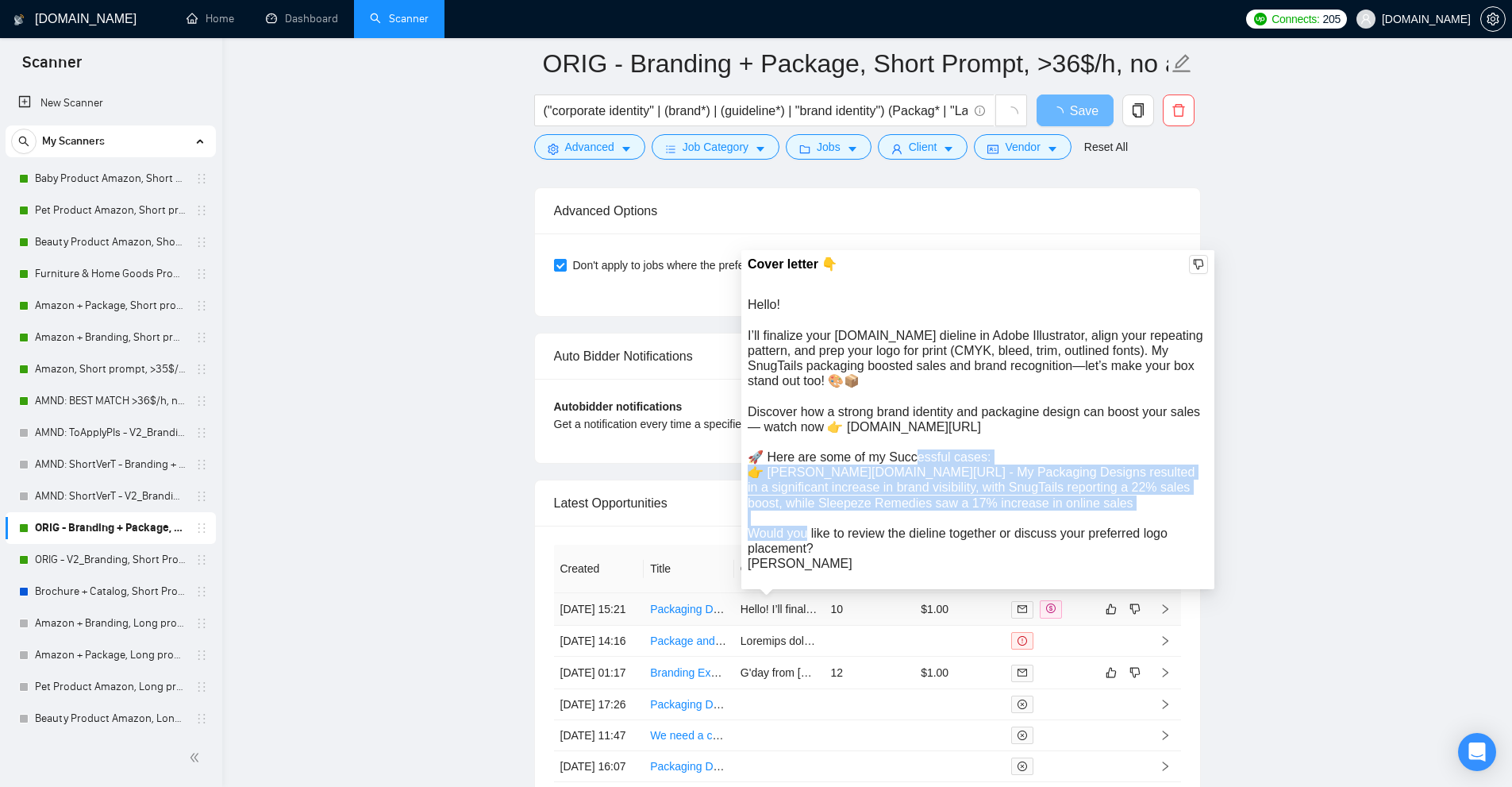
drag, startPoint x: 848, startPoint y: 472, endPoint x: 854, endPoint y: 455, distance: 18.0
click at [854, 455] on div "Hello! I’ll finalize your [DOMAIN_NAME] dieline in Adobe Illustrator, align you…" at bounding box center [977, 433] width 461 height 273
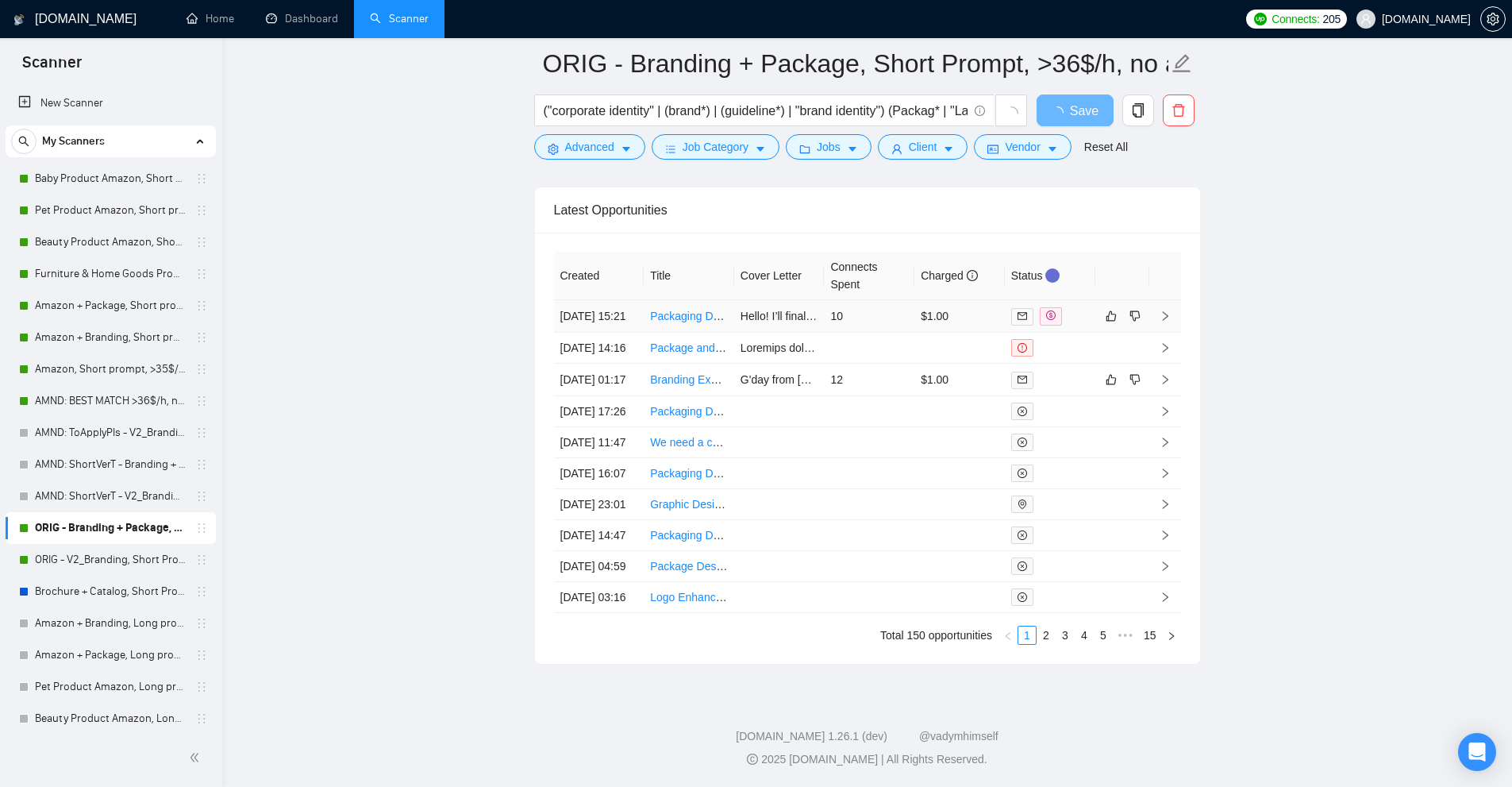
scroll to position [3905, 0]
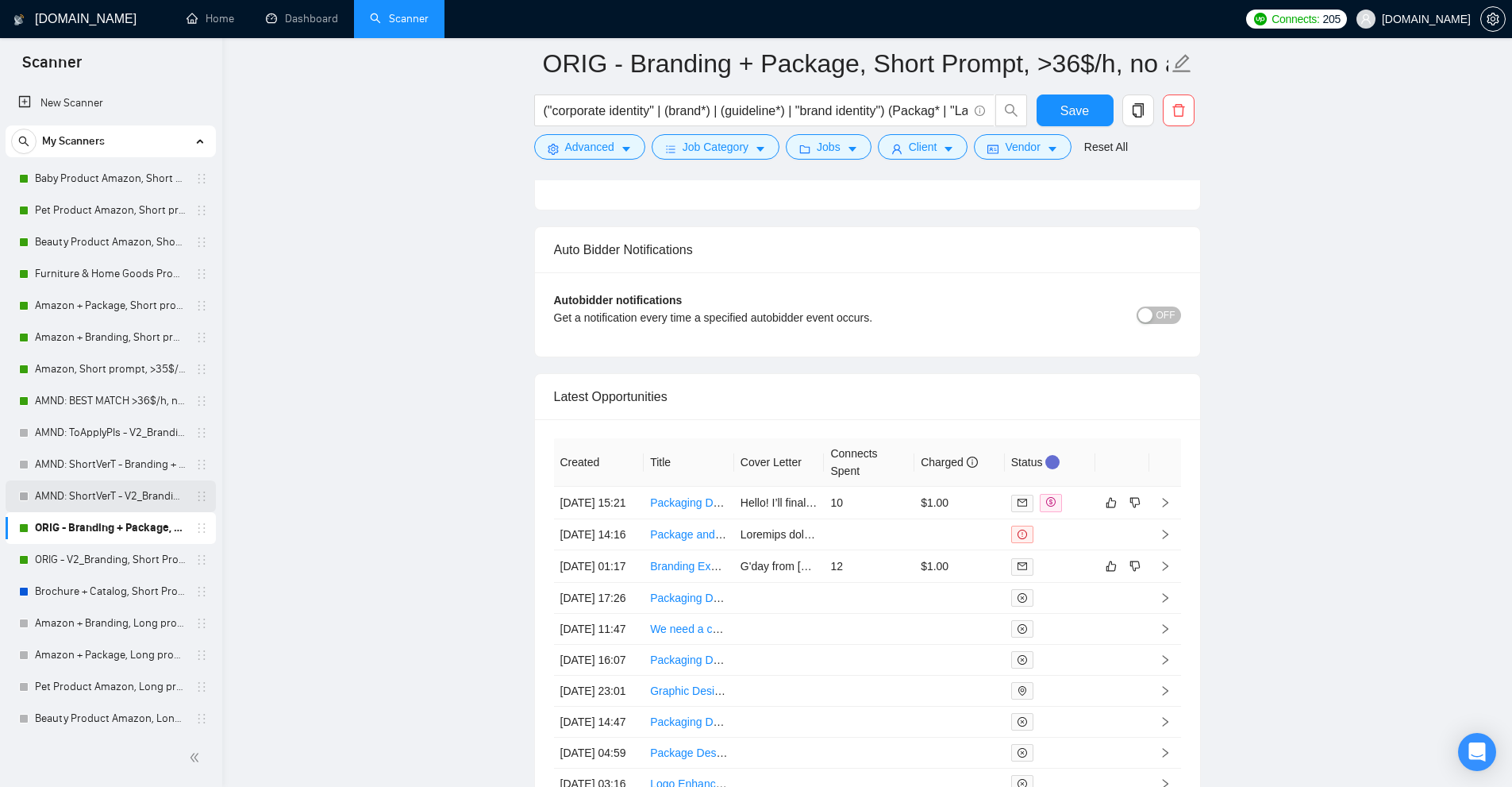
click at [75, 486] on link "AMND: ShortVerT - V2_Branding, Short Prompt, >36$/h, no agency" at bounding box center [110, 497] width 150 height 32
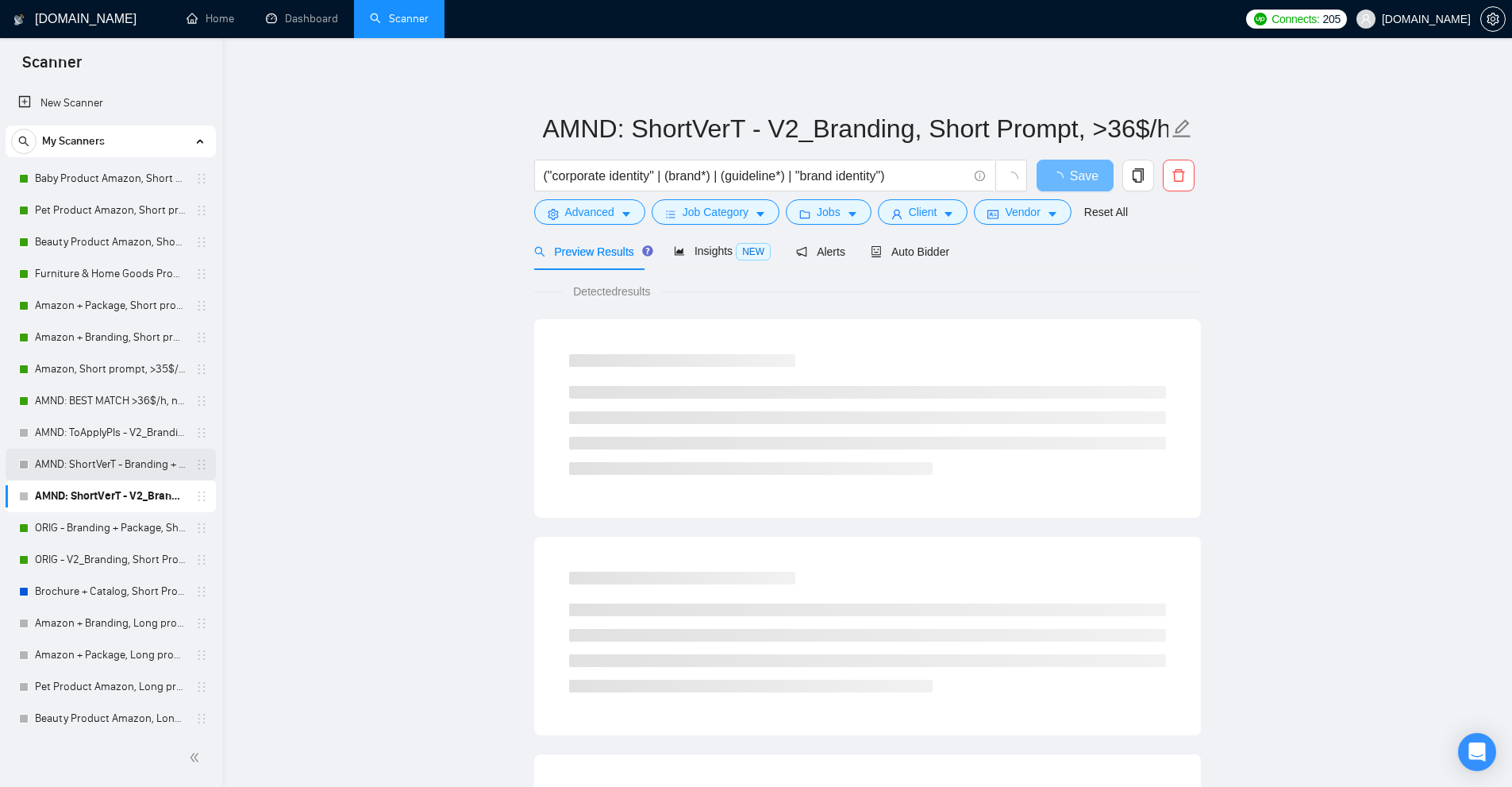
click at [82, 466] on link "AMND: ShortVerT - Branding + Package, Short Prompt, >36$/h, no agency" at bounding box center [110, 464] width 150 height 32
click at [91, 427] on link "AMND: ToApplyPls - V2_Branding, Short Prompt, >36$/h, no agency" at bounding box center [110, 433] width 150 height 32
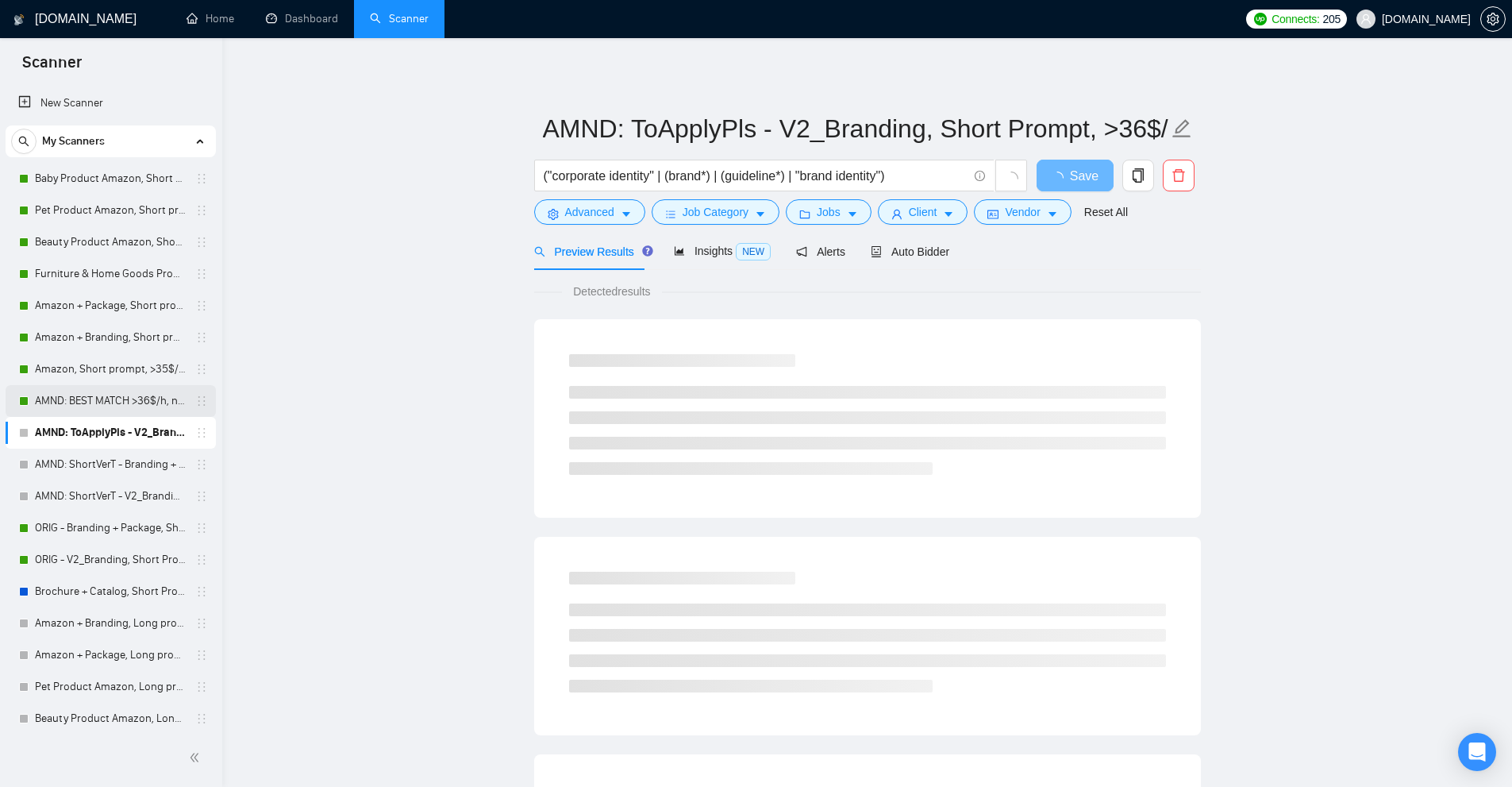
click at [116, 402] on link "AMND: BEST MATCH >36$/h, no agency" at bounding box center [110, 401] width 150 height 32
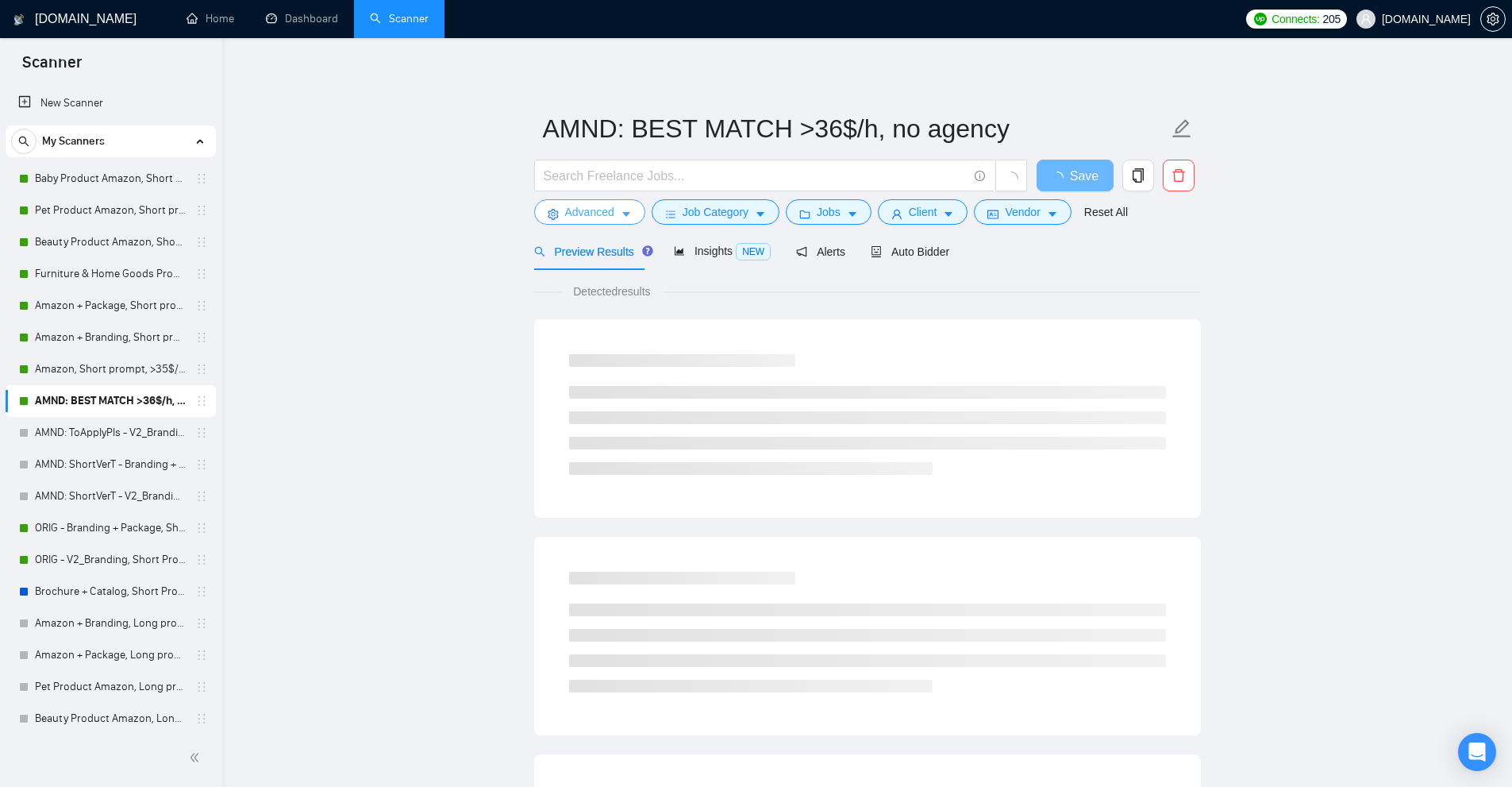
click at [584, 218] on span "Advanced" at bounding box center [589, 212] width 49 height 17
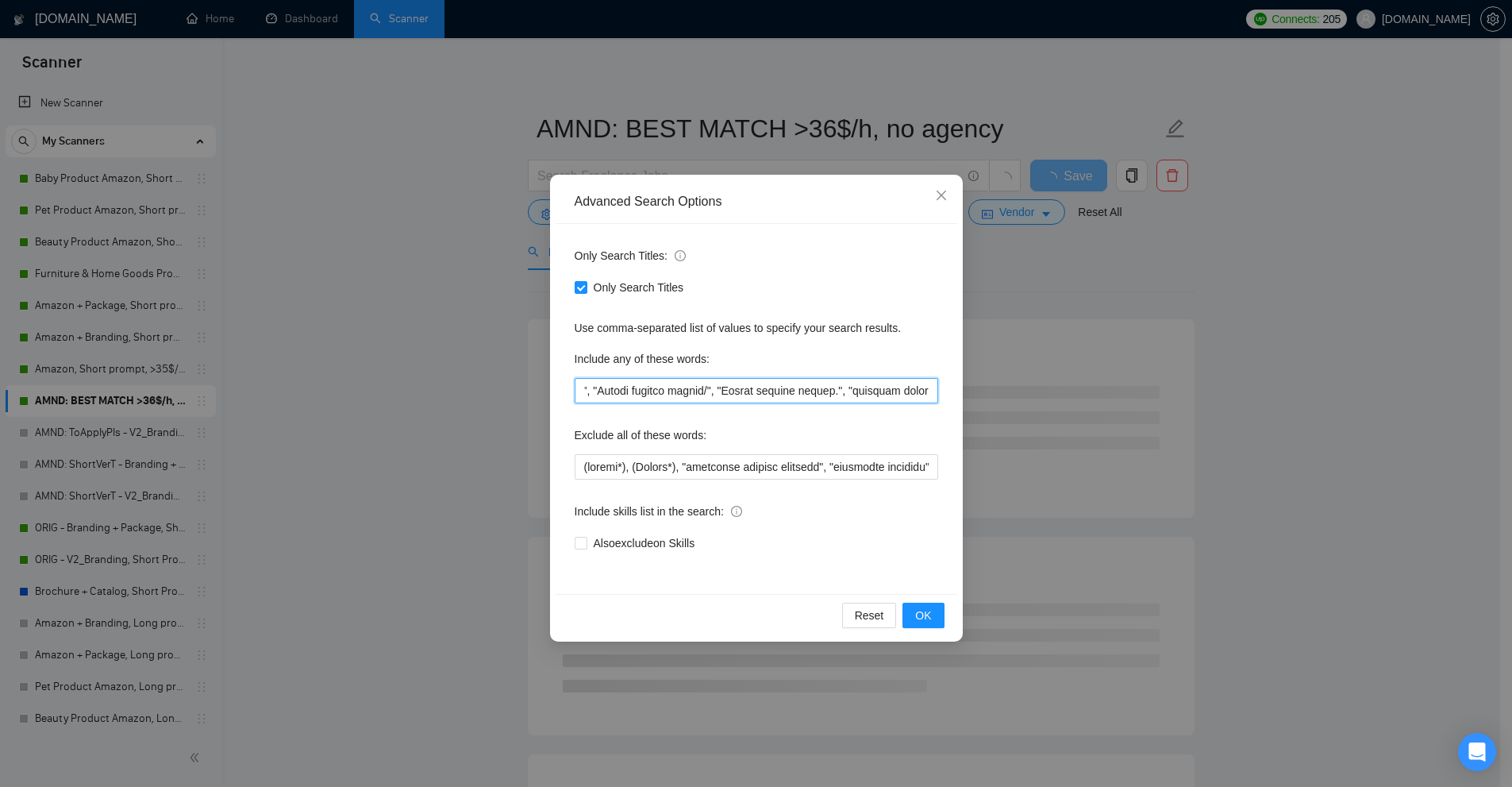
drag, startPoint x: 787, startPoint y: 385, endPoint x: 1345, endPoint y: 410, distance: 558.6
click at [1345, 410] on div "Advanced Search Options Only Search Titles: Only Search Titles Use comma-separa…" at bounding box center [756, 394] width 1512 height 787
click at [835, 362] on div "Include any of these words:" at bounding box center [757, 362] width 363 height 32
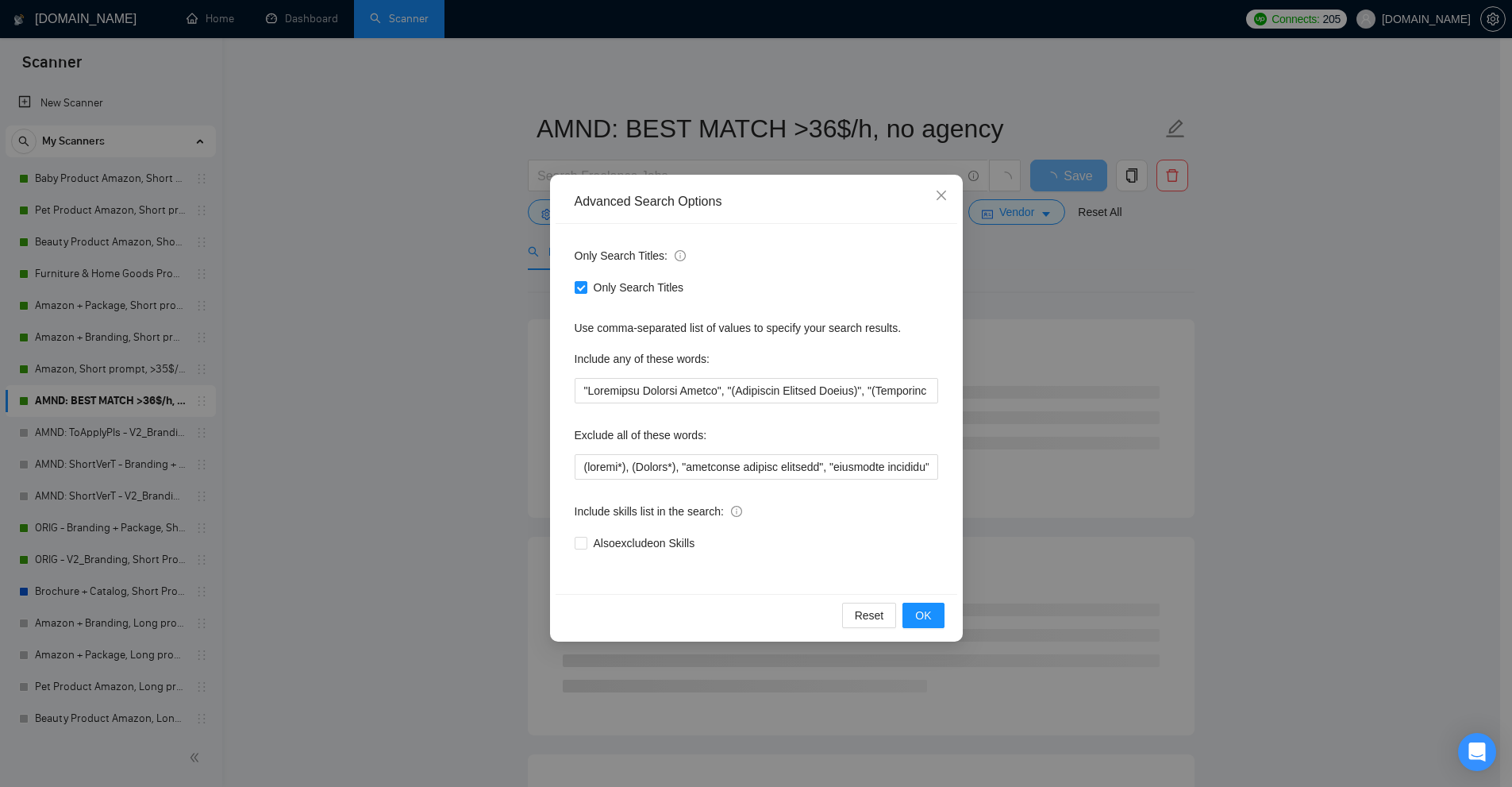
click at [1134, 262] on div "Advanced Search Options Only Search Titles: Only Search Titles Use comma-separa…" at bounding box center [756, 394] width 1512 height 787
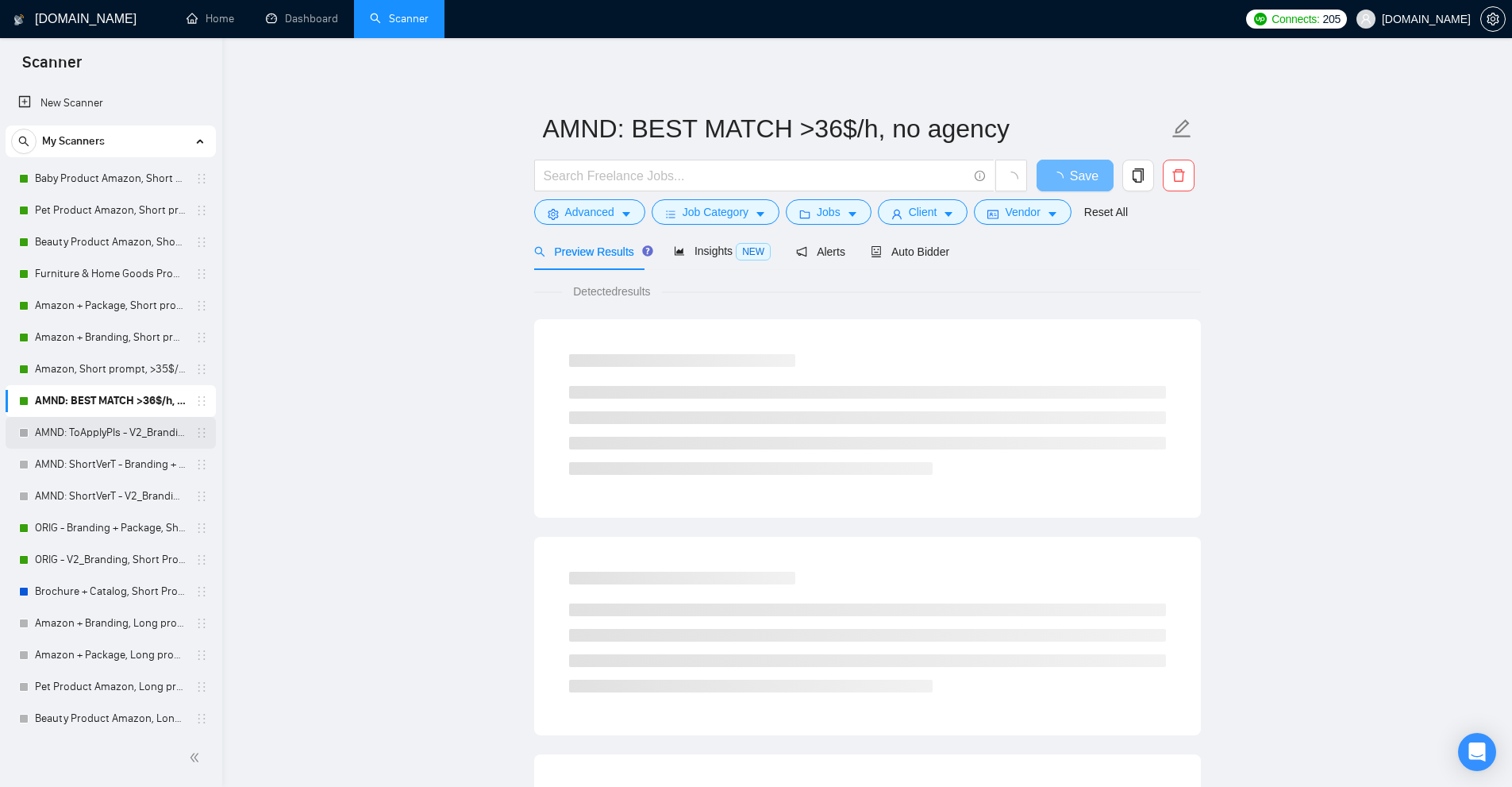
click at [94, 432] on link "AMND: ToApplyPls - V2_Branding, Short Prompt, >36$/h, no agency" at bounding box center [110, 433] width 150 height 32
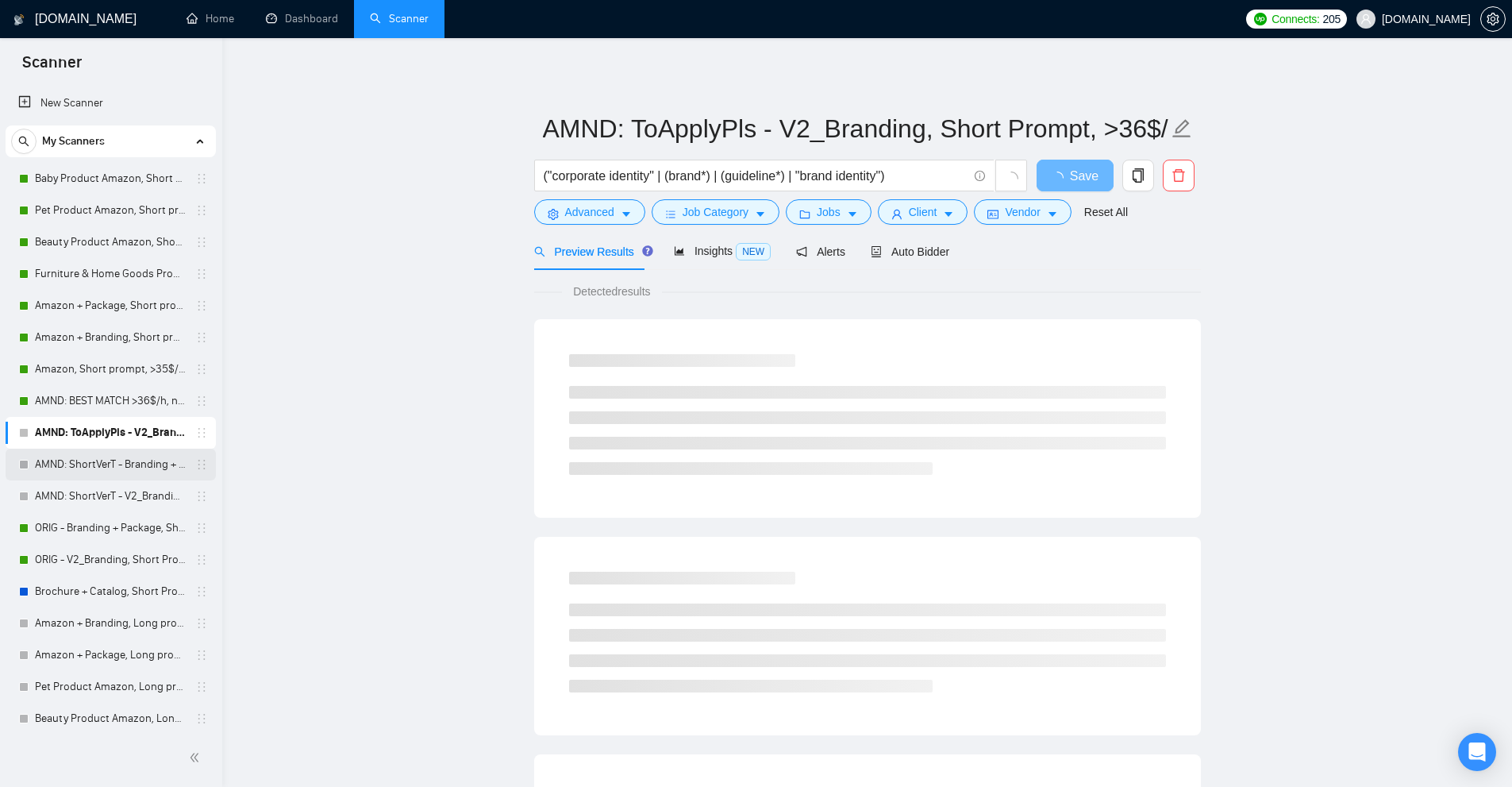
click at [107, 476] on link "AMND: ShortVerT - Branding + Package, Short Prompt, >36$/h, no agency" at bounding box center [110, 464] width 150 height 32
click at [109, 500] on link "AMND: ShortVerT - V2_Branding, Short Prompt, >36$/h, no agency" at bounding box center [110, 497] width 150 height 32
click at [81, 446] on link "AMND: ToApplyPls - V2_Branding, Short Prompt, >36$/h, no agency" at bounding box center [110, 433] width 150 height 32
click at [86, 428] on link "AMND: ToApplyPls - V2_Branding, Short Prompt, >36$/h, no agency" at bounding box center [110, 433] width 150 height 32
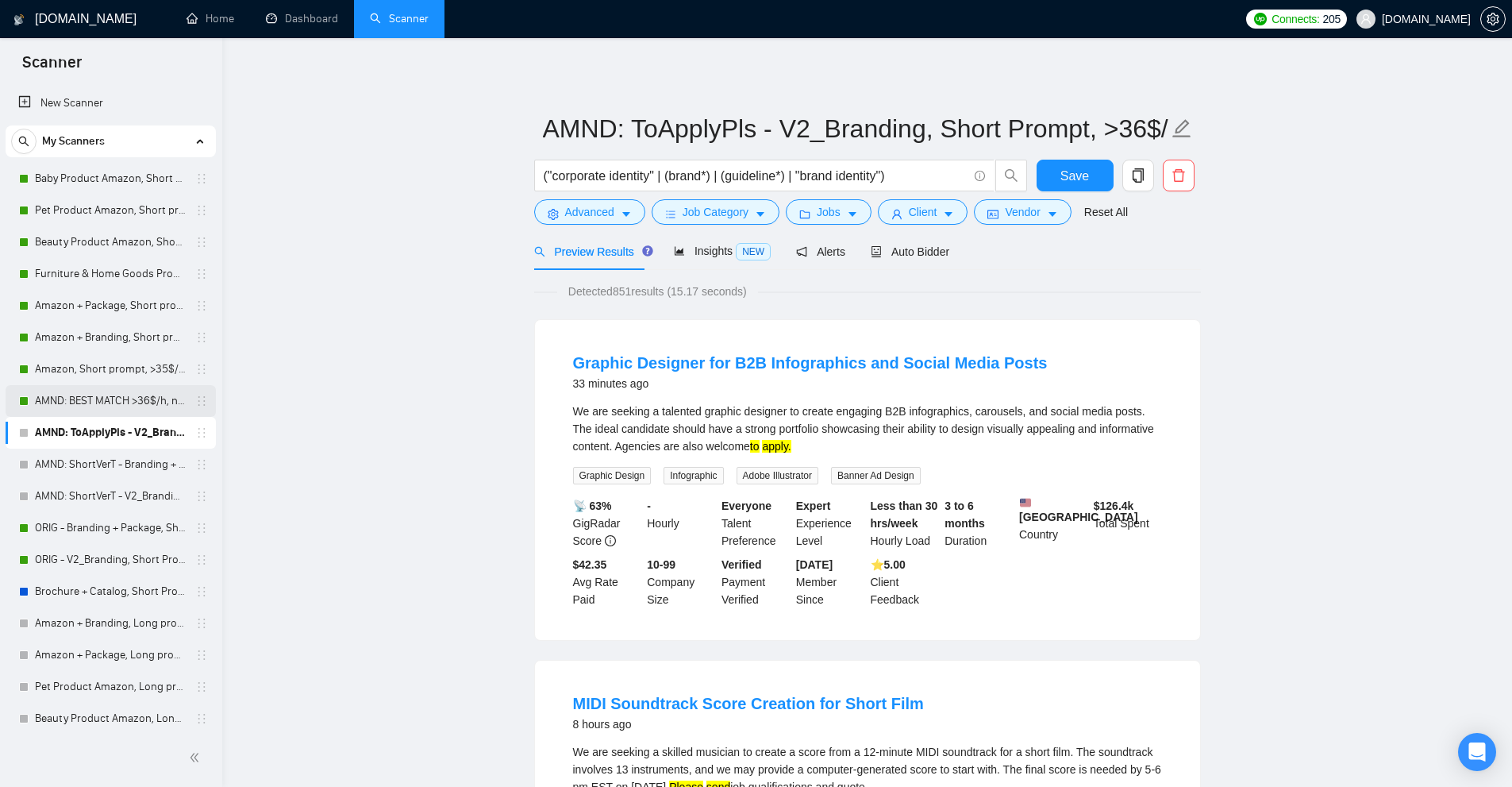
click at [116, 409] on link "AMND: BEST MATCH >36$/h, no agency" at bounding box center [110, 401] width 150 height 32
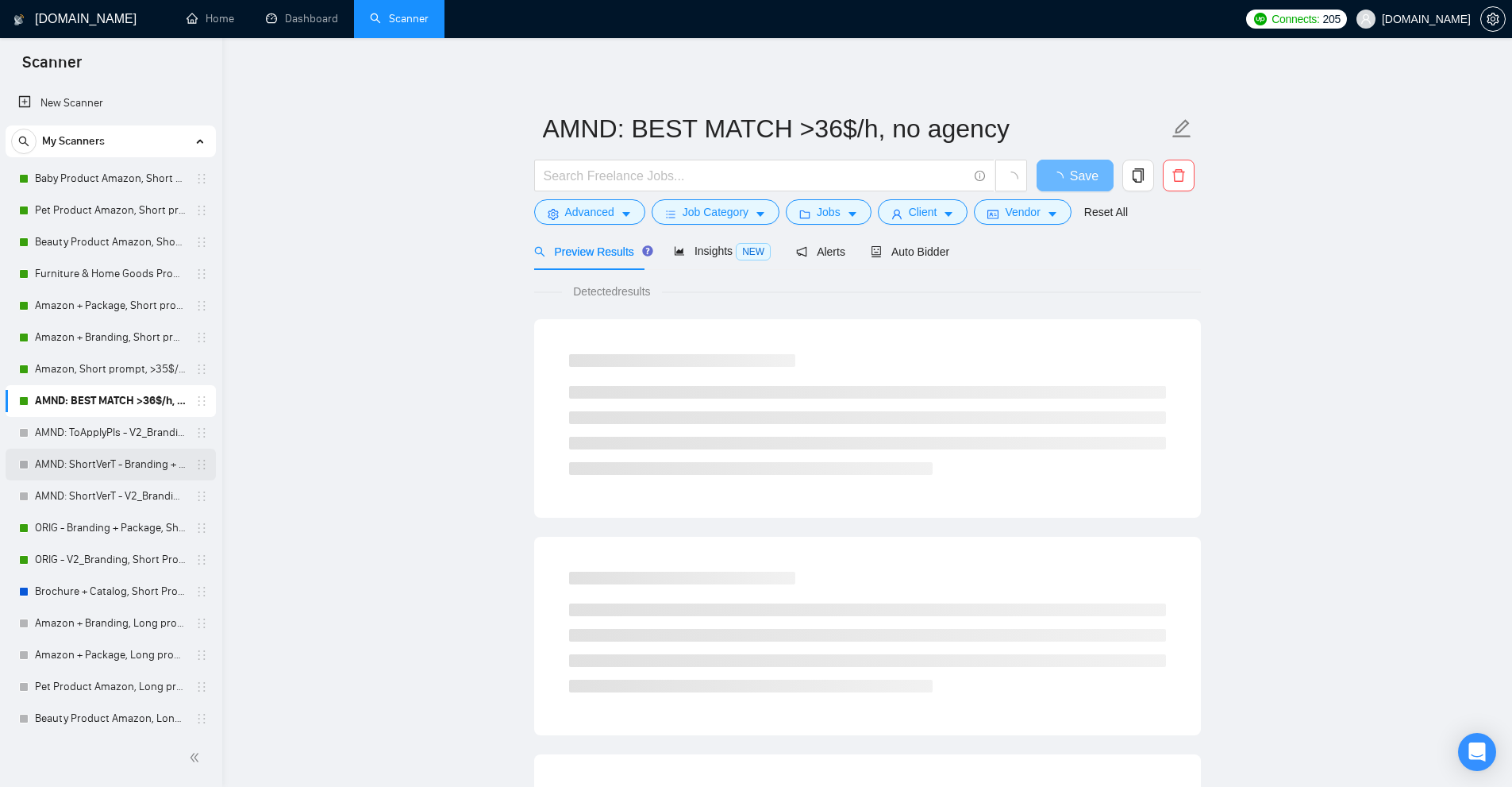
click at [121, 457] on link "AMND: ShortVerT - Branding + Package, Short Prompt, >36$/h, no agency" at bounding box center [110, 464] width 150 height 32
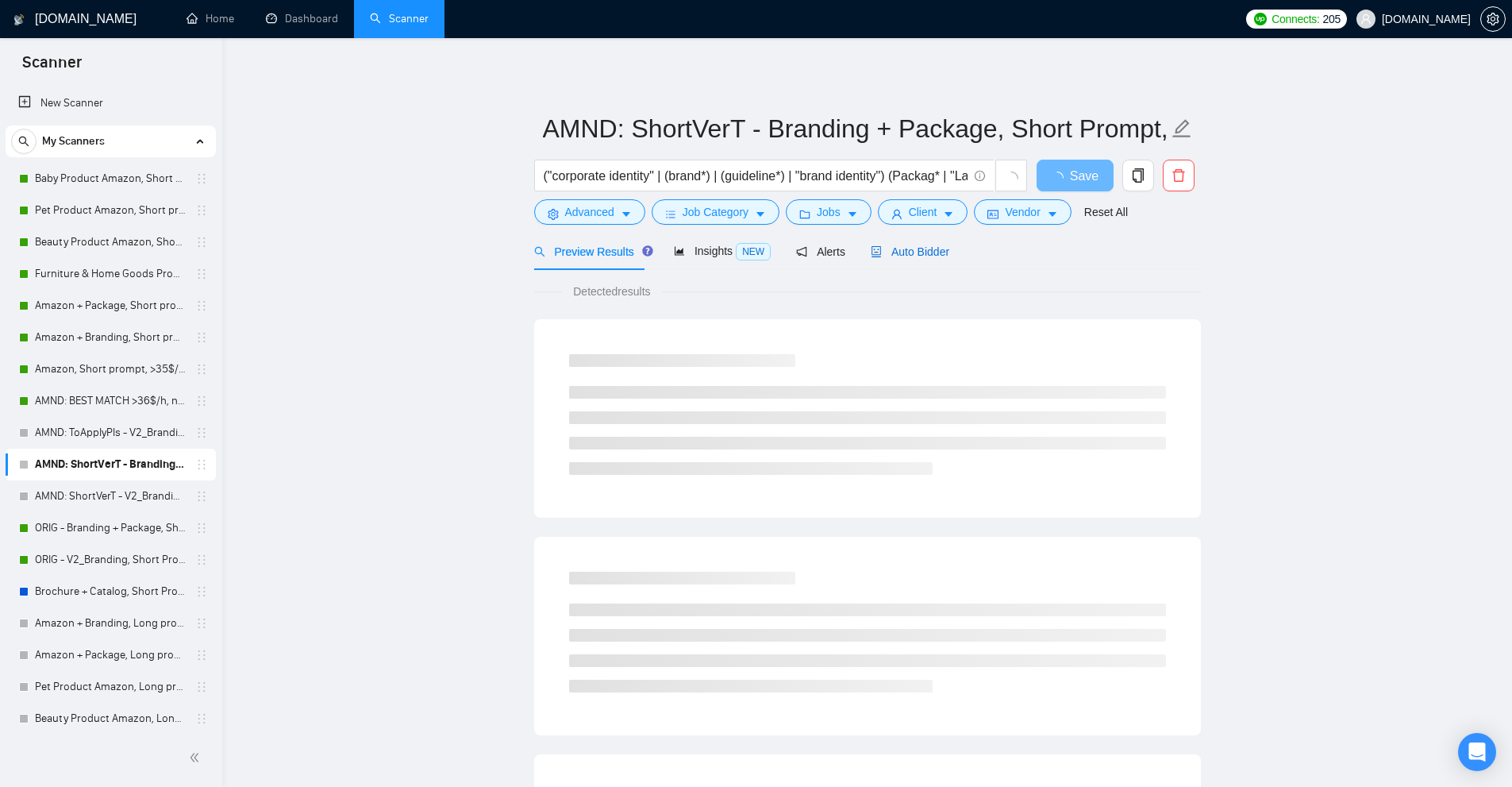
click at [906, 251] on span "Auto Bidder" at bounding box center [909, 251] width 79 height 12
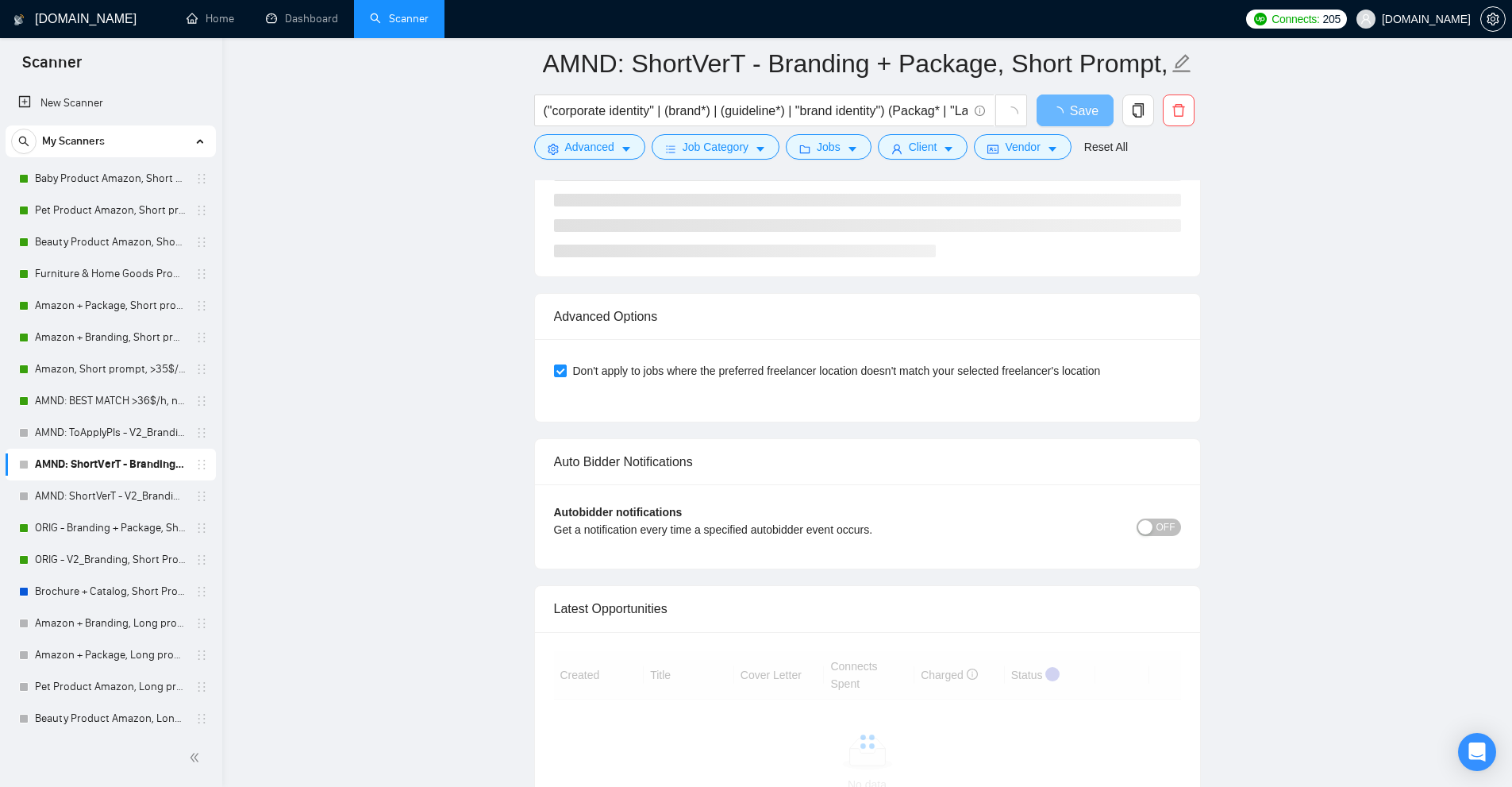
scroll to position [3810, 0]
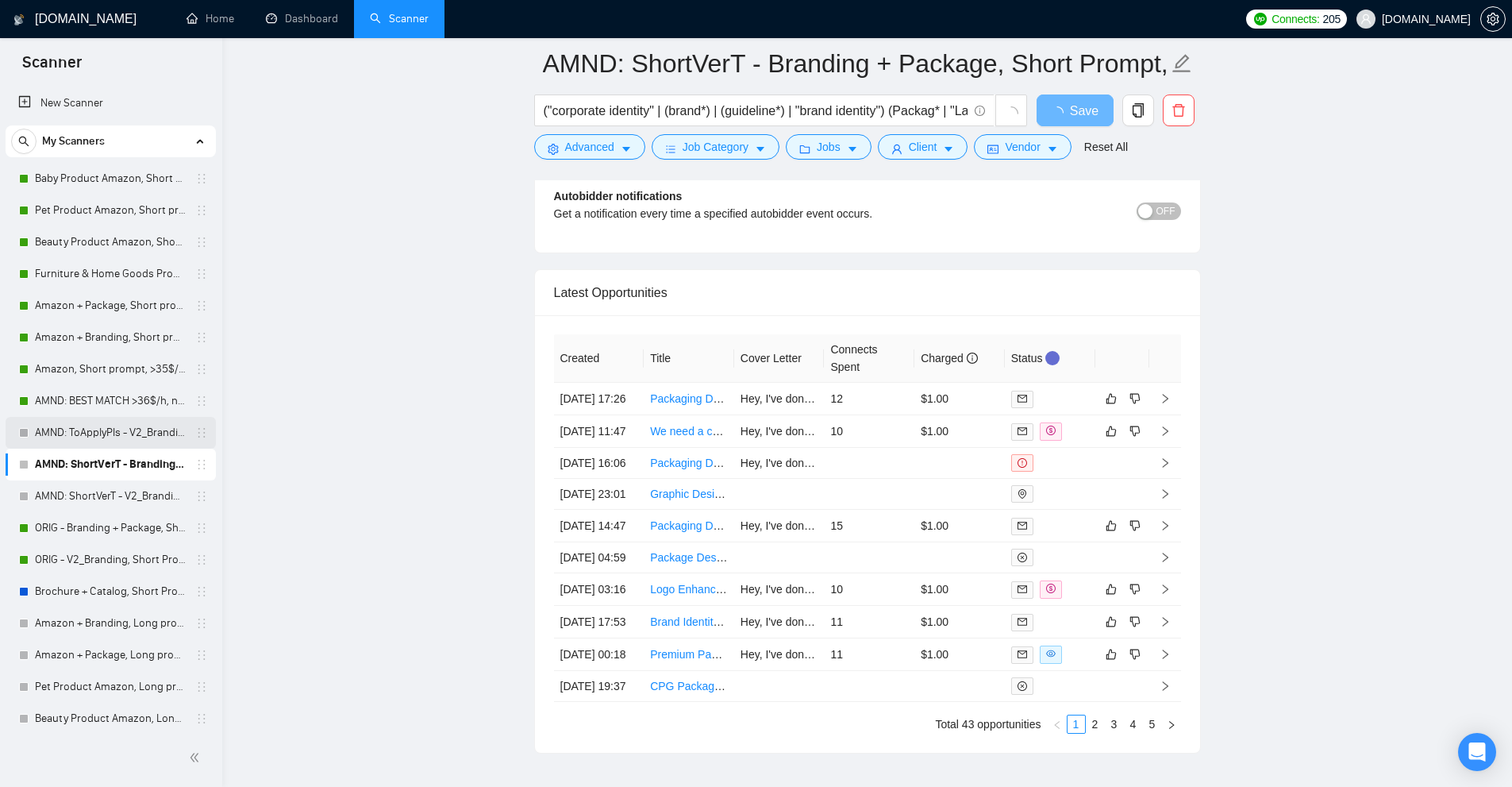
click at [96, 425] on link "AMND: ToApplyPls - V2_Branding, Short Prompt, >36$/h, no agency" at bounding box center [110, 433] width 150 height 32
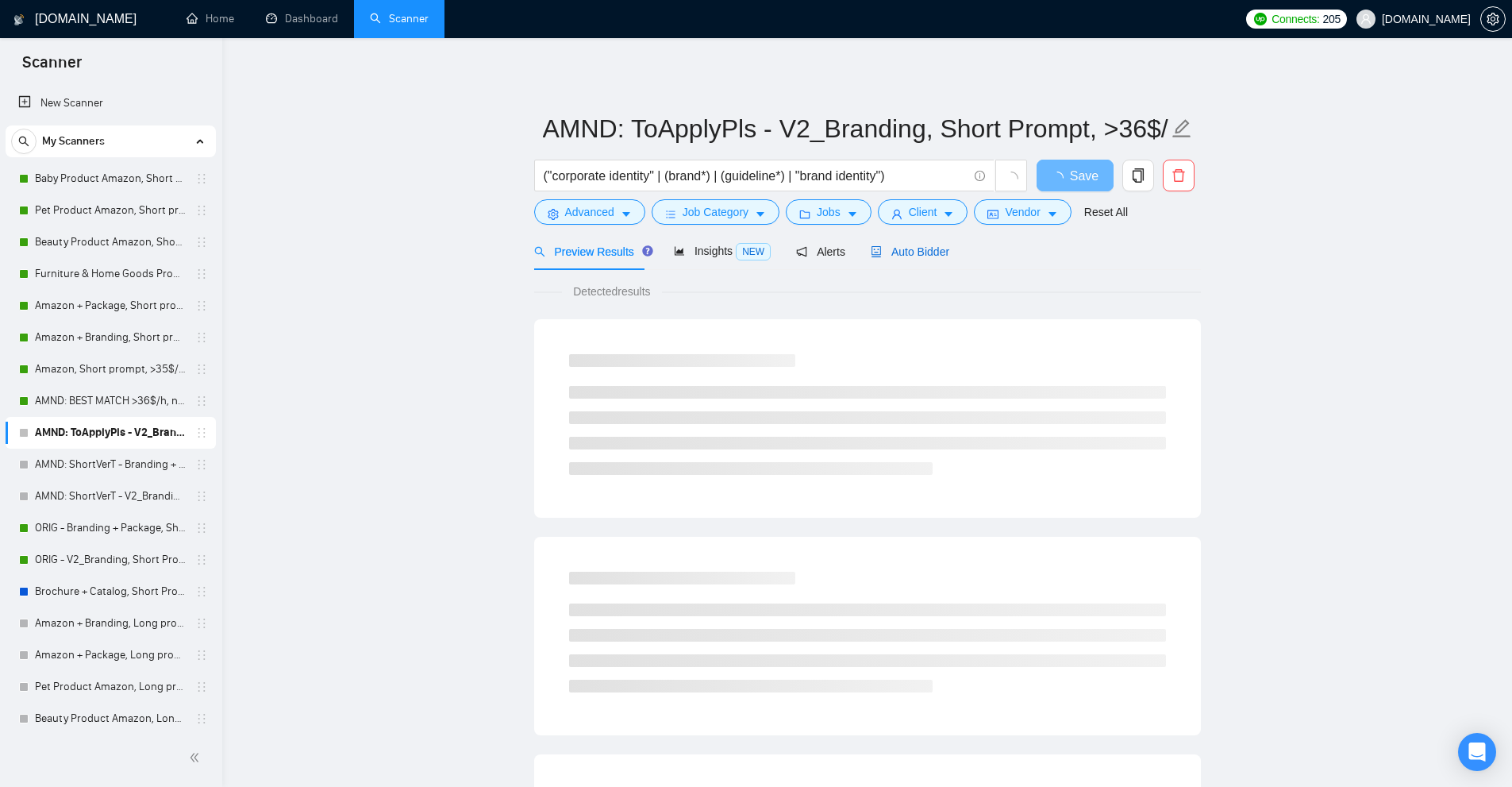
click at [930, 249] on span "Auto Bidder" at bounding box center [909, 251] width 79 height 12
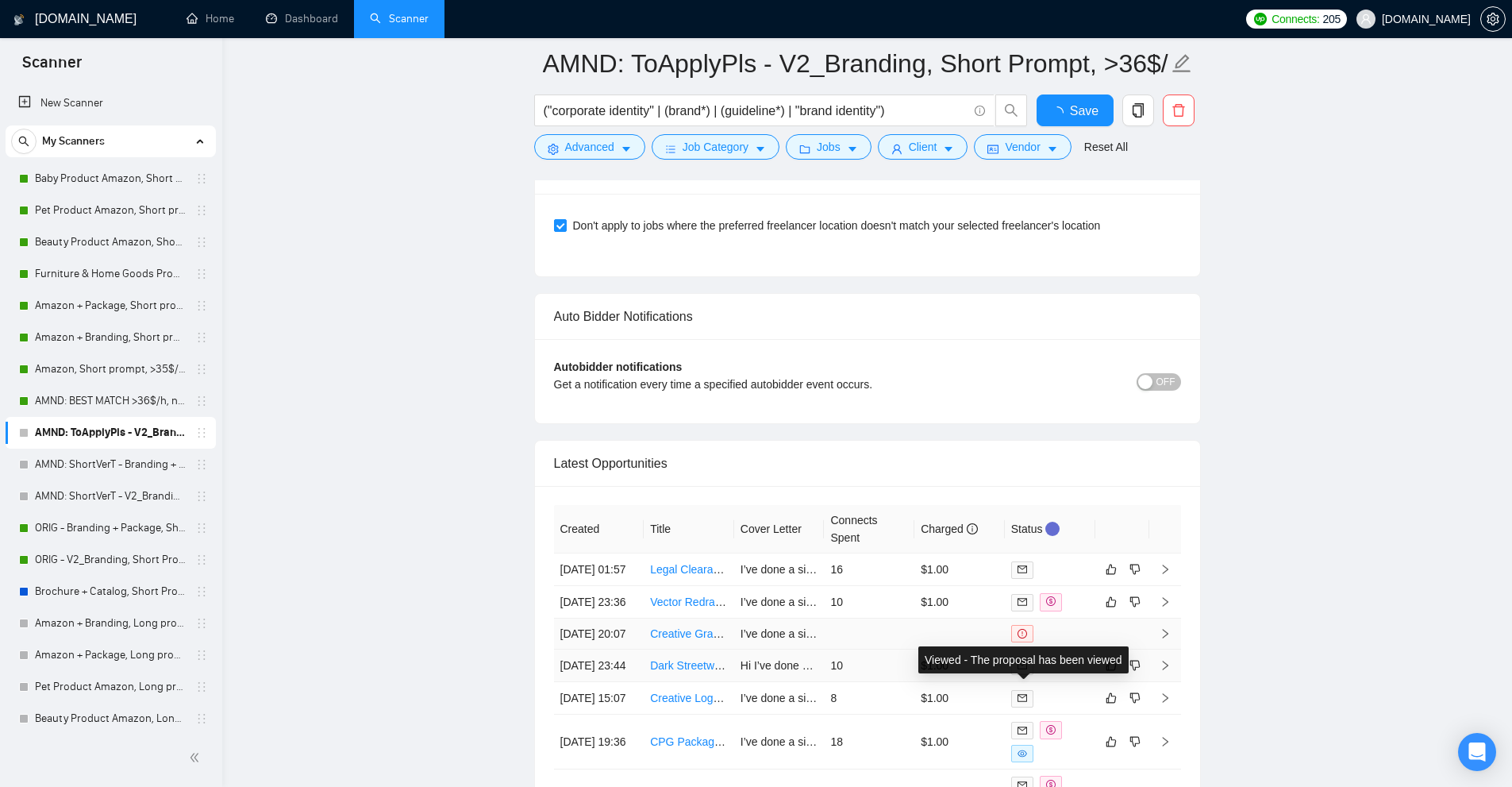
scroll to position [3979, 0]
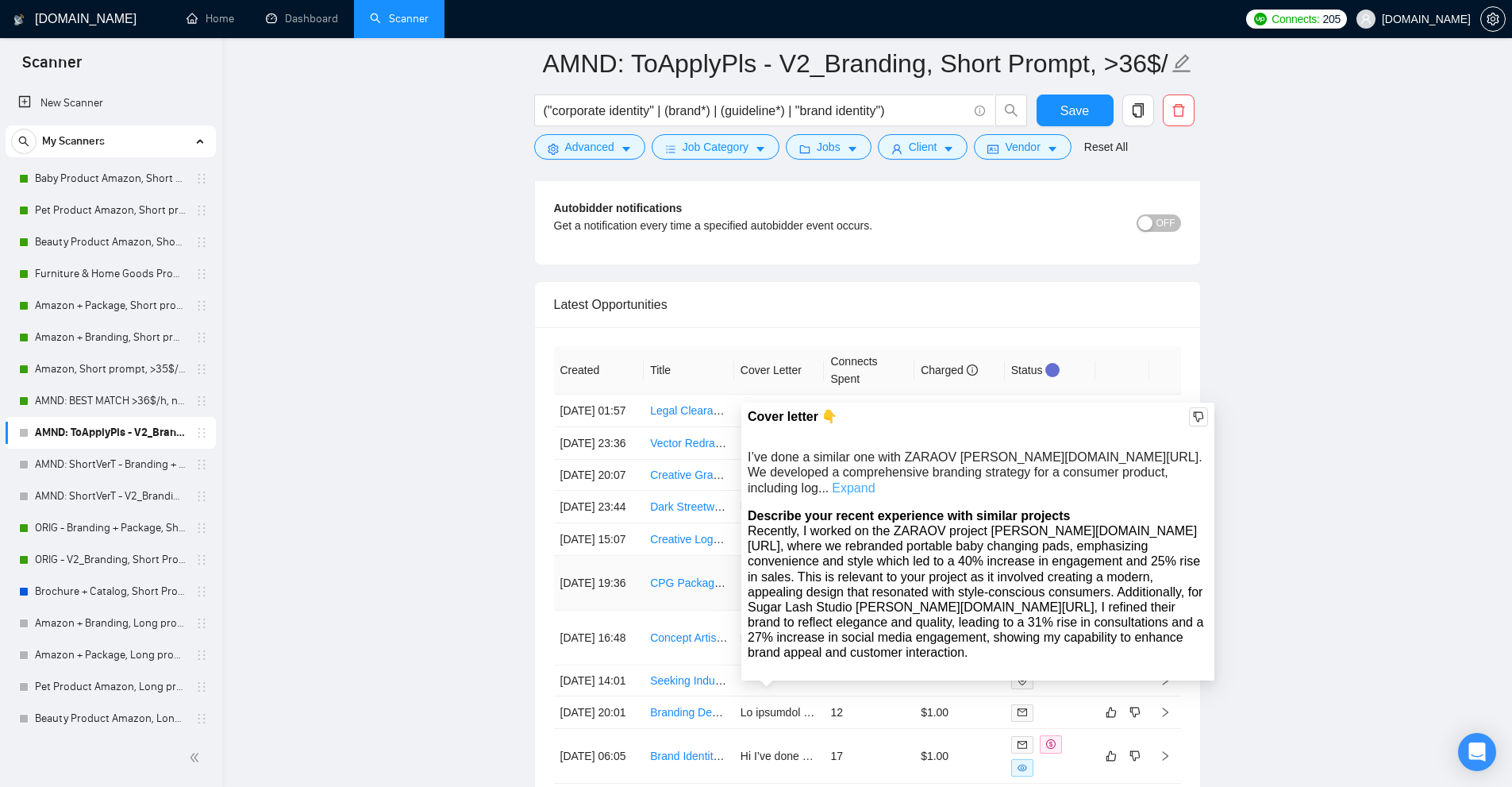
click at [875, 481] on link "Expand" at bounding box center [853, 487] width 43 height 13
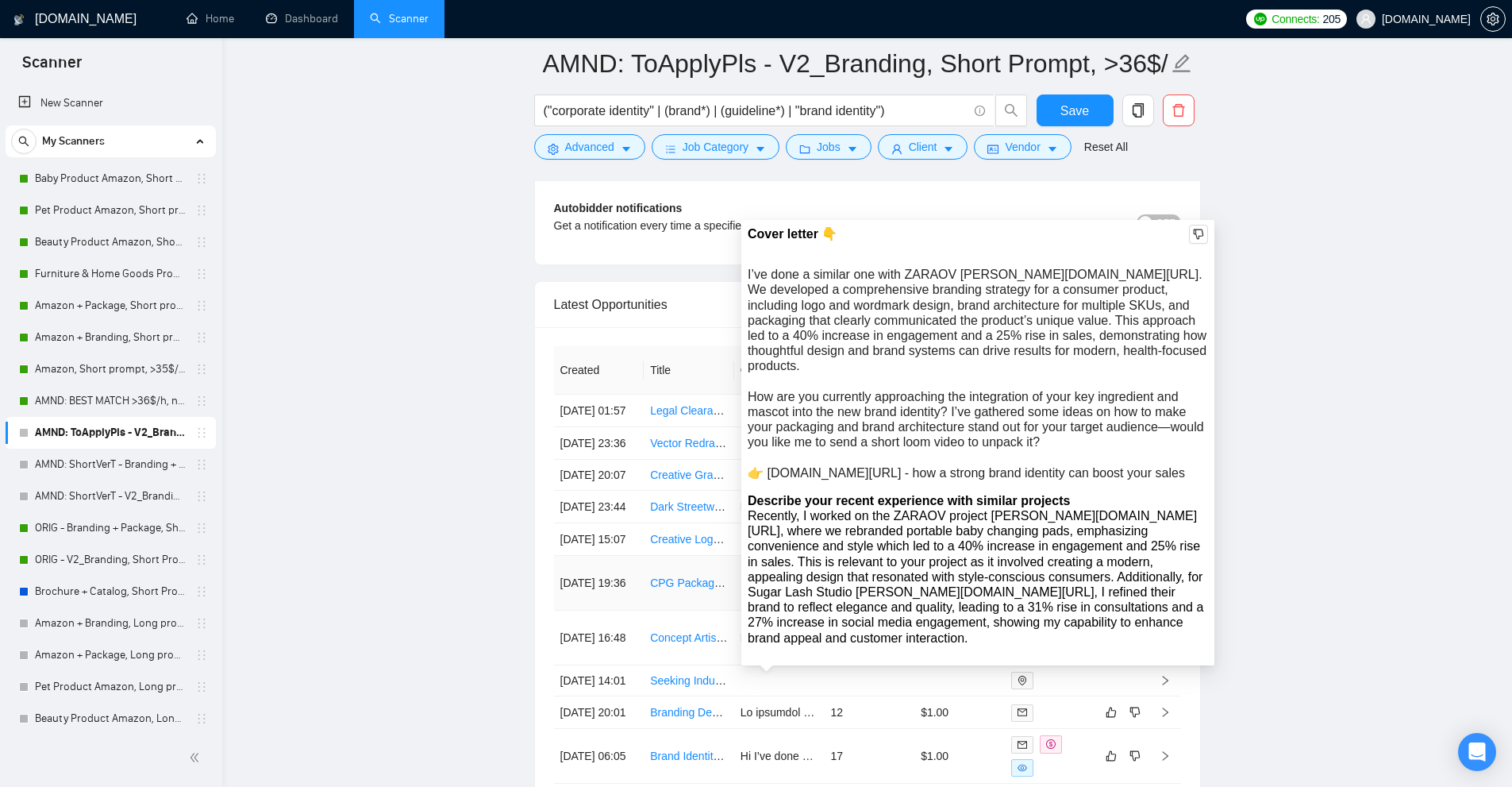
drag, startPoint x: 896, startPoint y: 469, endPoint x: 747, endPoint y: 276, distance: 243.8
click at [747, 276] on div "Cover letter 👇 I’ve done a similar one with ZARAOV [PERSON_NAME][DOMAIN_NAME][U…" at bounding box center [978, 442] width 473 height 446
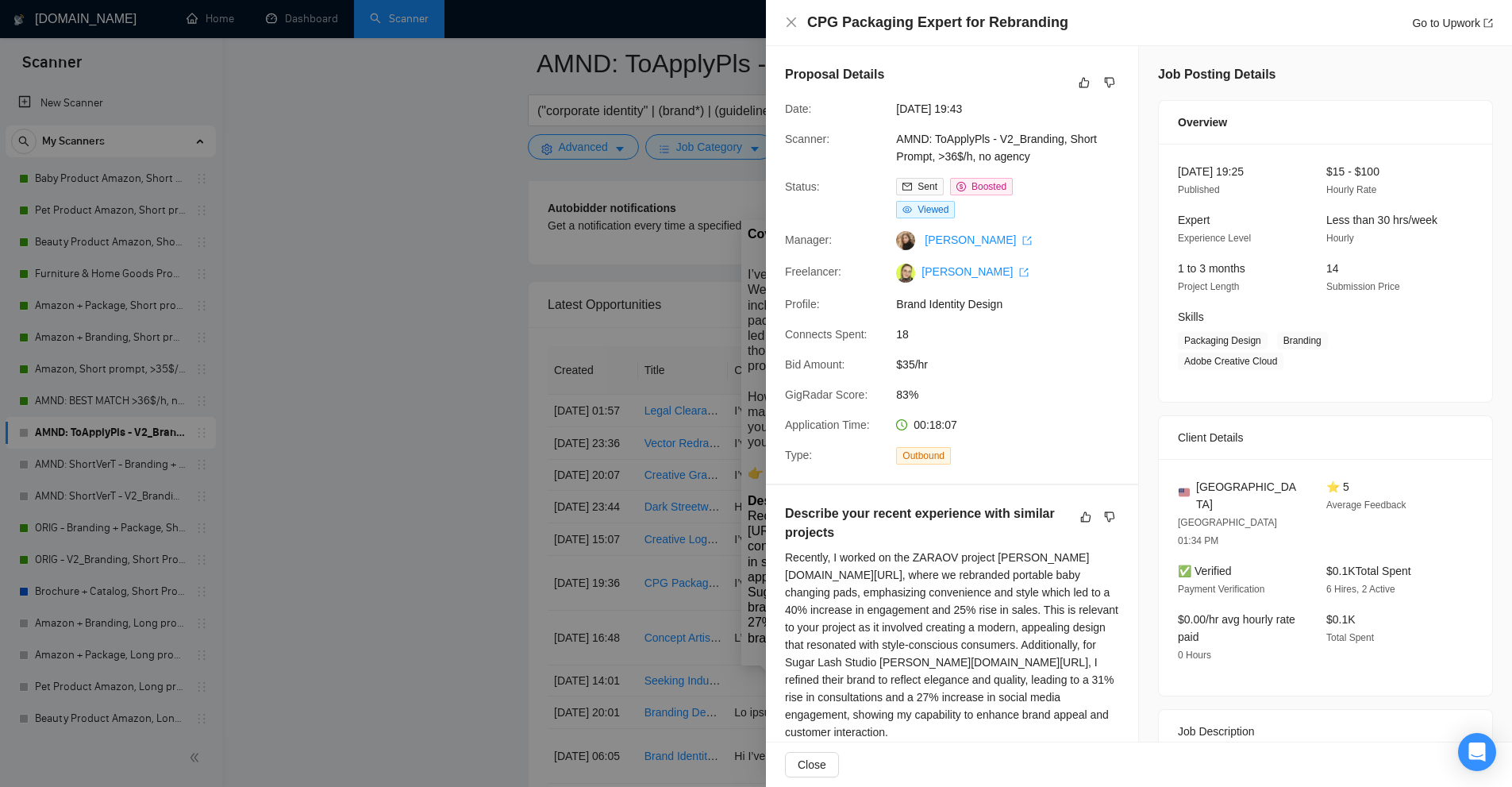
click at [821, 311] on div at bounding box center [756, 394] width 1512 height 787
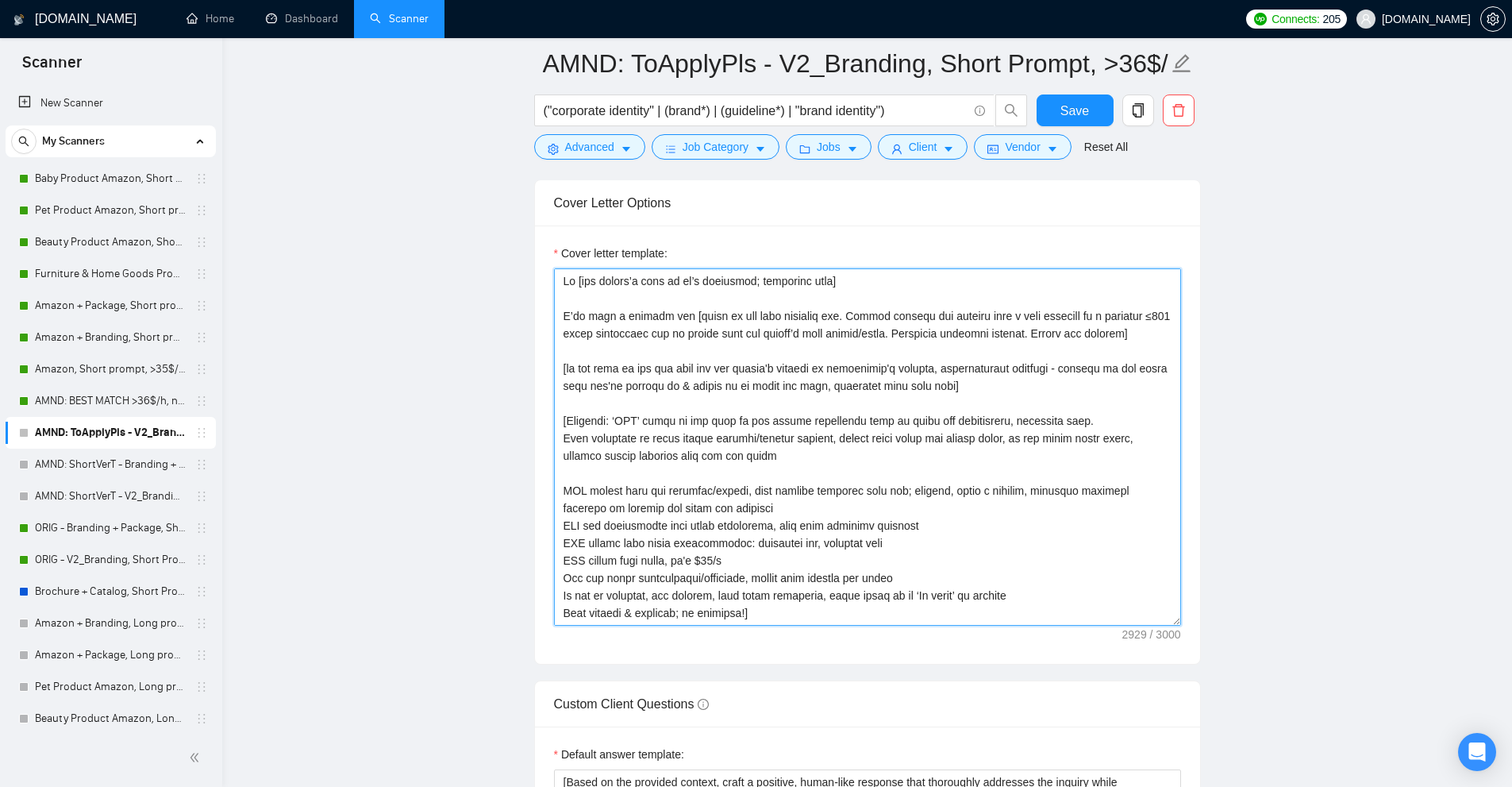
click at [758, 330] on textarea "Cover letter template:" at bounding box center [868, 447] width 627 height 358
click at [793, 374] on textarea "Cover letter template:" at bounding box center [868, 447] width 627 height 358
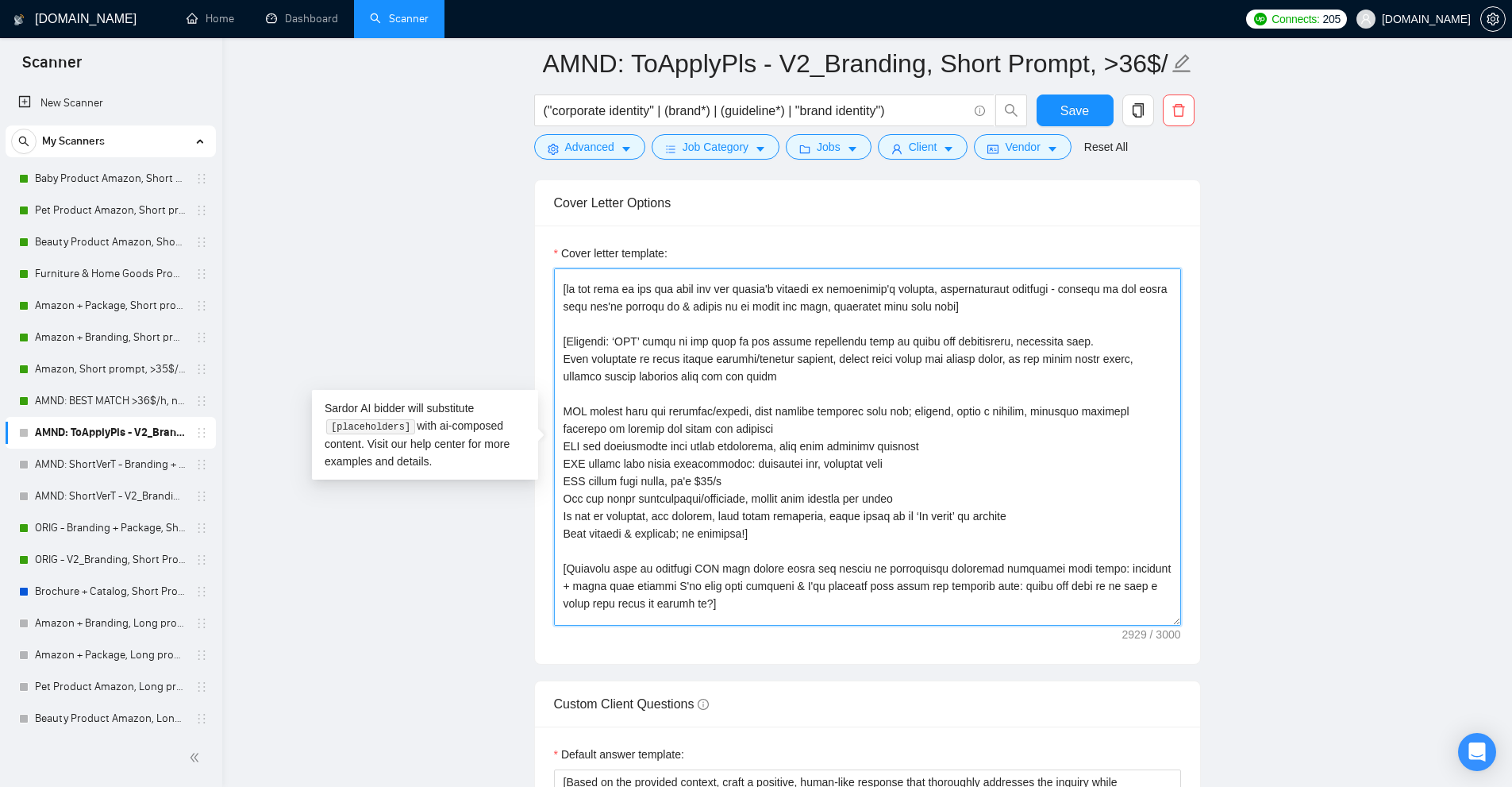
scroll to position [159, 0]
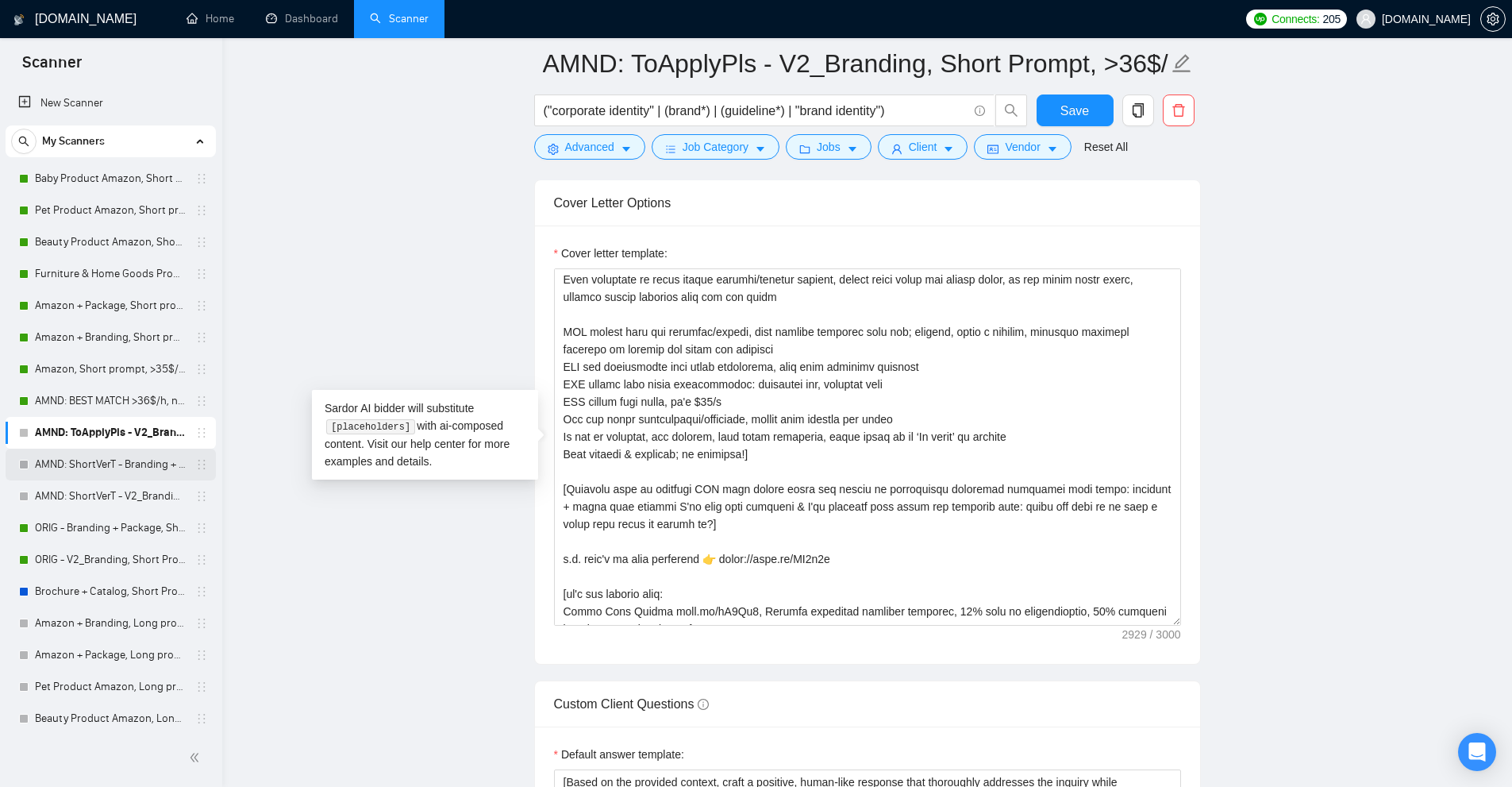
click at [90, 471] on link "AMND: ShortVerT - Branding + Package, Short Prompt, >36$/h, no agency" at bounding box center [110, 464] width 150 height 32
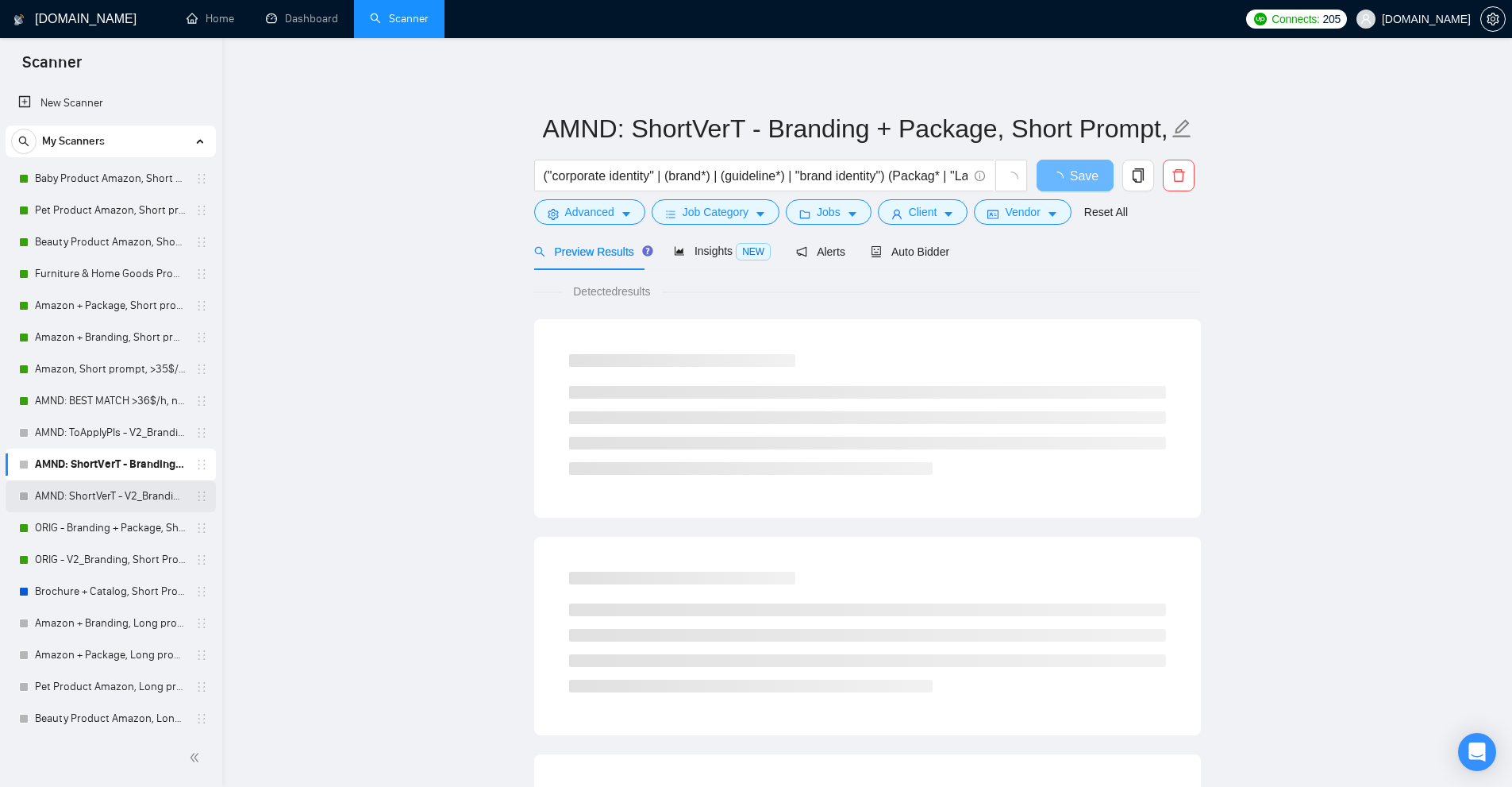
click at [97, 496] on link "AMND: ShortVerT - V2_Branding, Short Prompt, >36$/h, no agency" at bounding box center [110, 497] width 150 height 32
click at [101, 530] on link "ORIG - Branding + Package, Short Prompt, >36$/h, no agency" at bounding box center [110, 528] width 150 height 32
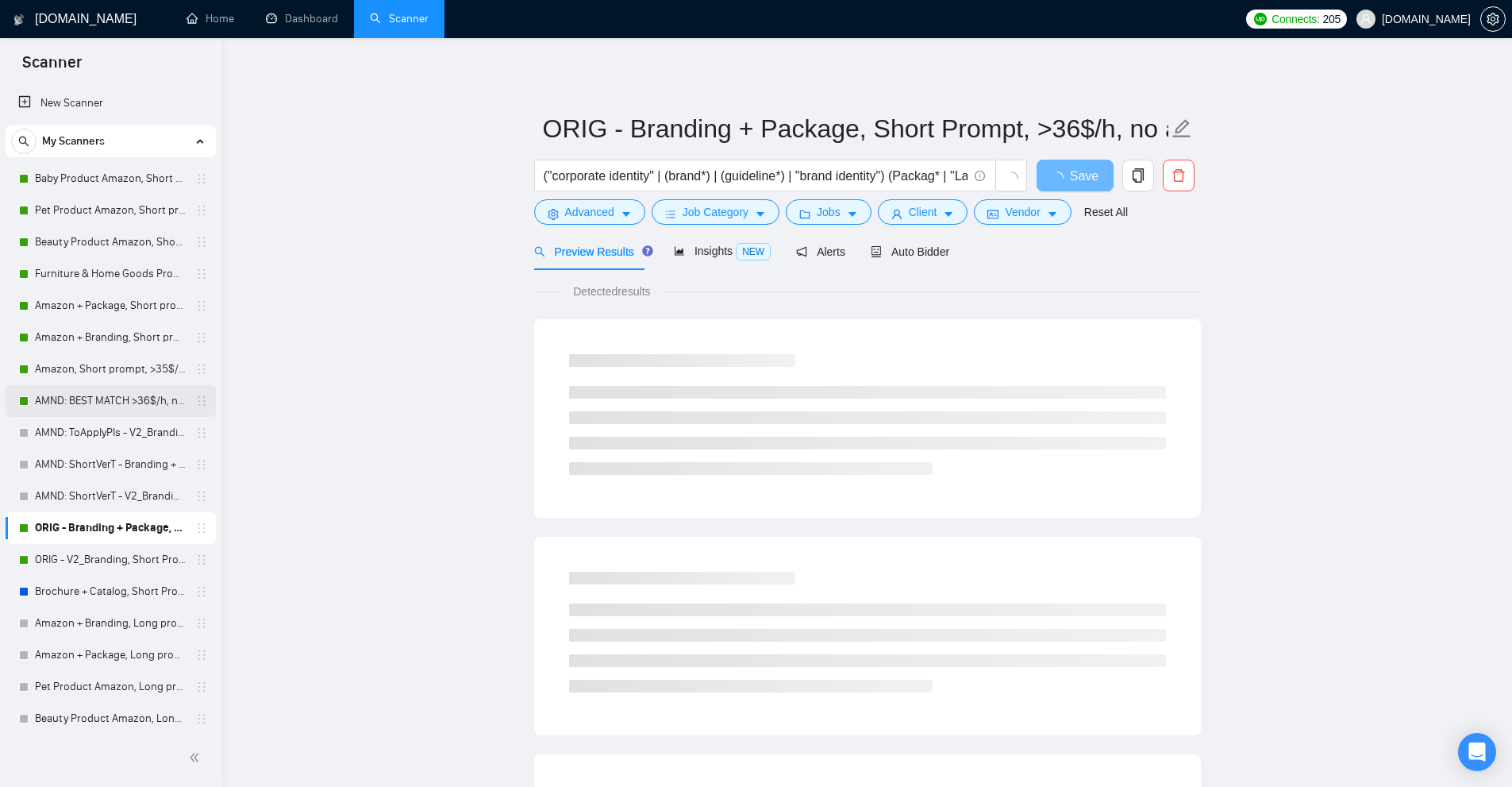
click at [93, 401] on link "AMND: BEST MATCH >36$/h, no agency" at bounding box center [110, 401] width 150 height 32
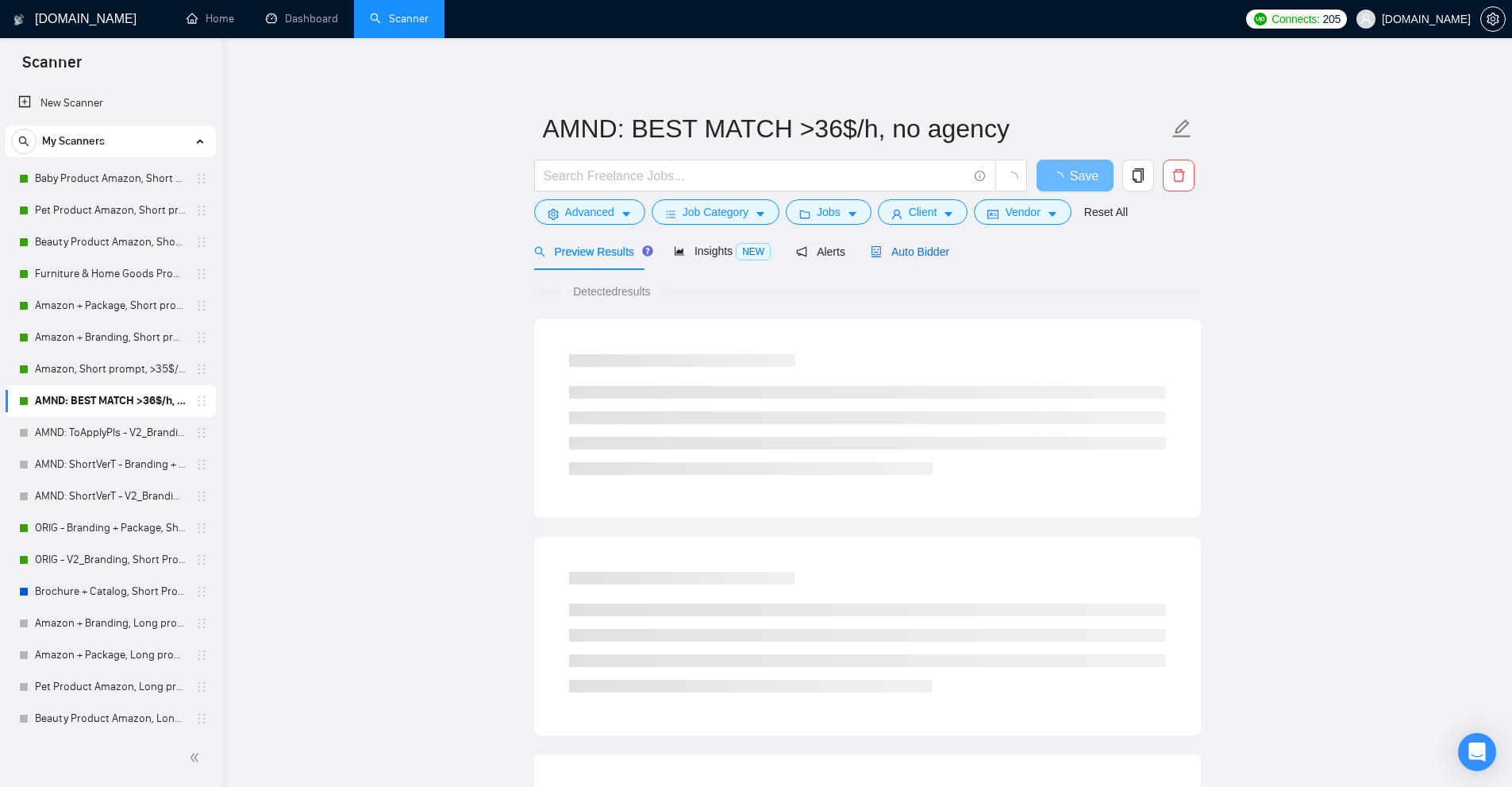
click at [931, 253] on span "Auto Bidder" at bounding box center [909, 251] width 79 height 12
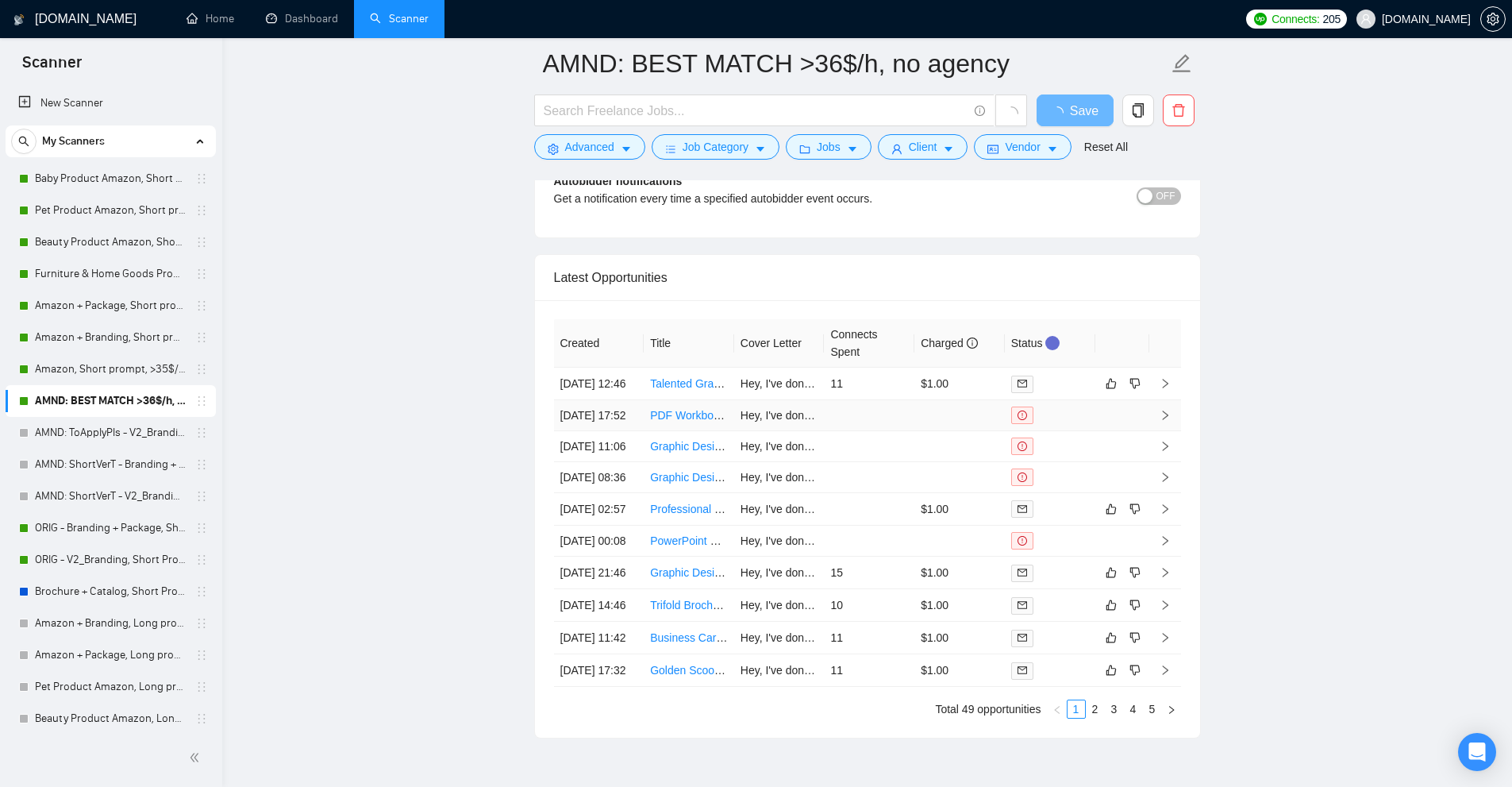
scroll to position [3908, 0]
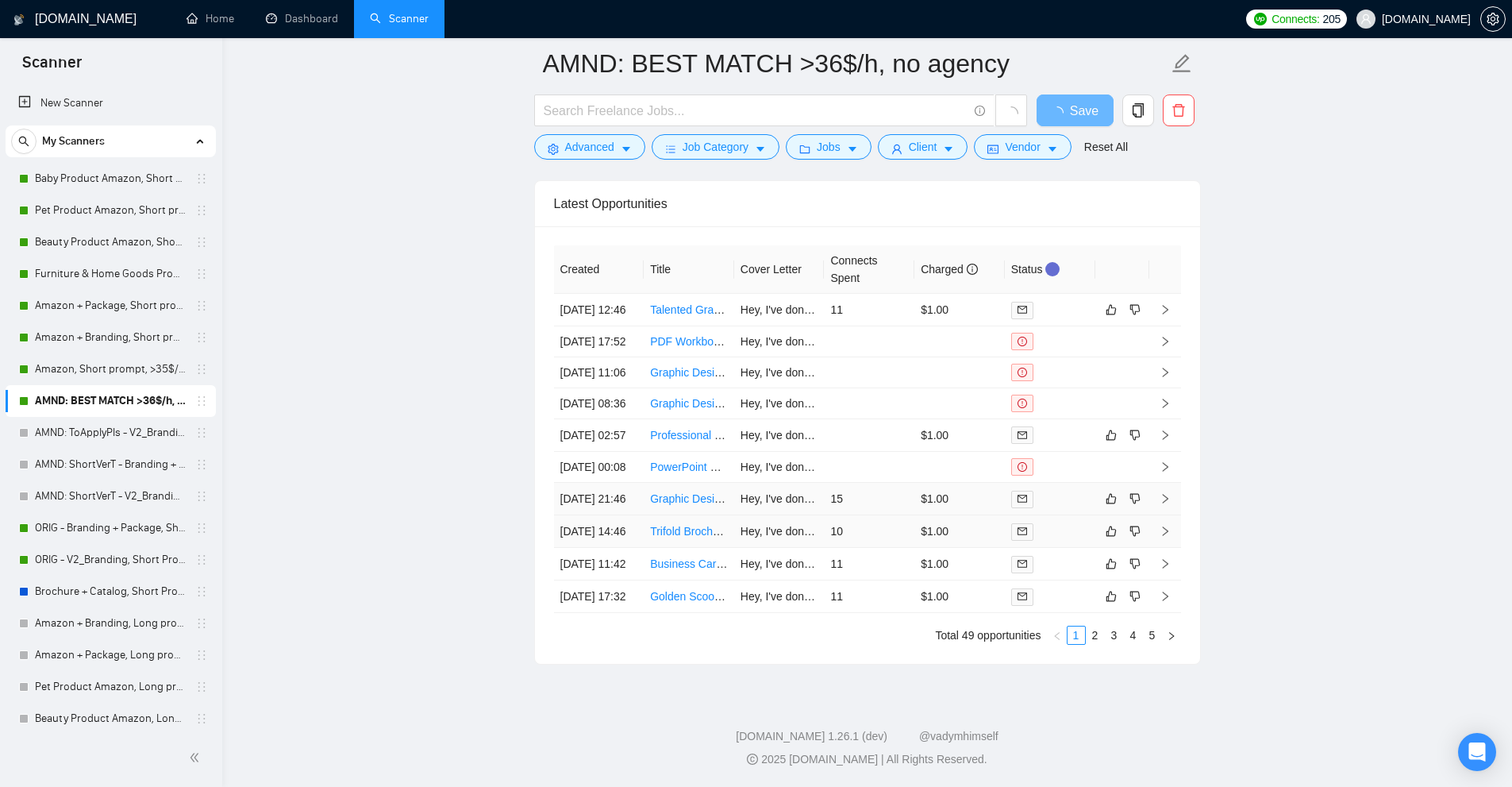
click at [888, 388] on td at bounding box center [870, 373] width 91 height 31
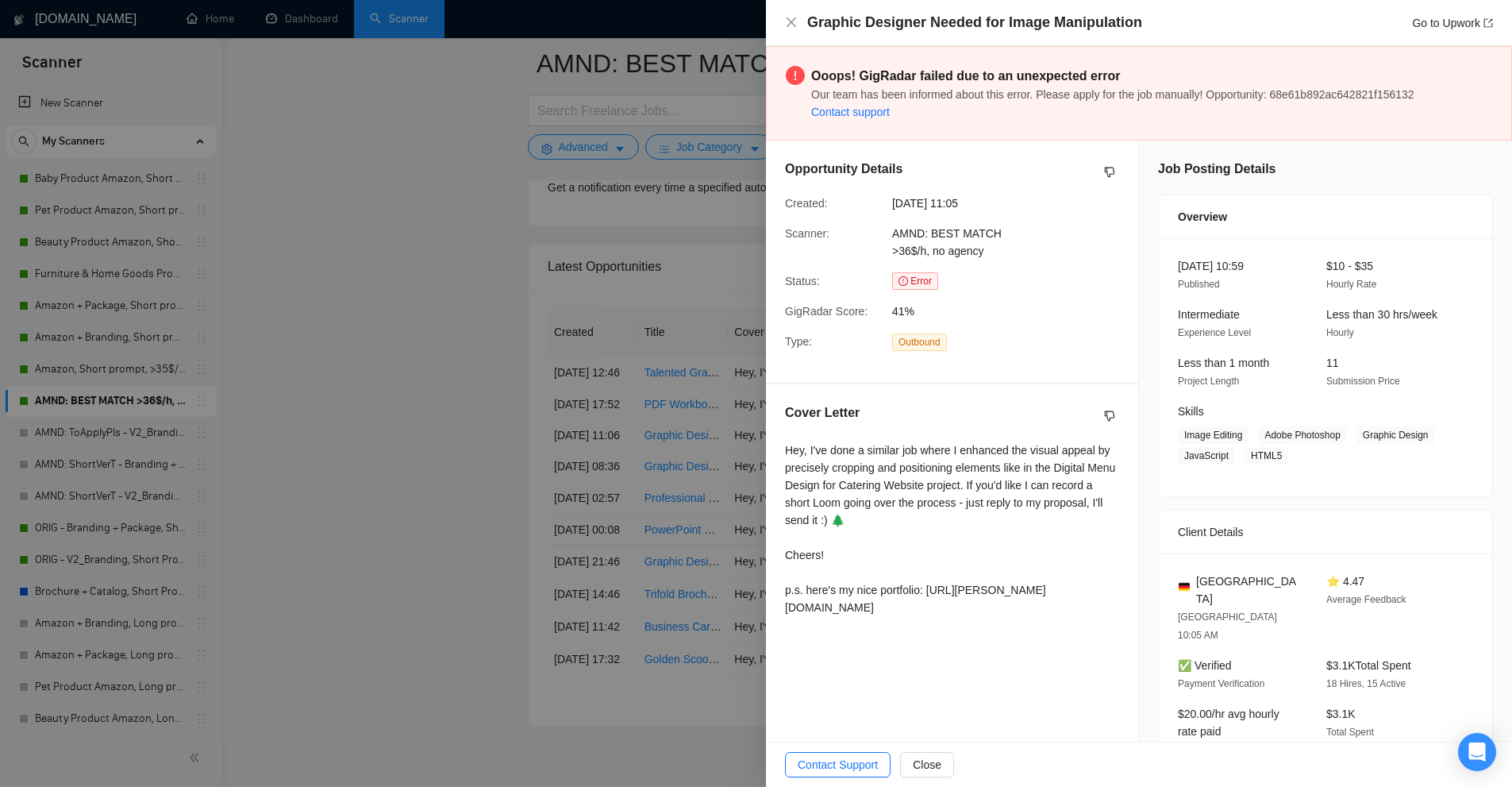
click at [707, 442] on div at bounding box center [756, 394] width 1512 height 787
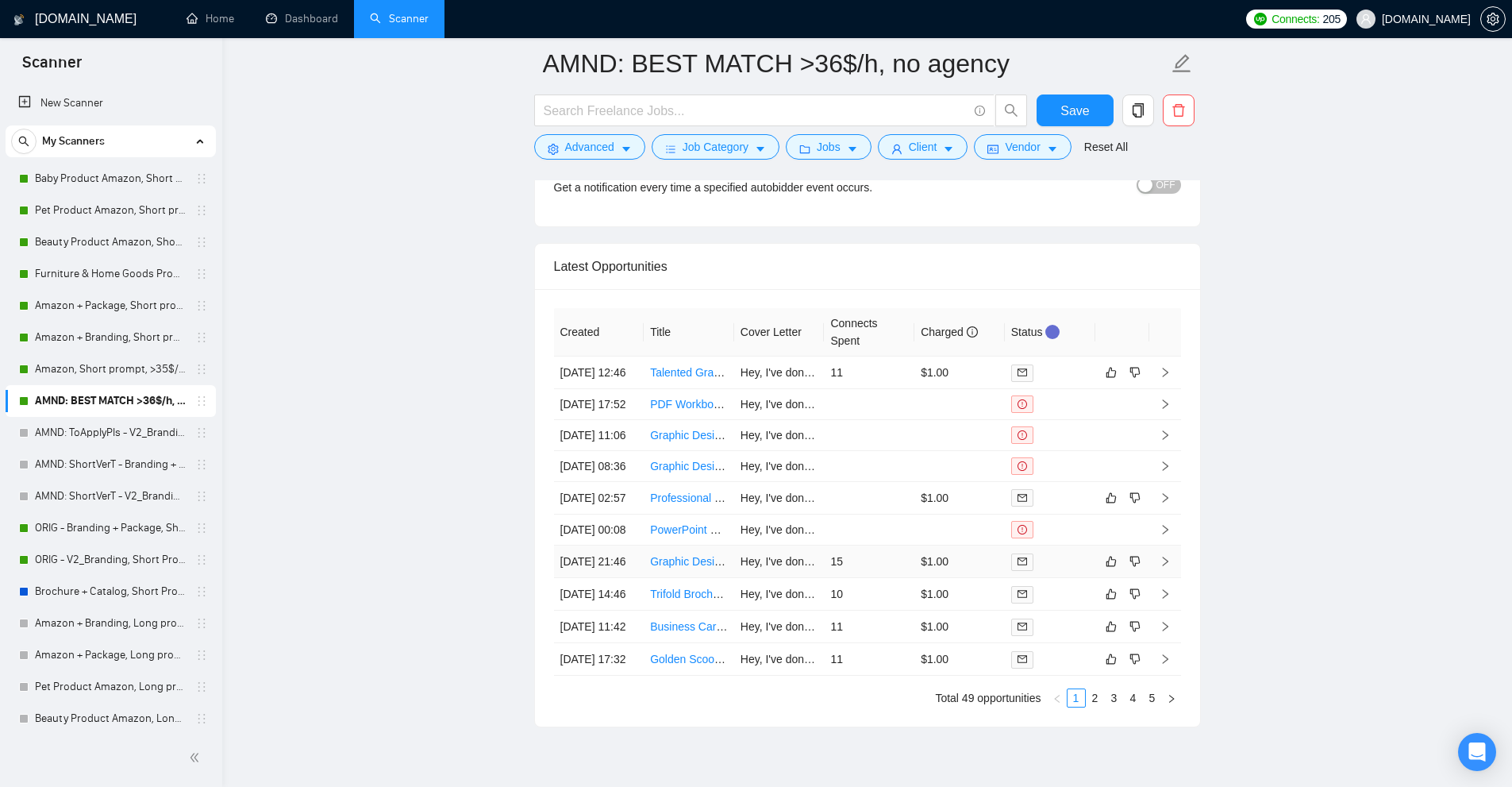
scroll to position [4135, 0]
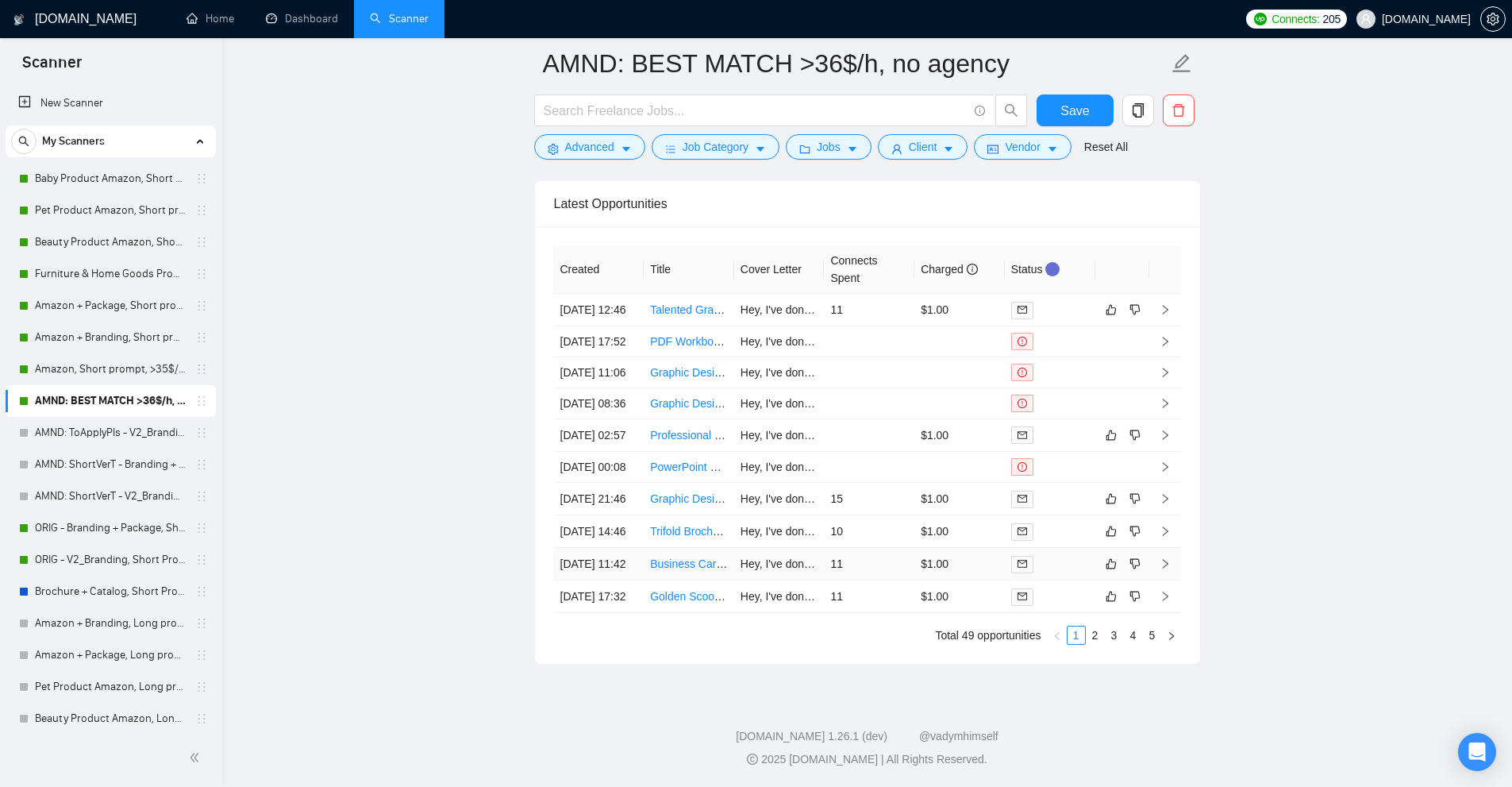
click at [876, 548] on td "11" at bounding box center [870, 564] width 91 height 32
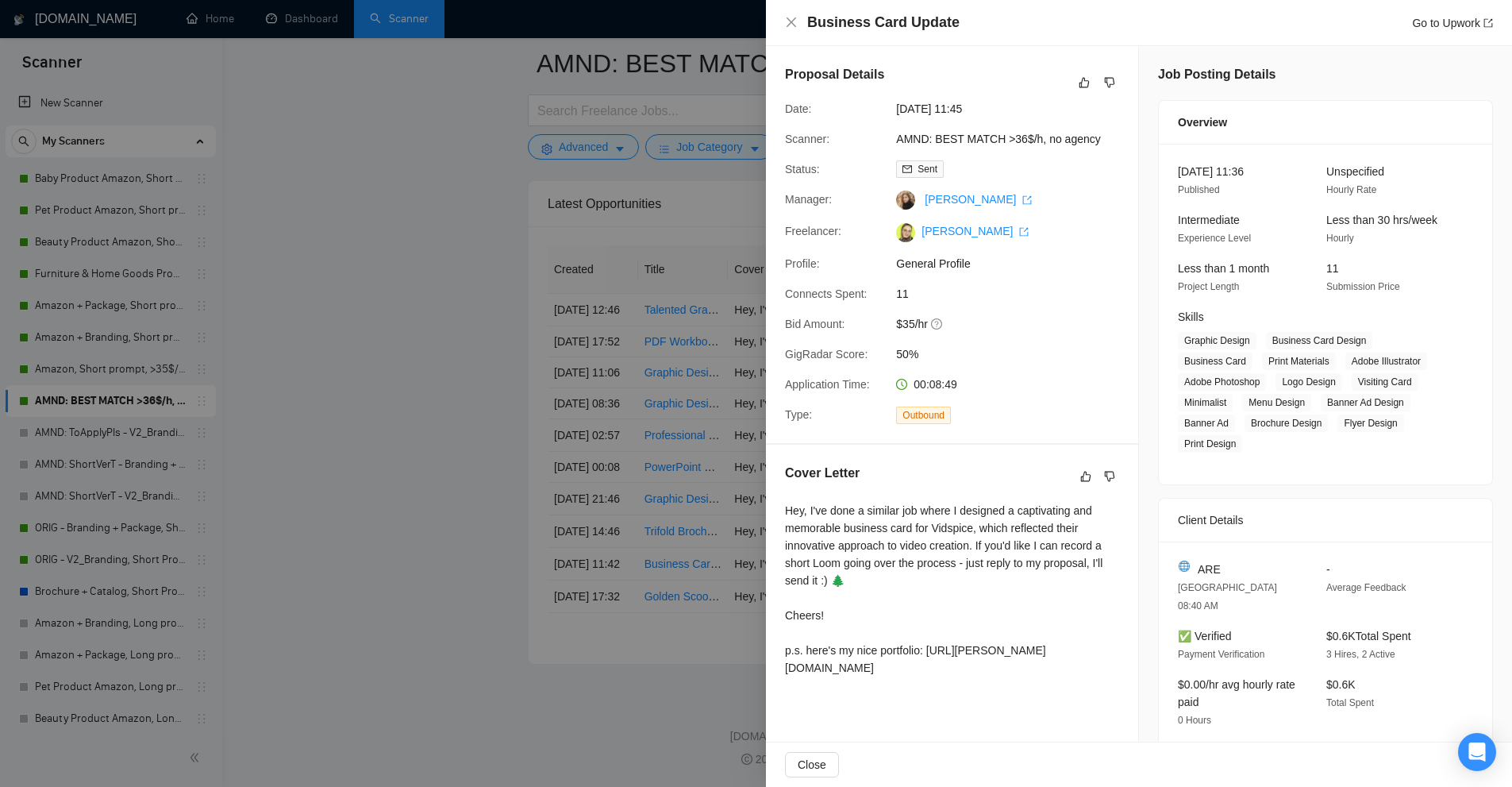
click at [618, 396] on div at bounding box center [756, 394] width 1512 height 787
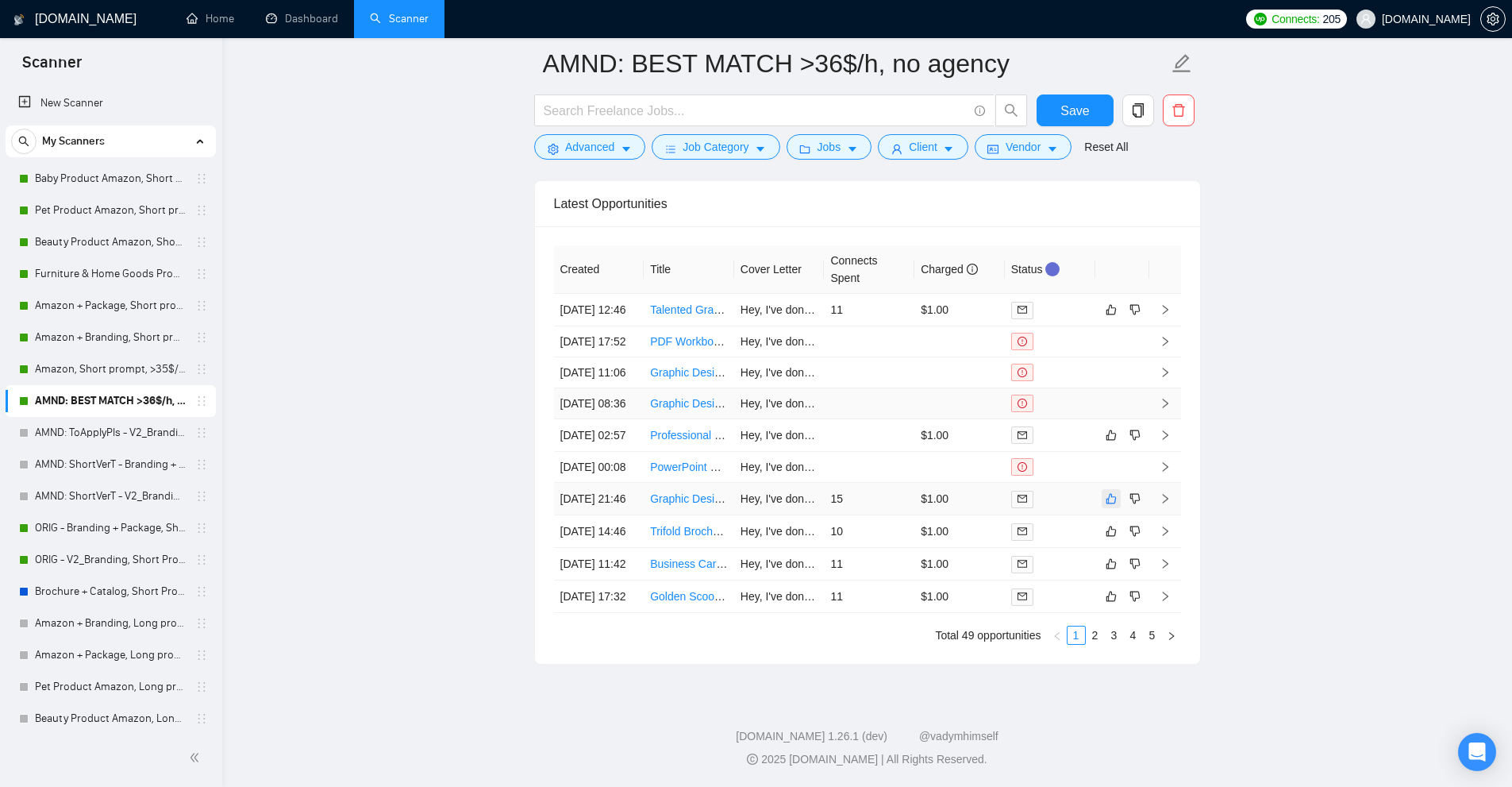
scroll to position [4055, 0]
click at [942, 476] on td at bounding box center [960, 466] width 91 height 31
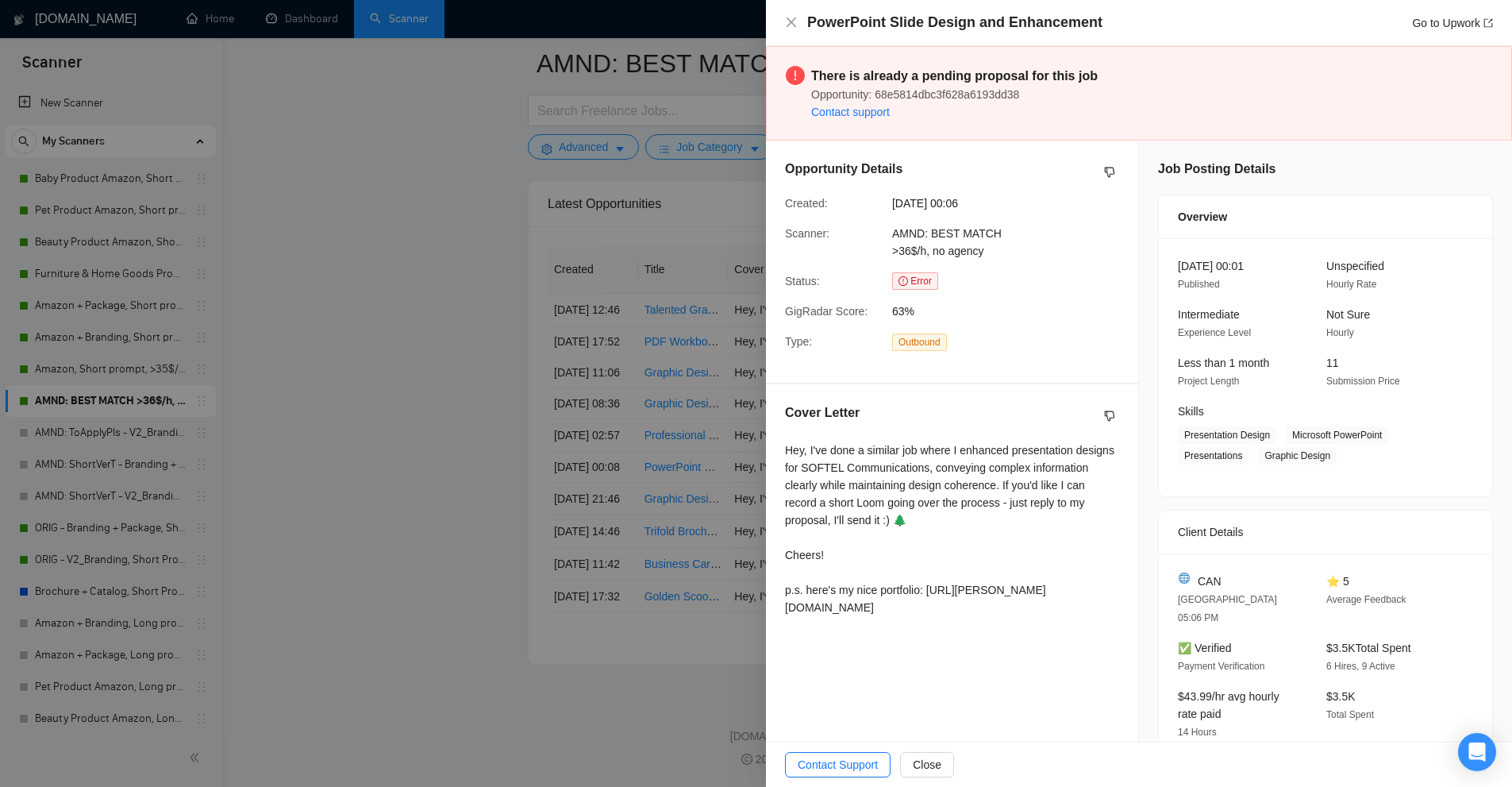
click at [709, 414] on div at bounding box center [756, 394] width 1512 height 787
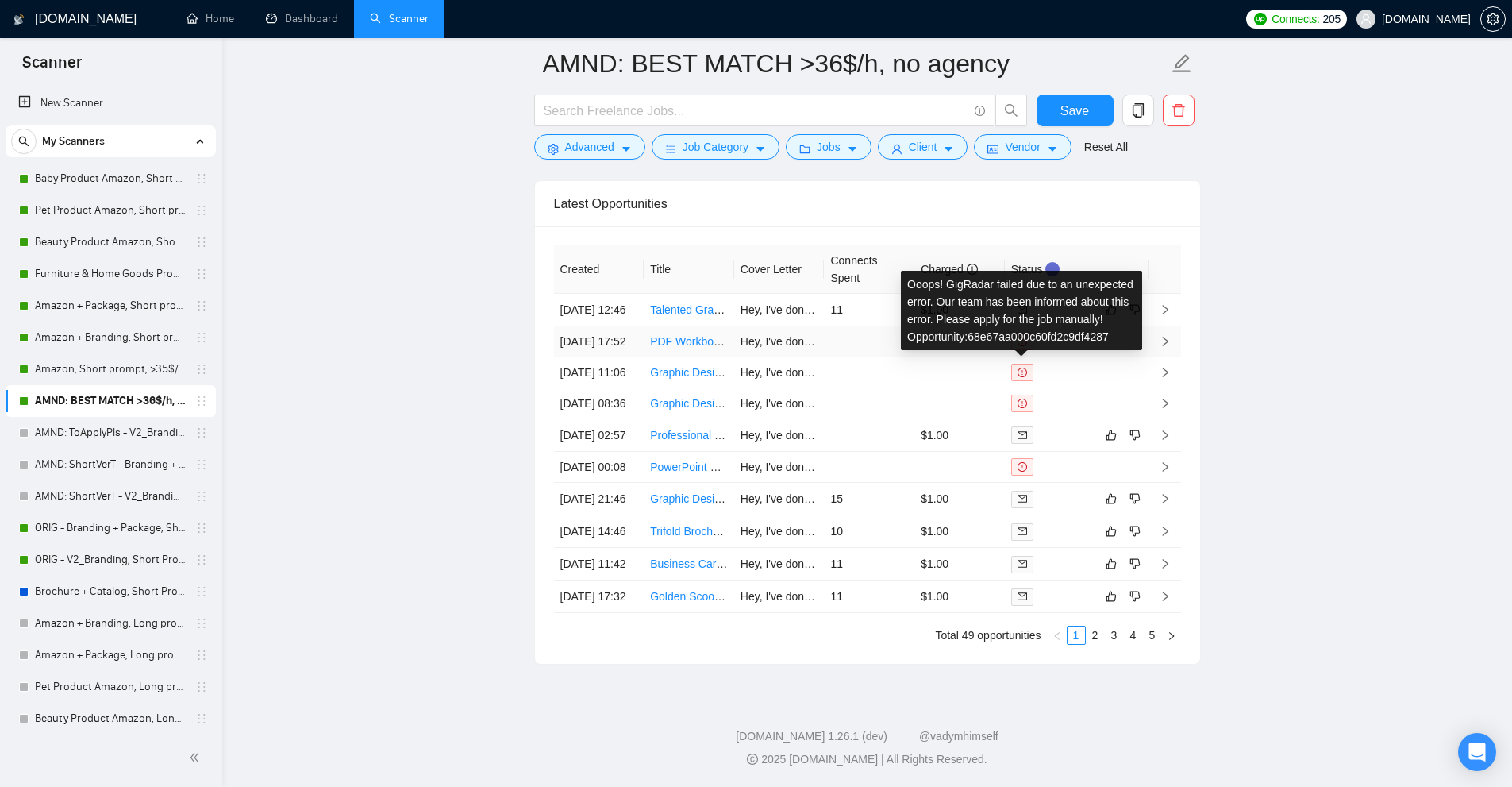
click at [984, 326] on td at bounding box center [960, 341] width 91 height 31
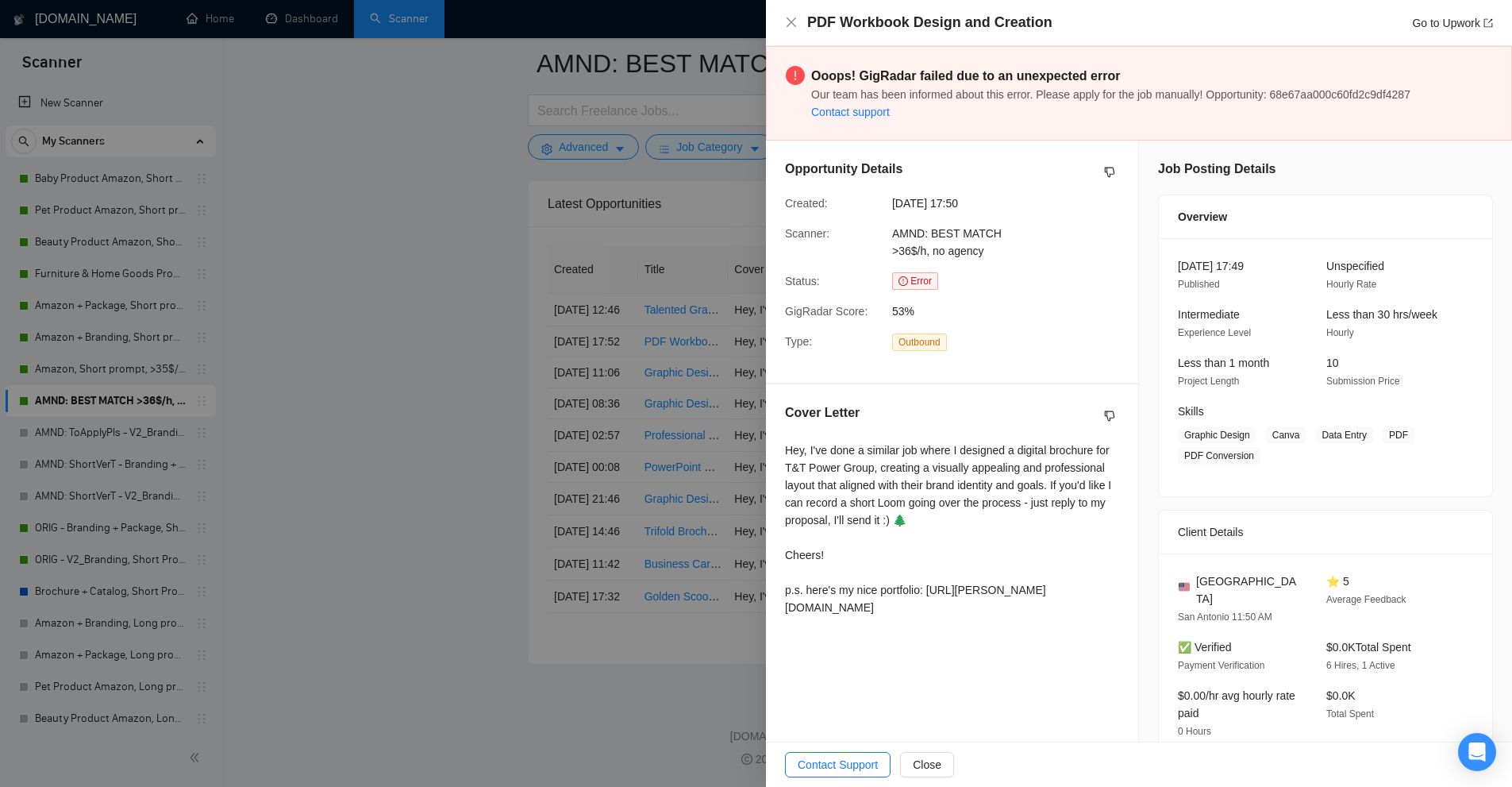
drag, startPoint x: 642, startPoint y: 229, endPoint x: 629, endPoint y: 229, distance: 13.0
click at [629, 229] on div at bounding box center [756, 394] width 1512 height 787
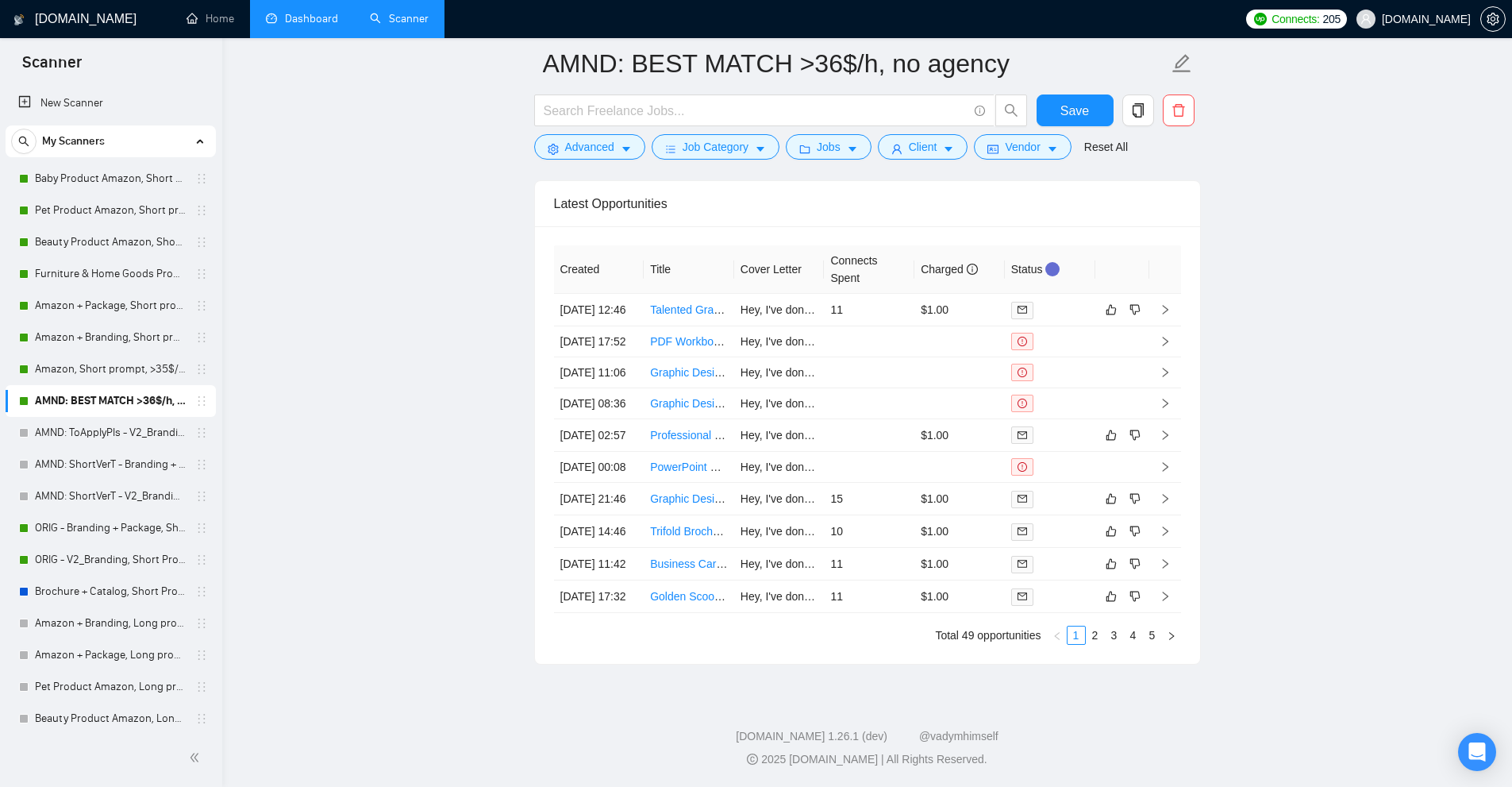
click at [312, 24] on link "Dashboard" at bounding box center [302, 19] width 72 height 13
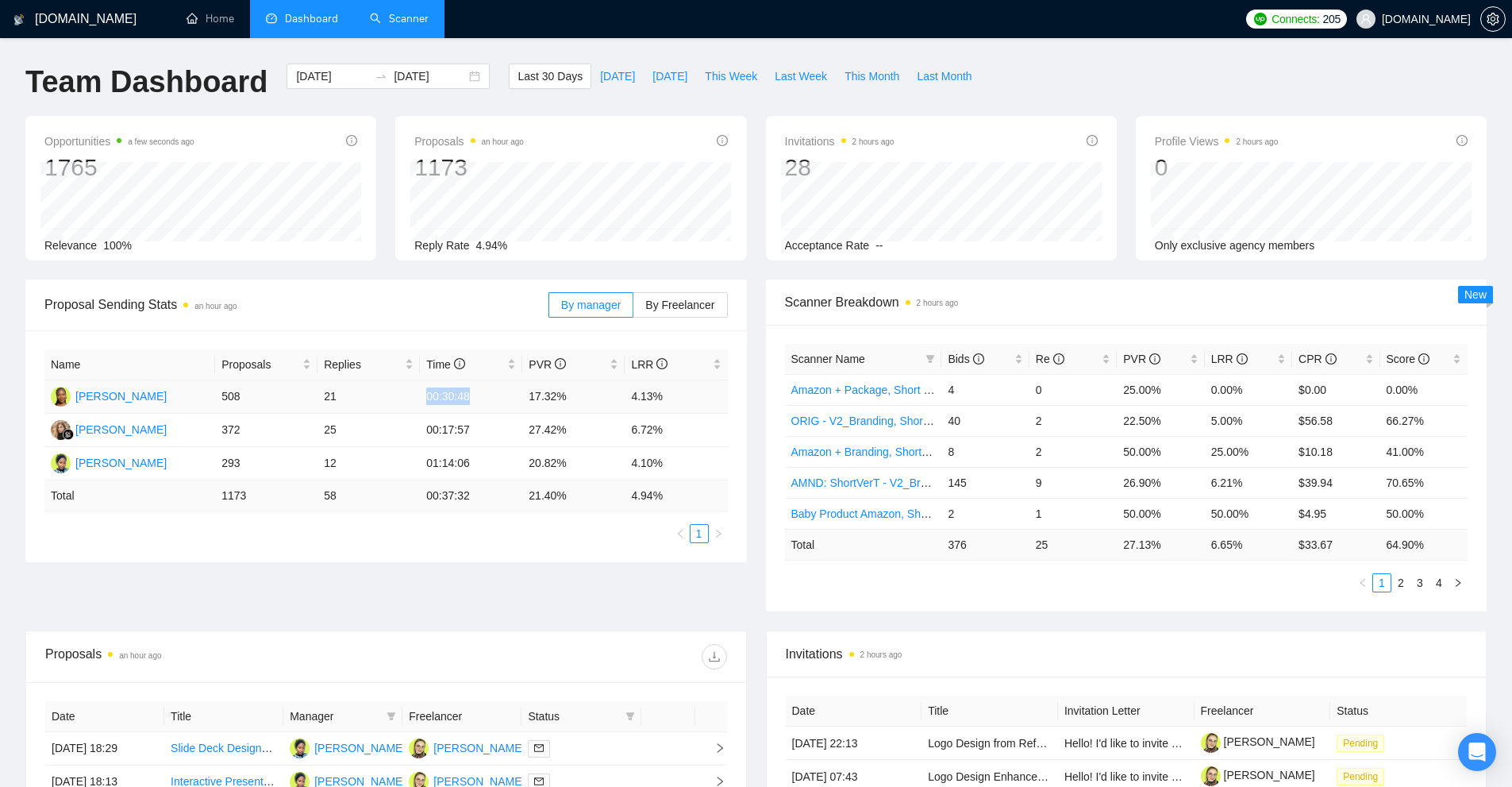
drag, startPoint x: 491, startPoint y: 399, endPoint x: 414, endPoint y: 398, distance: 77.0
click at [417, 397] on tr "[PERSON_NAME] 508 21 00:30:48 17.32% 4.13%" at bounding box center [386, 396] width 683 height 33
drag, startPoint x: 435, startPoint y: 466, endPoint x: 483, endPoint y: 466, distance: 48.0
click at [481, 466] on td "01:14:06" at bounding box center [471, 463] width 102 height 33
drag, startPoint x: 462, startPoint y: 391, endPoint x: 404, endPoint y: 393, distance: 58.0
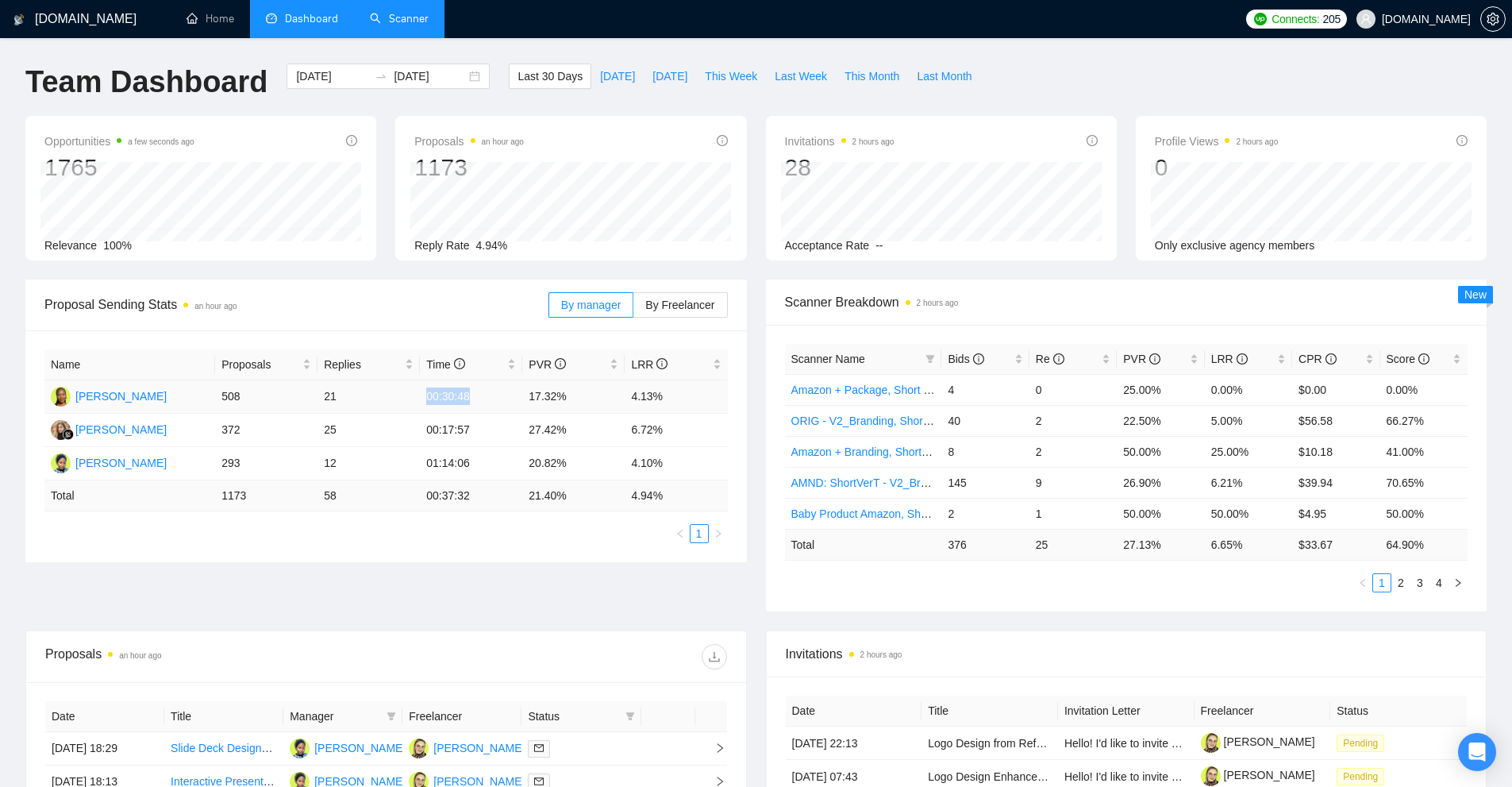
click at [404, 393] on tr "[PERSON_NAME] 508 21 00:30:48 17.32% 4.13%" at bounding box center [386, 396] width 683 height 33
click at [403, 393] on td "21" at bounding box center [369, 396] width 102 height 33
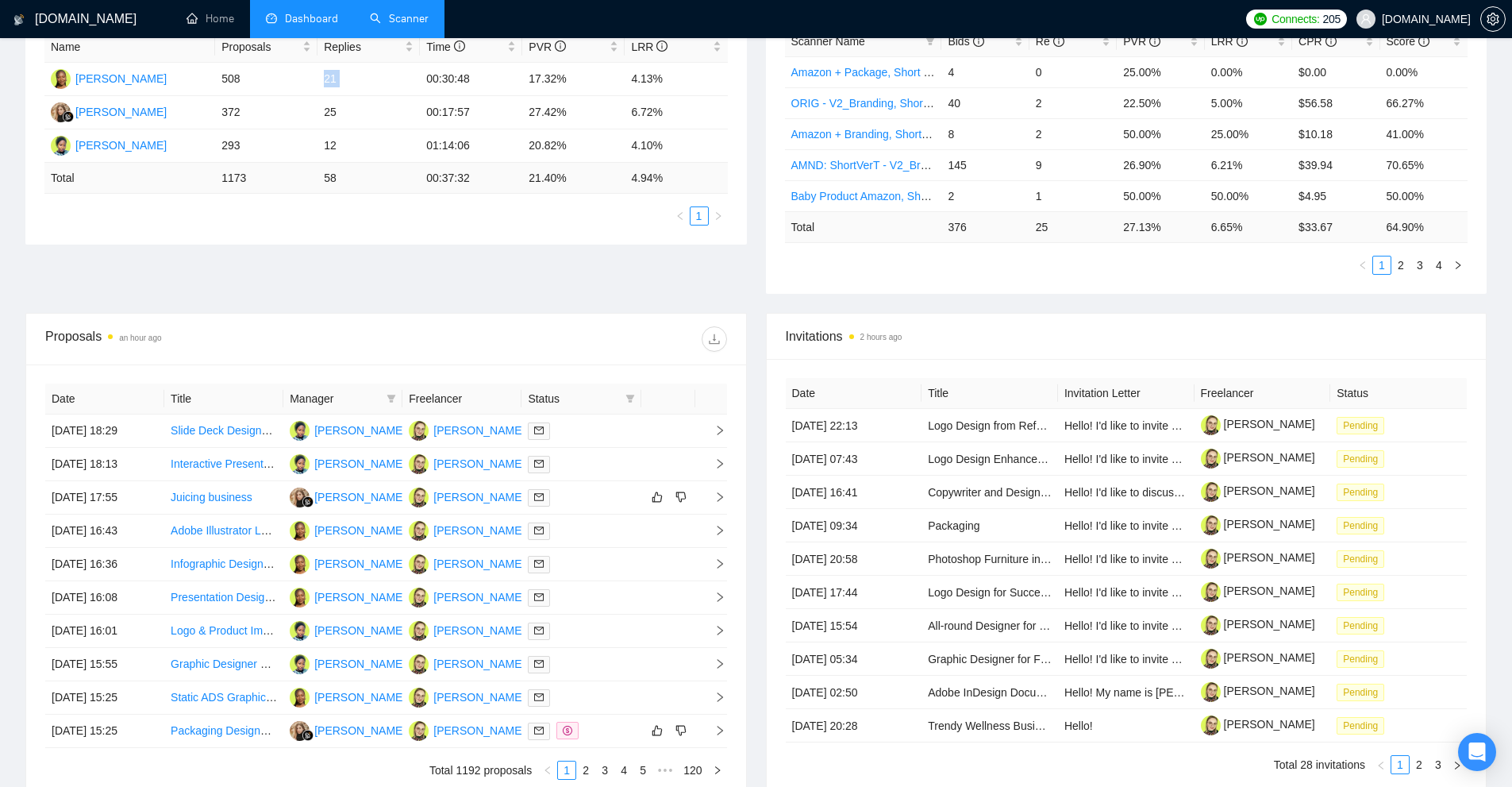
scroll to position [238, 0]
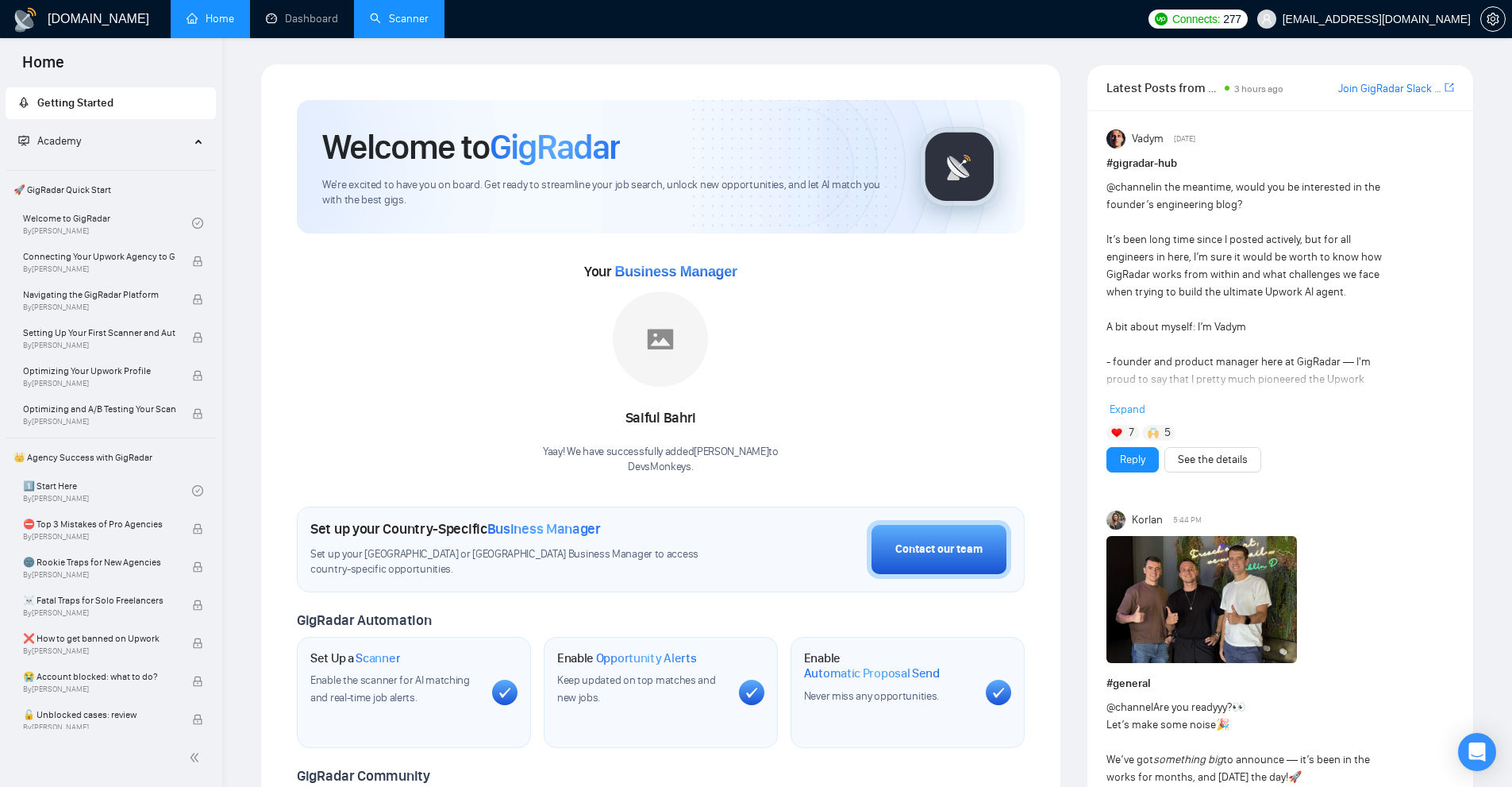
click at [370, 19] on link "Scanner" at bounding box center [399, 19] width 59 height 13
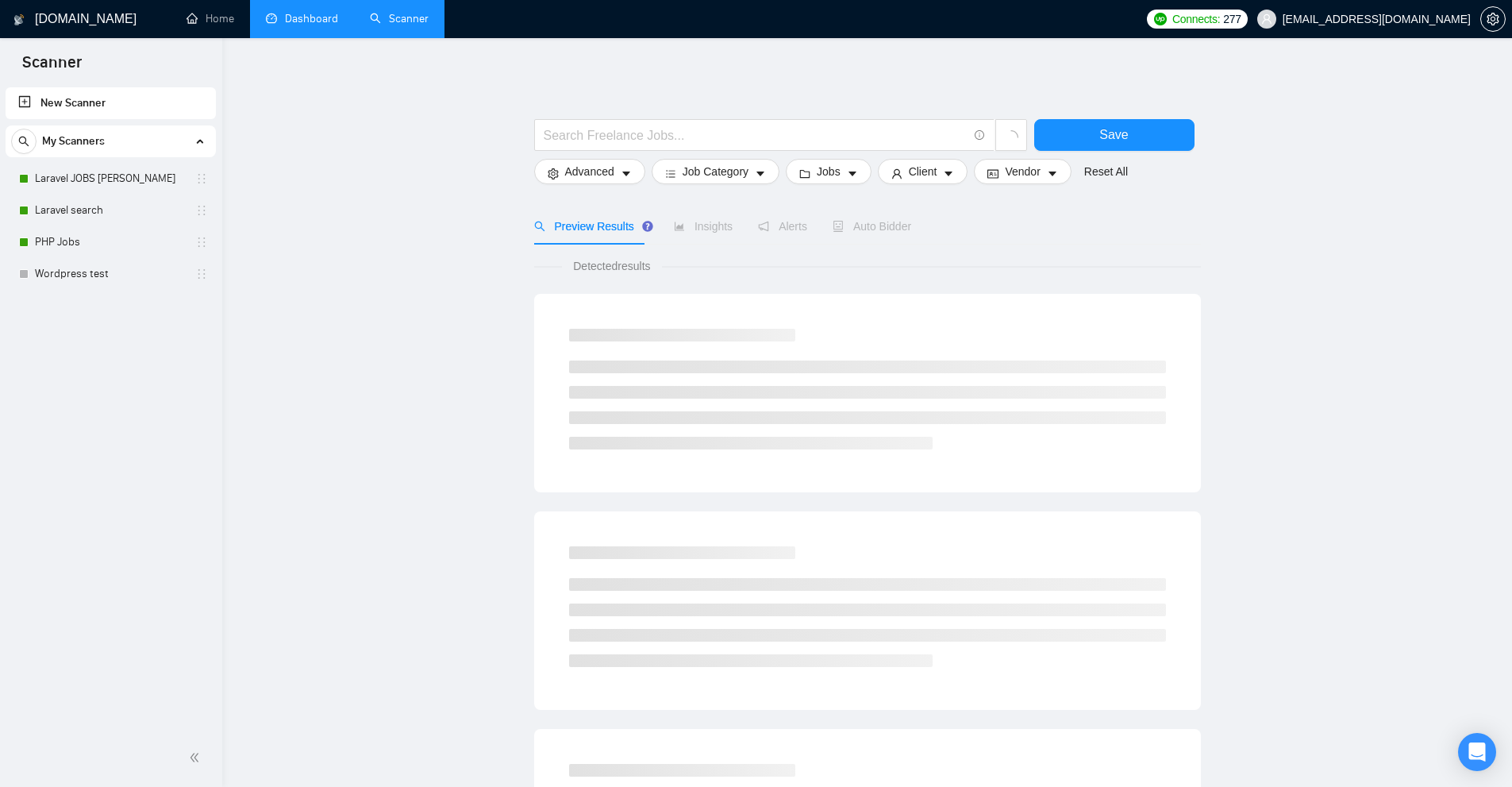
click at [304, 22] on link "Dashboard" at bounding box center [302, 19] width 72 height 13
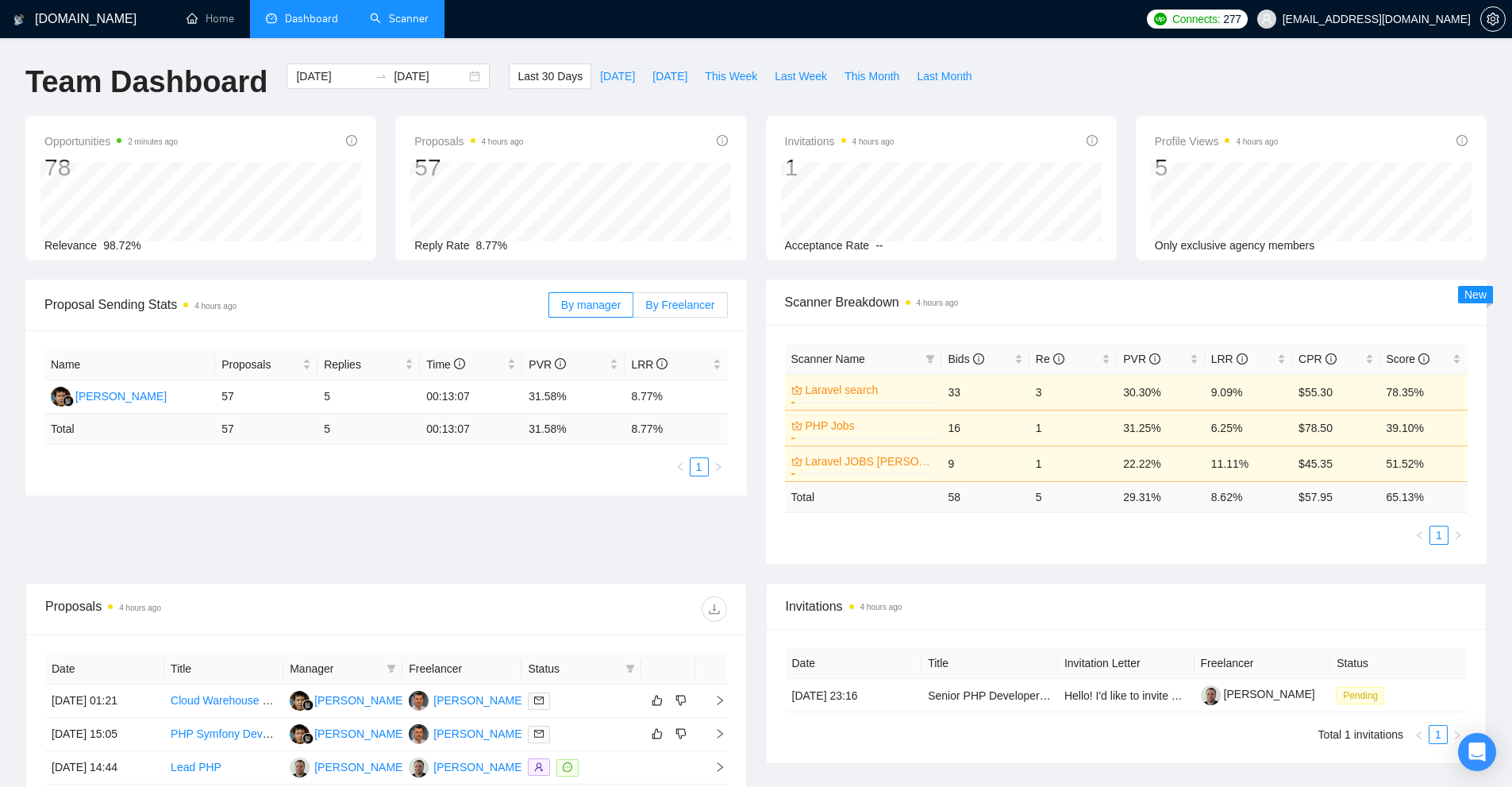
click at [688, 303] on span "By Freelancer" at bounding box center [679, 305] width 69 height 12
click at [634, 308] on input "By Freelancer" at bounding box center [634, 308] width 0 height 0
